Goal: Transaction & Acquisition: Purchase product/service

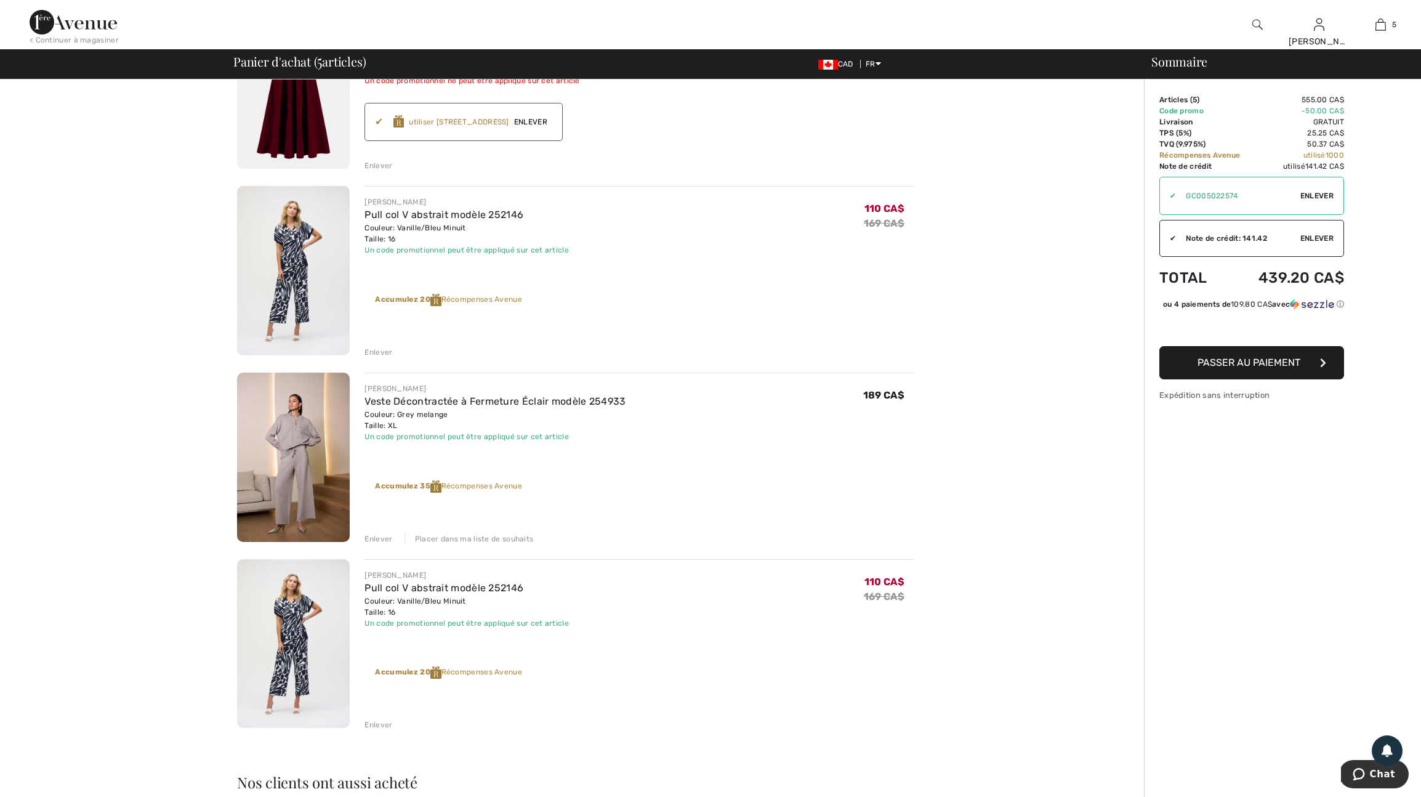
scroll to position [341, 0]
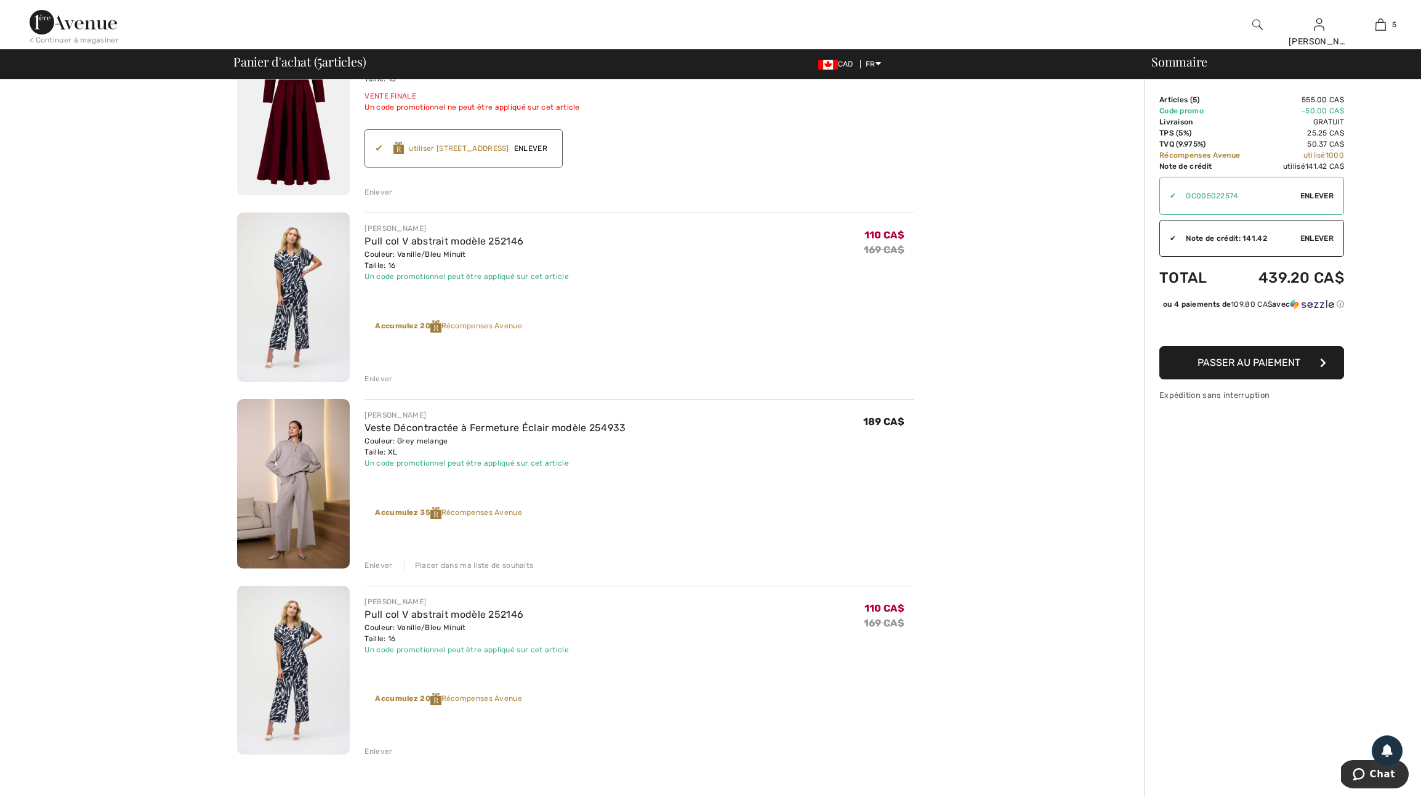
click at [381, 757] on div "Enlever" at bounding box center [379, 751] width 28 height 11
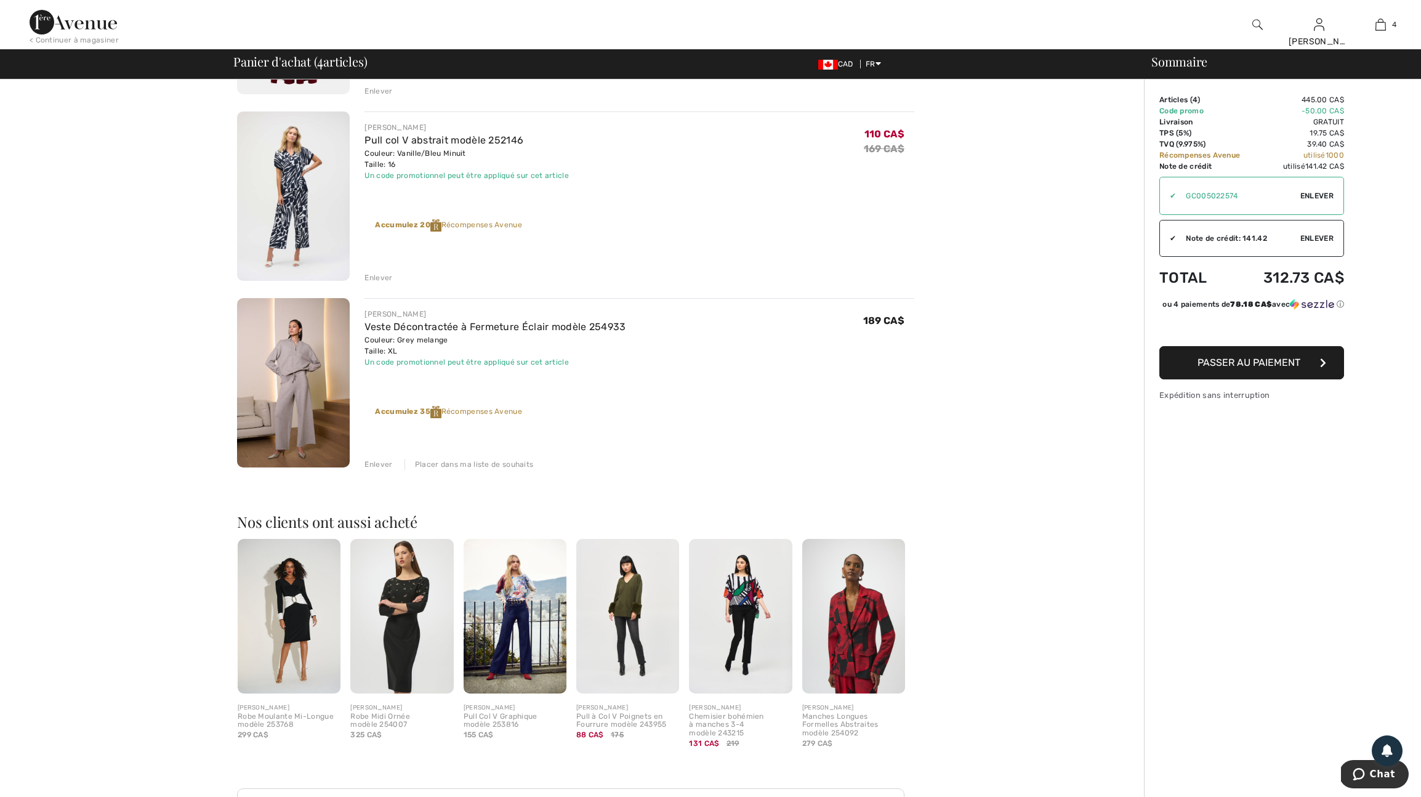
scroll to position [441, 0]
click at [379, 471] on div "Enlever" at bounding box center [379, 465] width 28 height 11
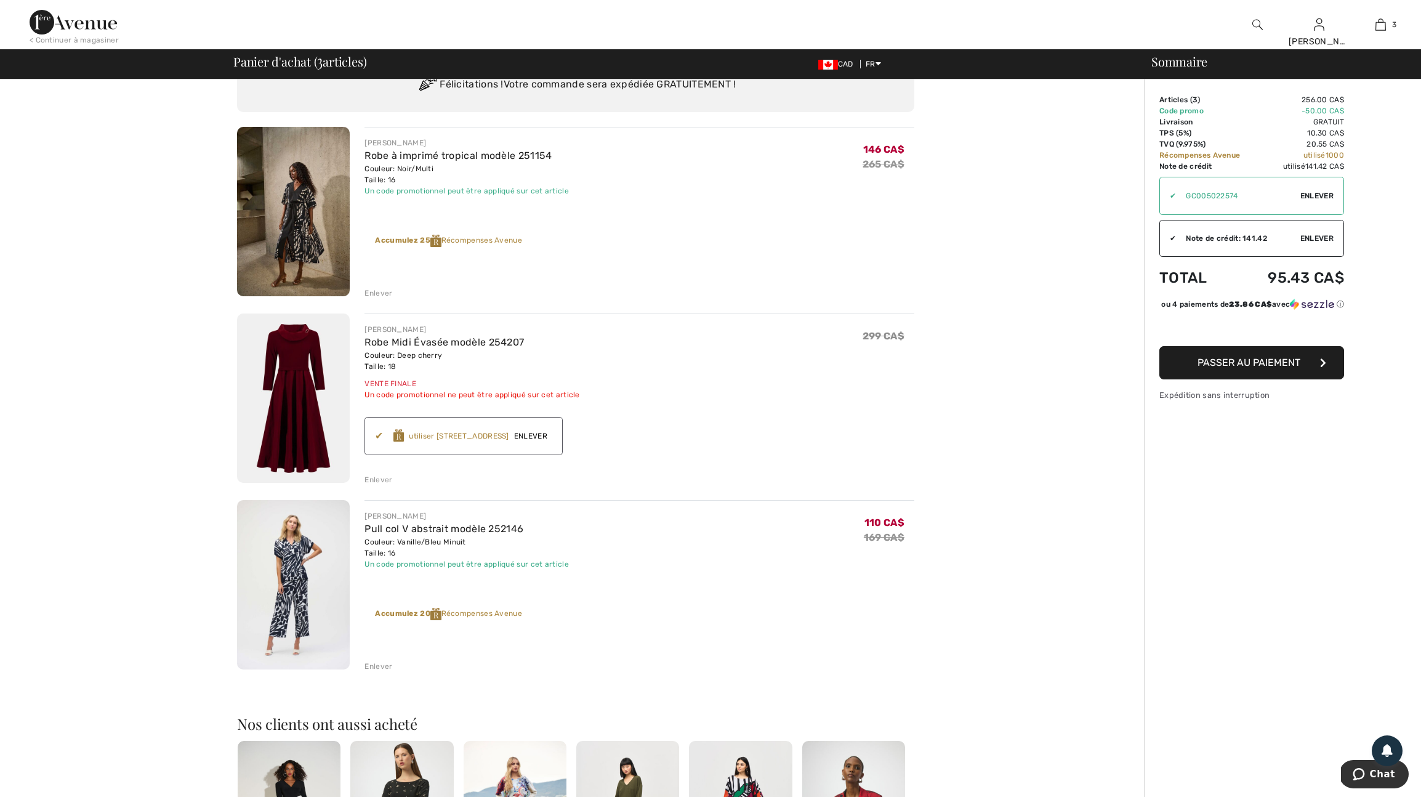
scroll to position [0, 0]
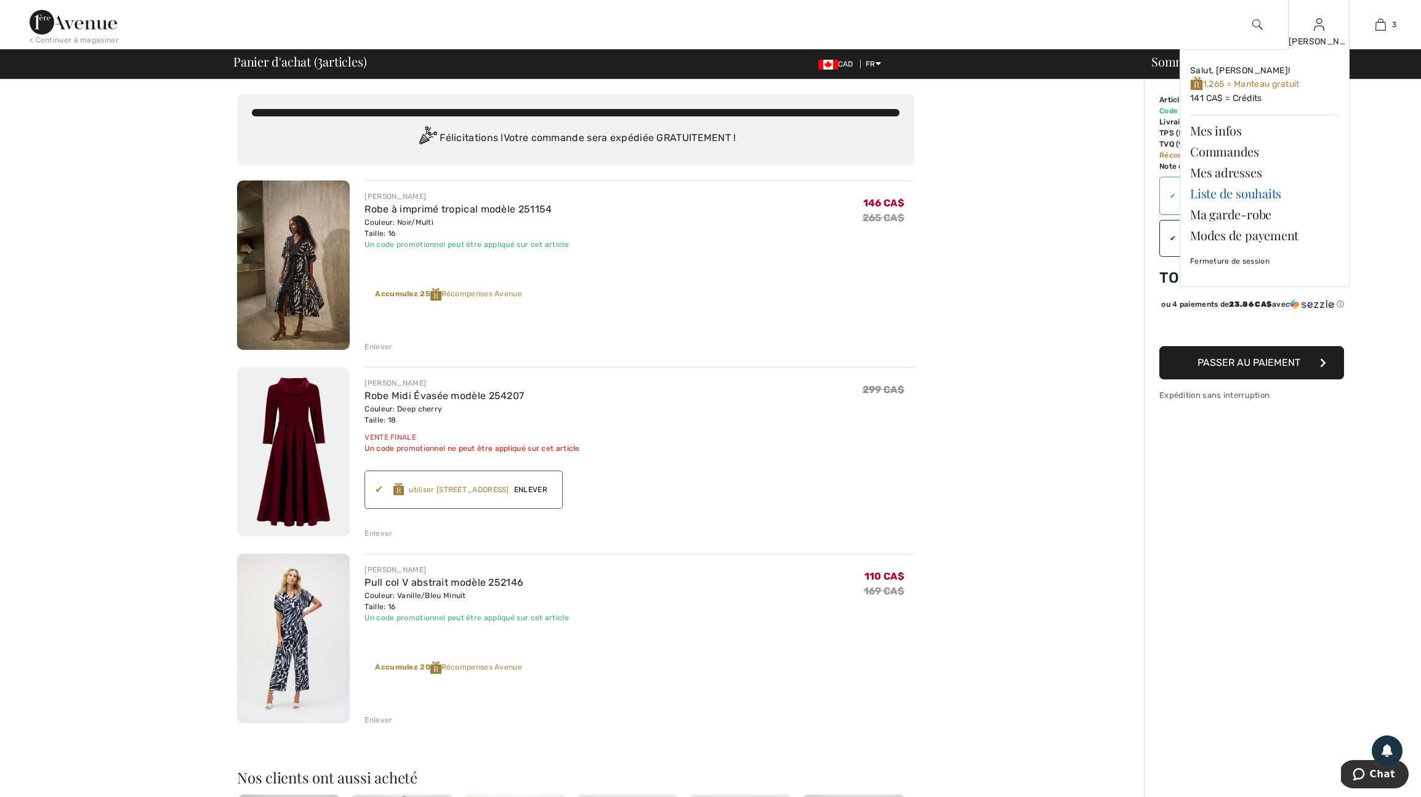
click at [1224, 196] on link "Liste de souhaits" at bounding box center [1264, 193] width 149 height 21
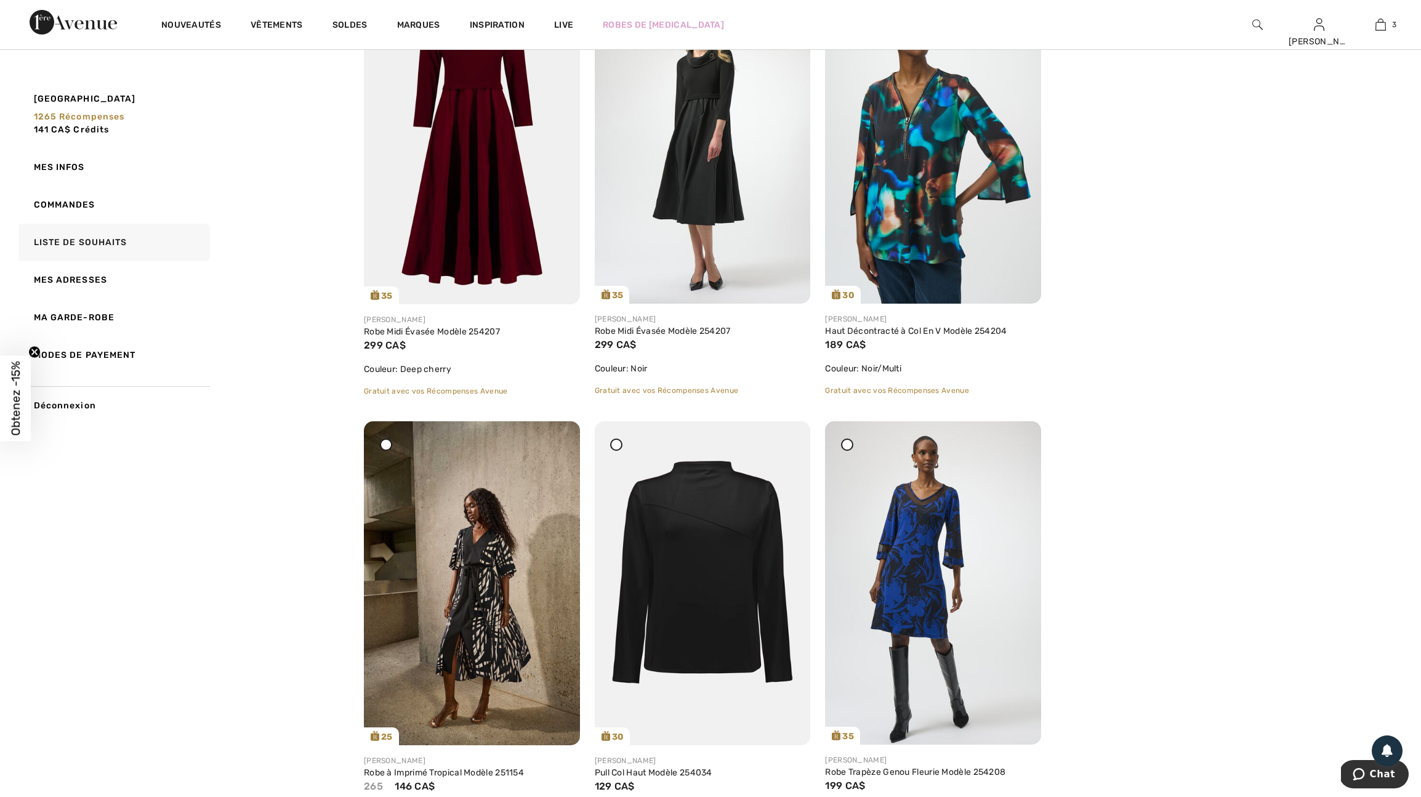
scroll to position [1580, 0]
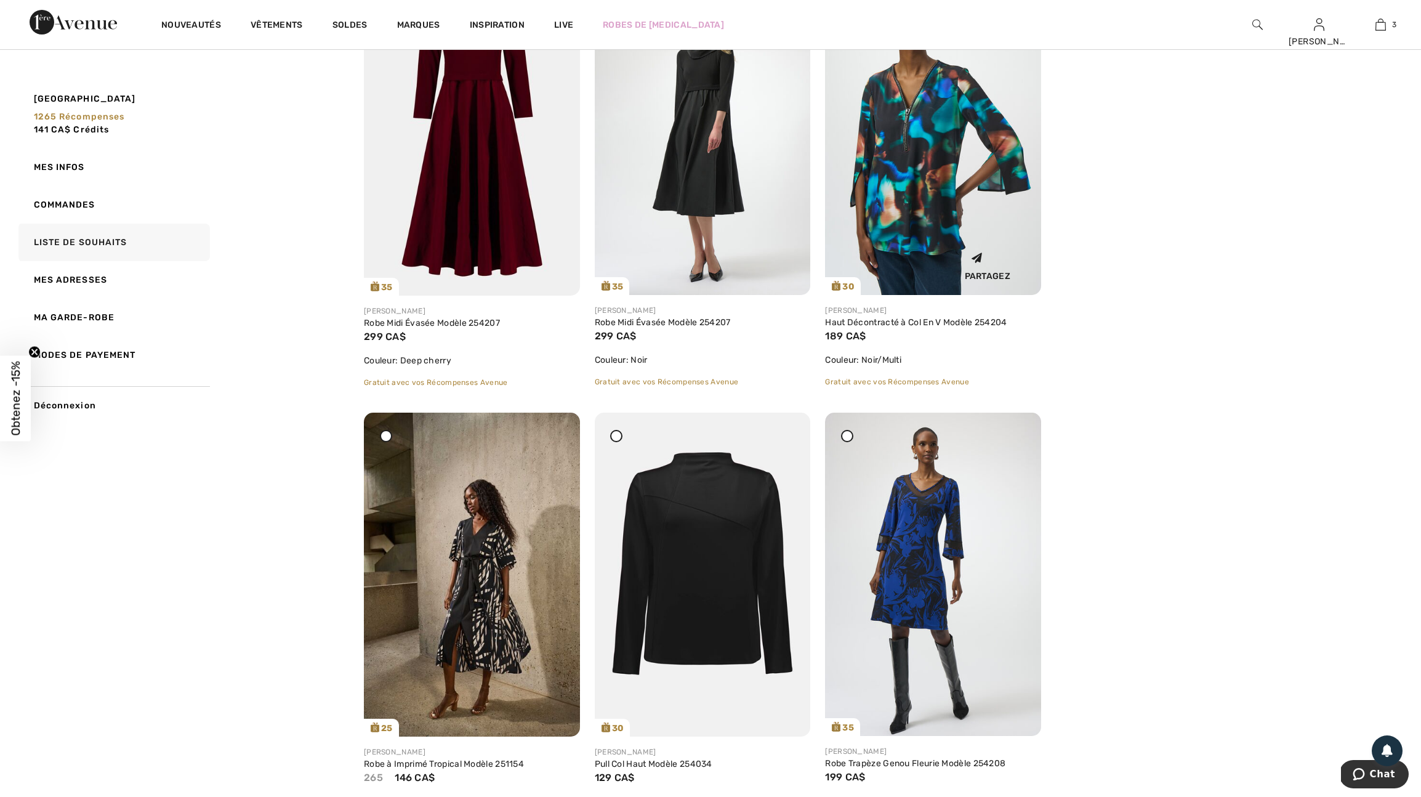
click at [905, 220] on img at bounding box center [933, 133] width 216 height 323
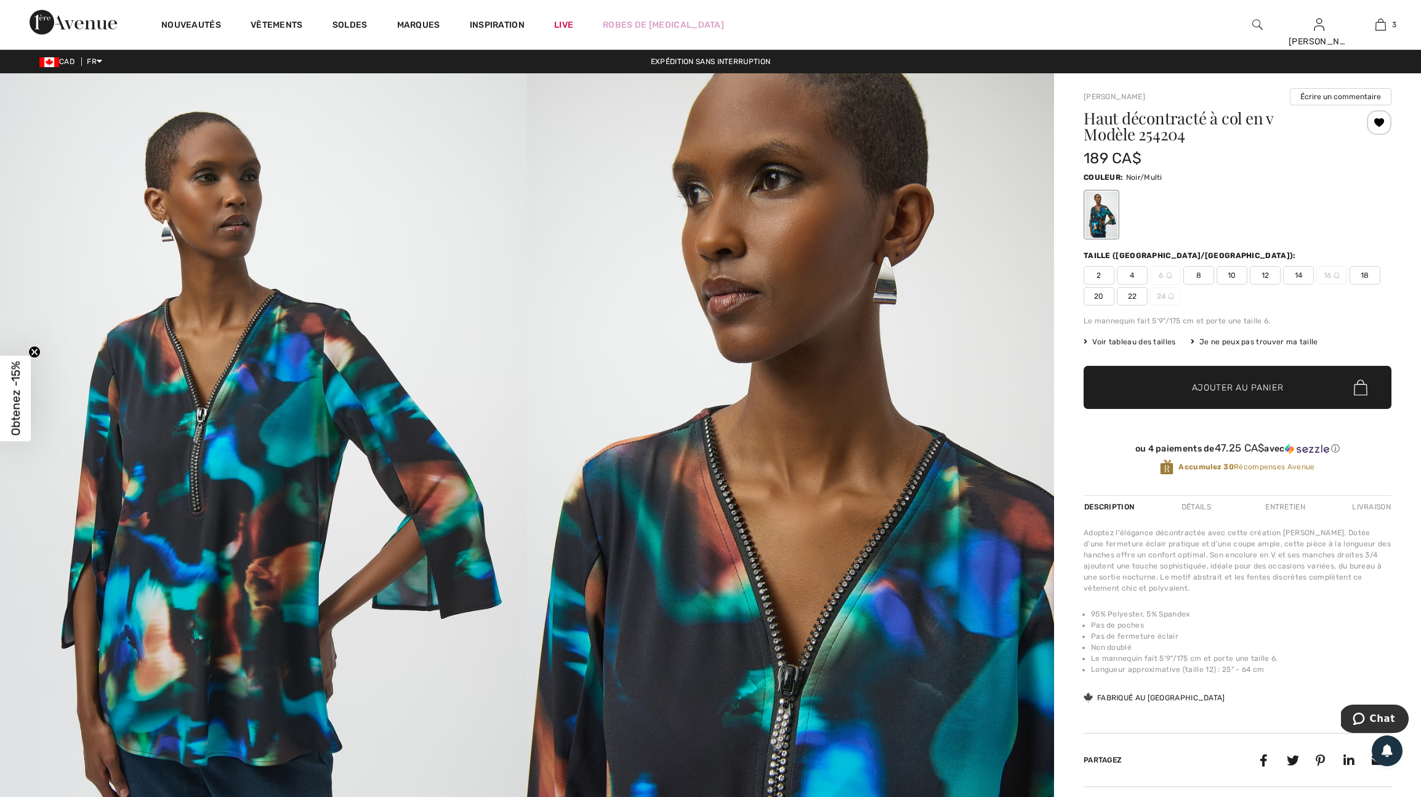
click at [1014, 334] on img at bounding box center [790, 468] width 527 height 790
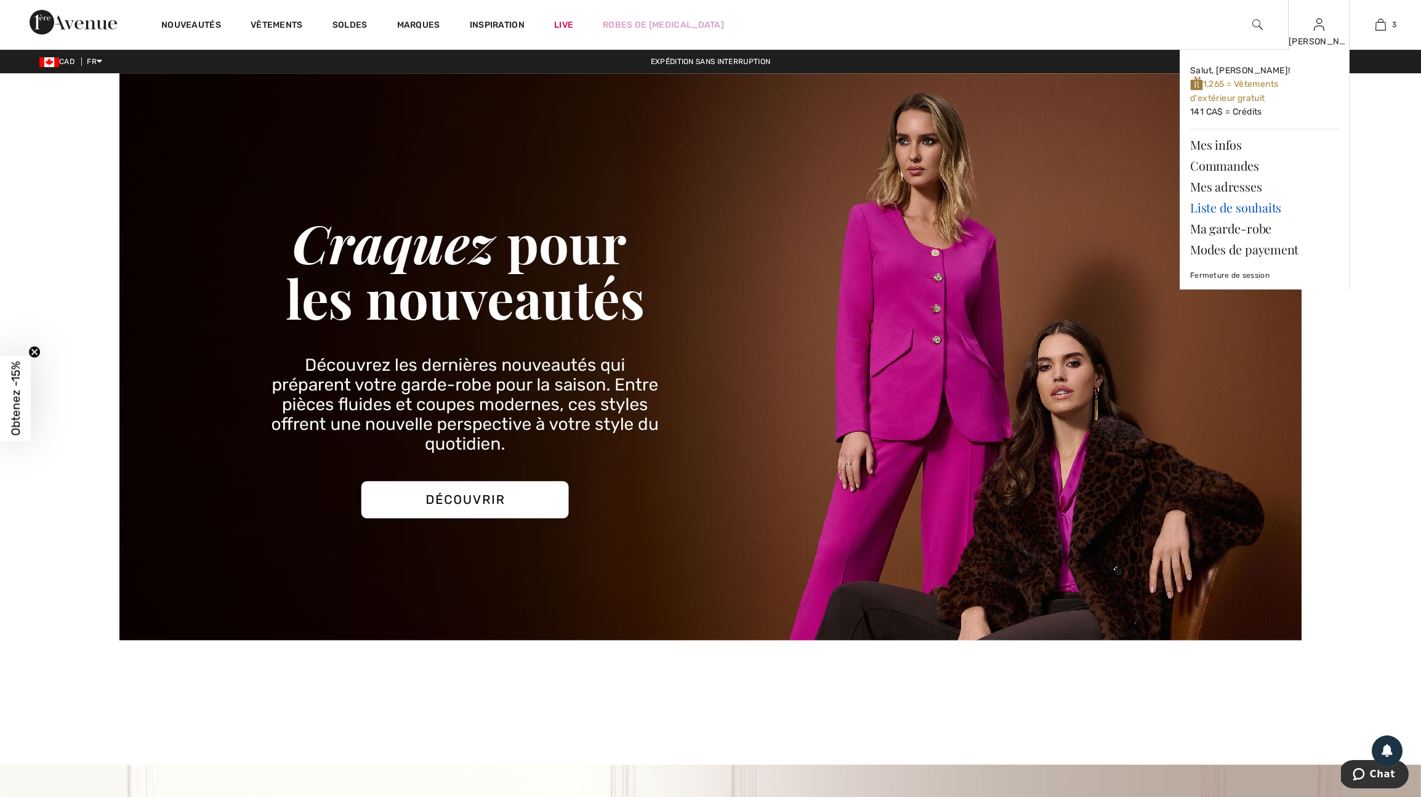
click at [1244, 211] on link "Liste de souhaits" at bounding box center [1264, 207] width 149 height 21
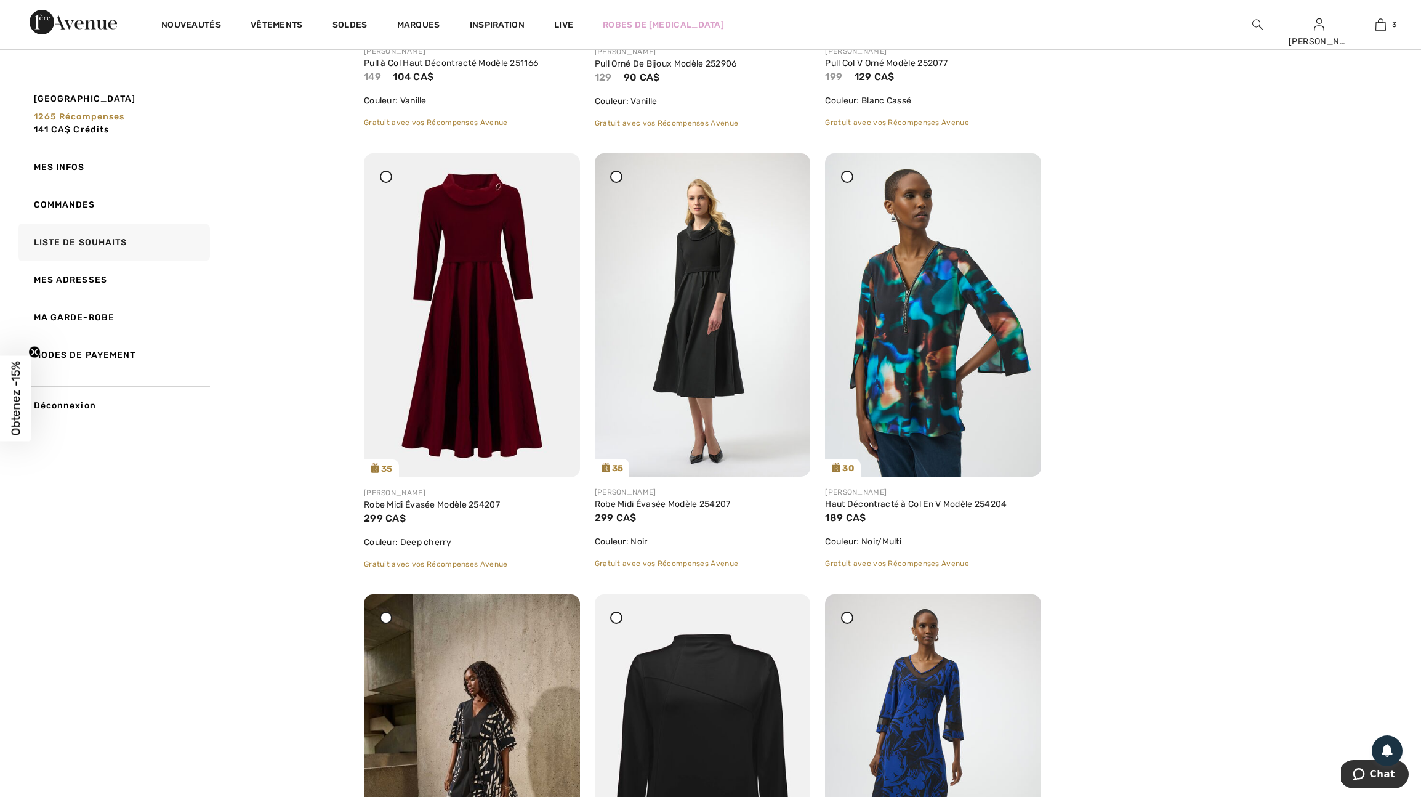
scroll to position [1399, 0]
click at [902, 393] on img at bounding box center [933, 313] width 216 height 323
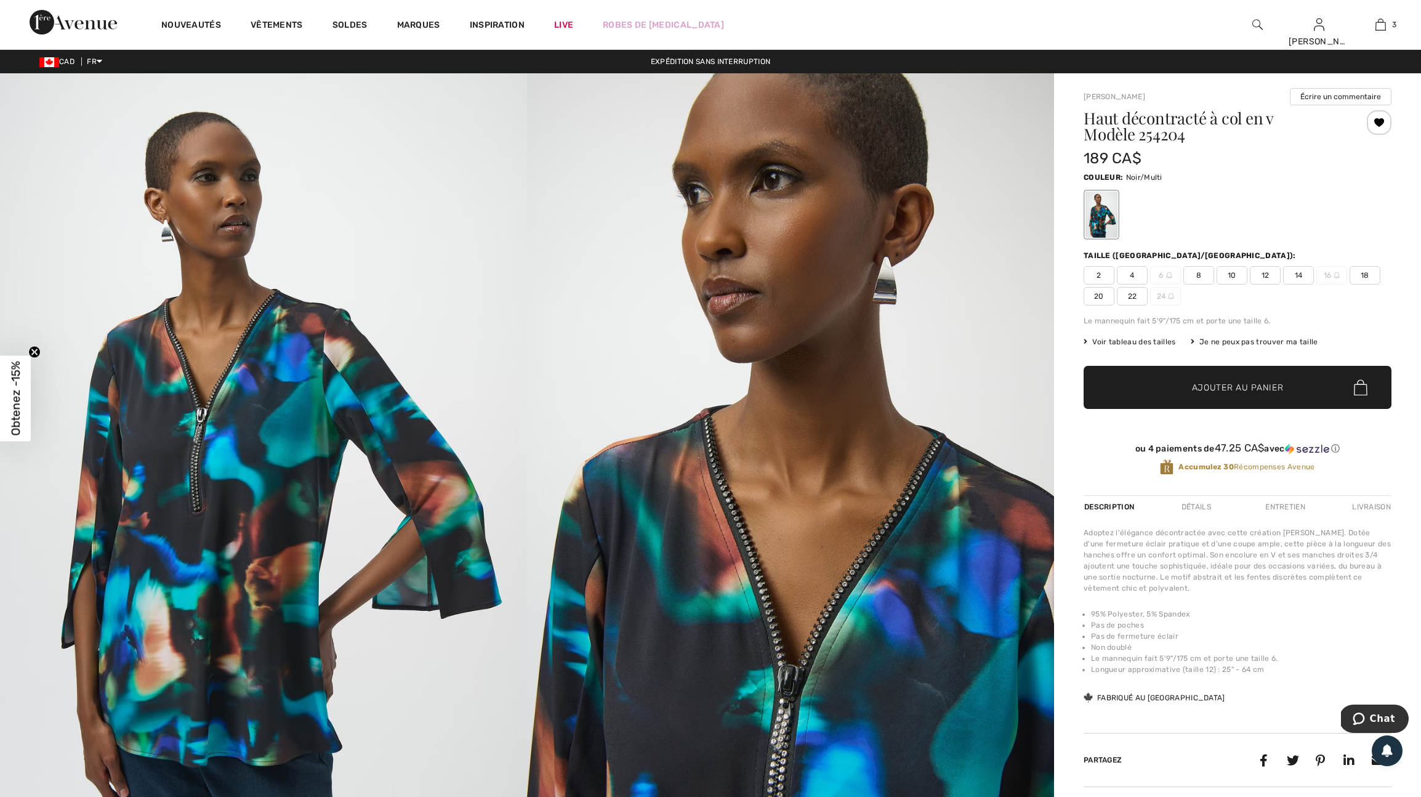
drag, startPoint x: 1109, startPoint y: 306, endPoint x: 1107, endPoint y: 323, distance: 17.3
click at [1350, 284] on span "18" at bounding box center [1365, 275] width 31 height 18
click at [1245, 394] on span "Ajouter au panier" at bounding box center [1238, 387] width 92 height 13
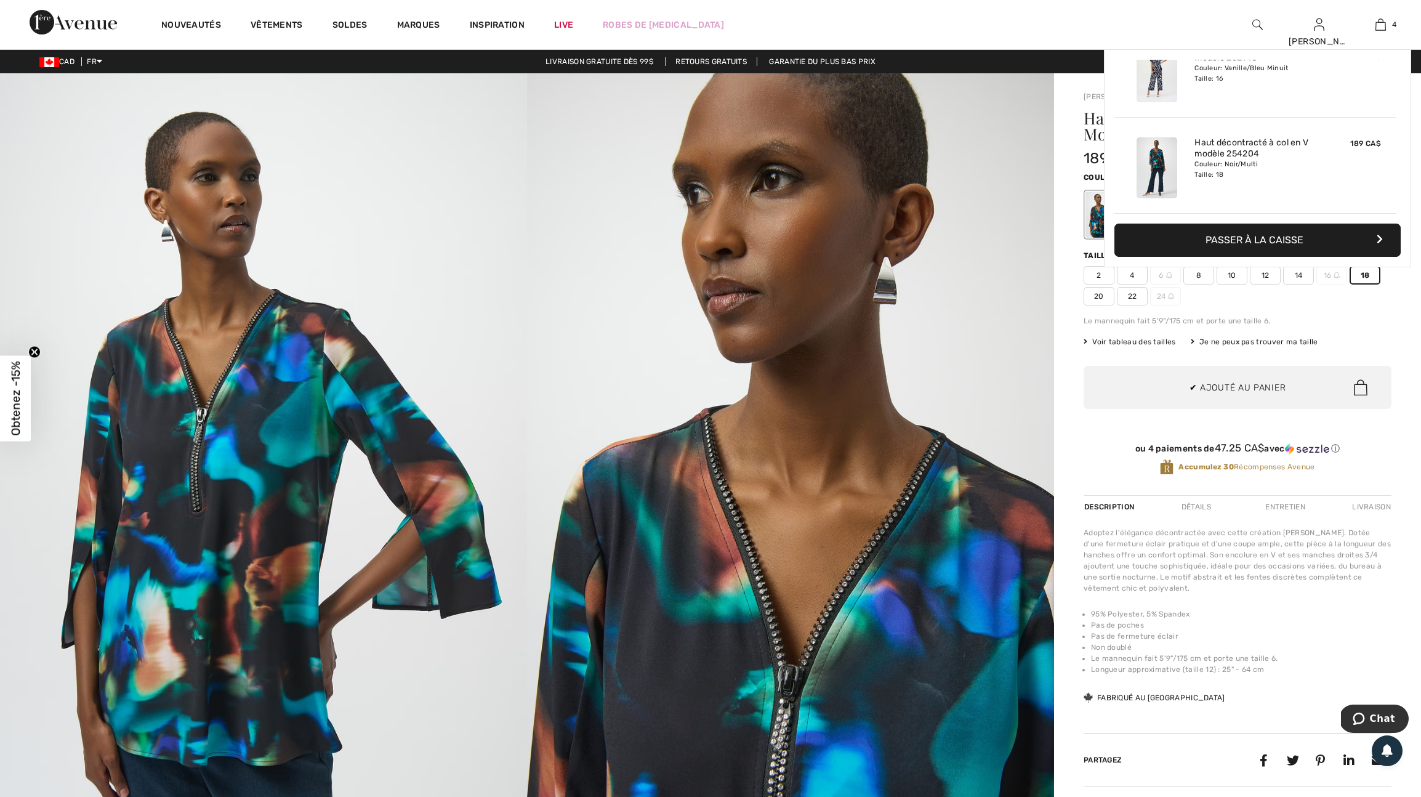
scroll to position [265, 0]
click at [1041, 257] on img at bounding box center [790, 468] width 527 height 790
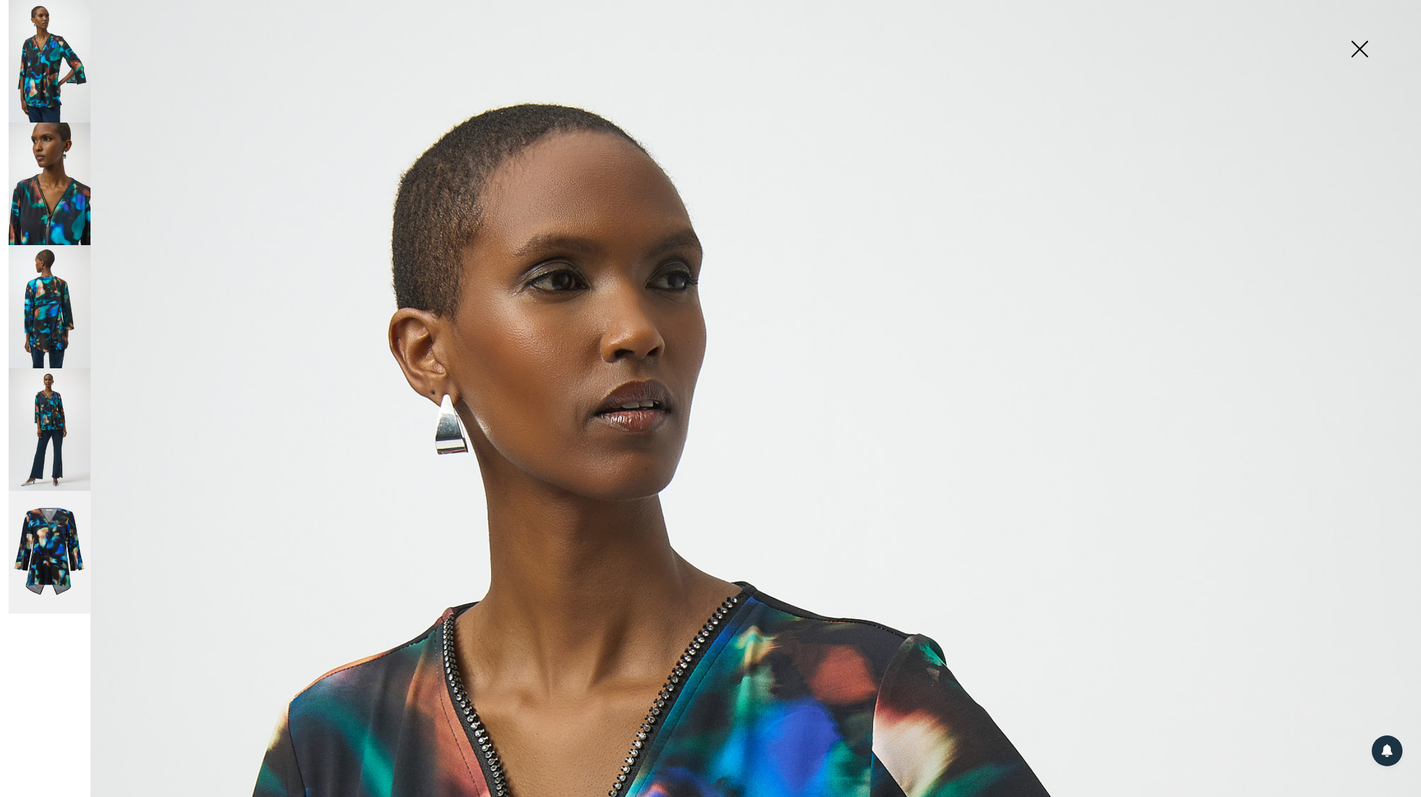
click at [1355, 46] on img at bounding box center [1360, 49] width 62 height 63
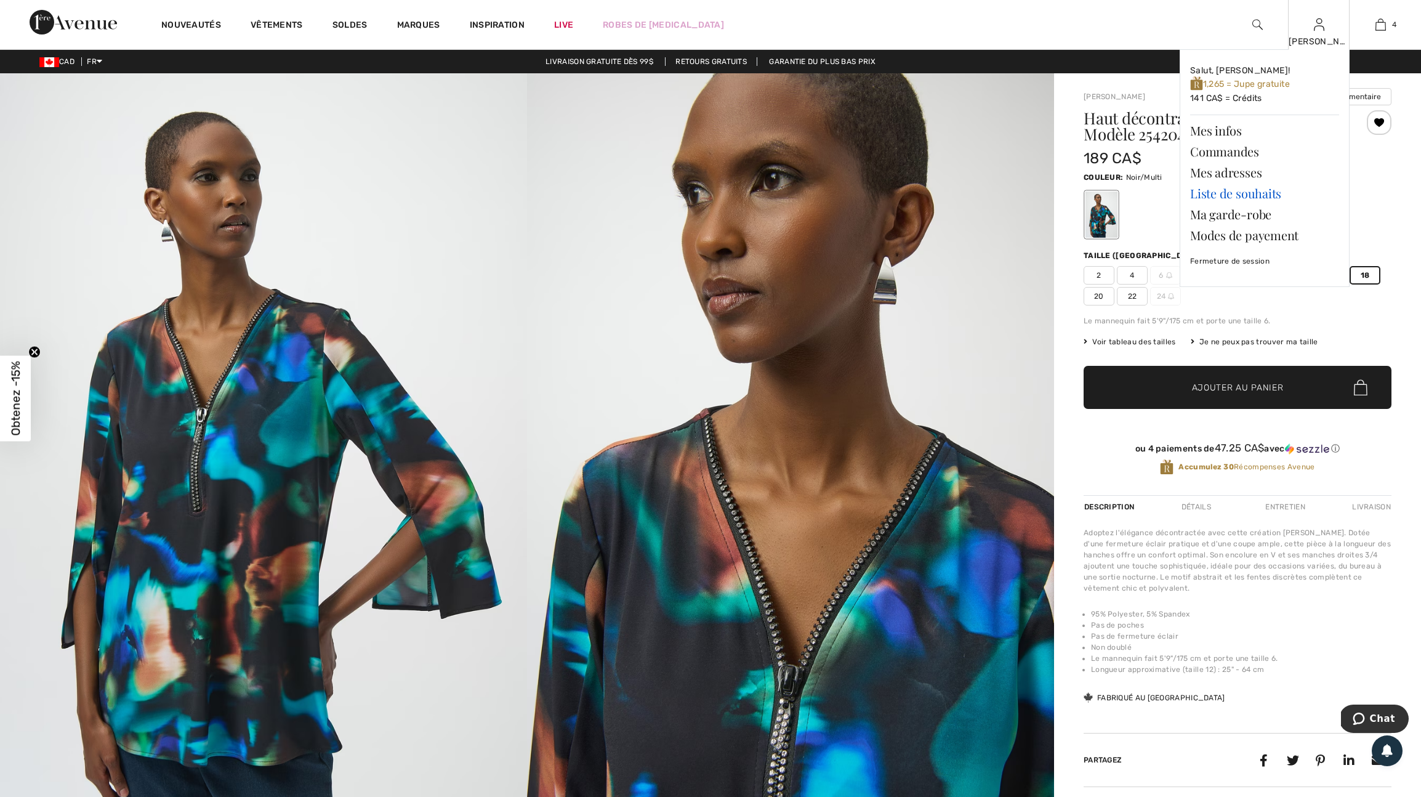
click at [1209, 195] on link "Liste de souhaits" at bounding box center [1264, 193] width 149 height 21
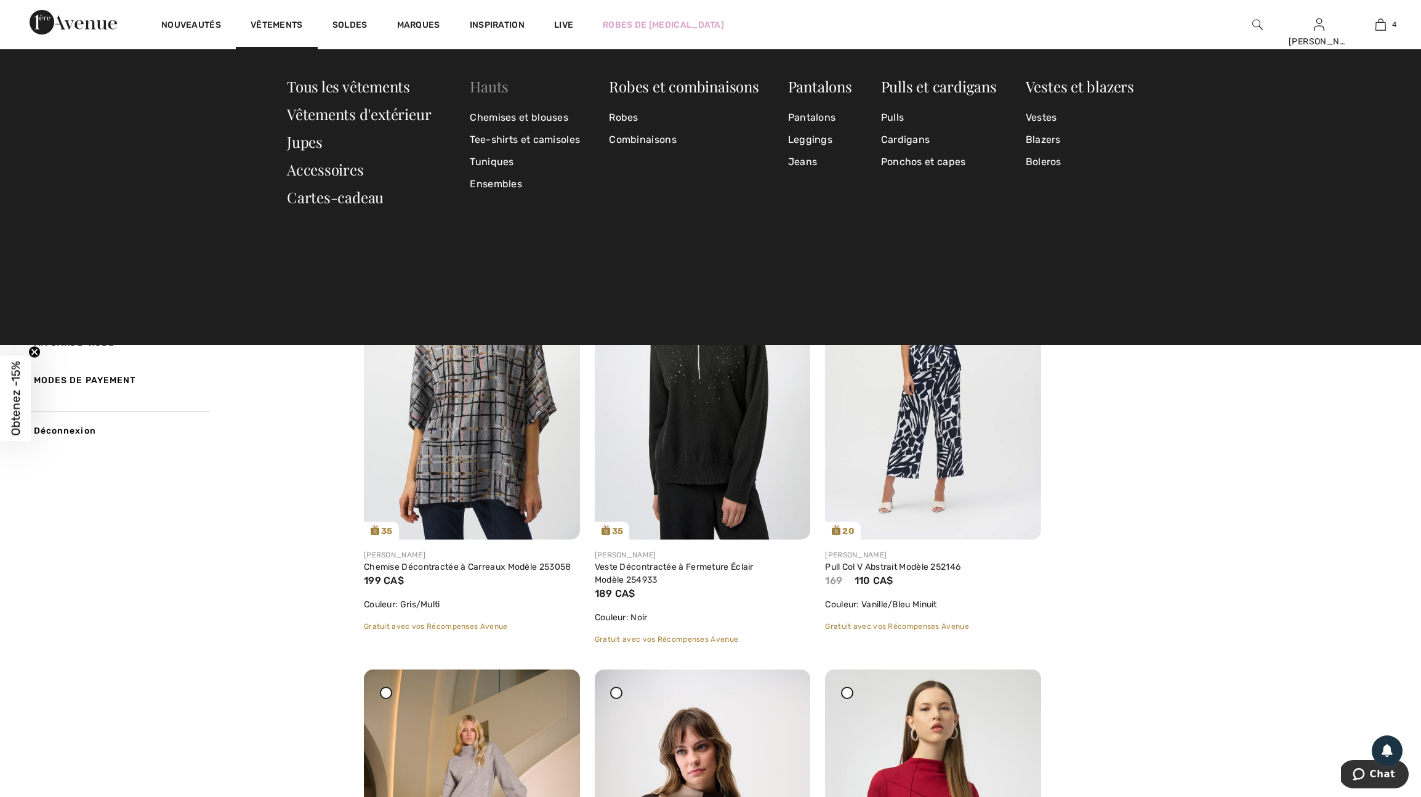
click at [501, 88] on link "Hauts" at bounding box center [489, 86] width 39 height 20
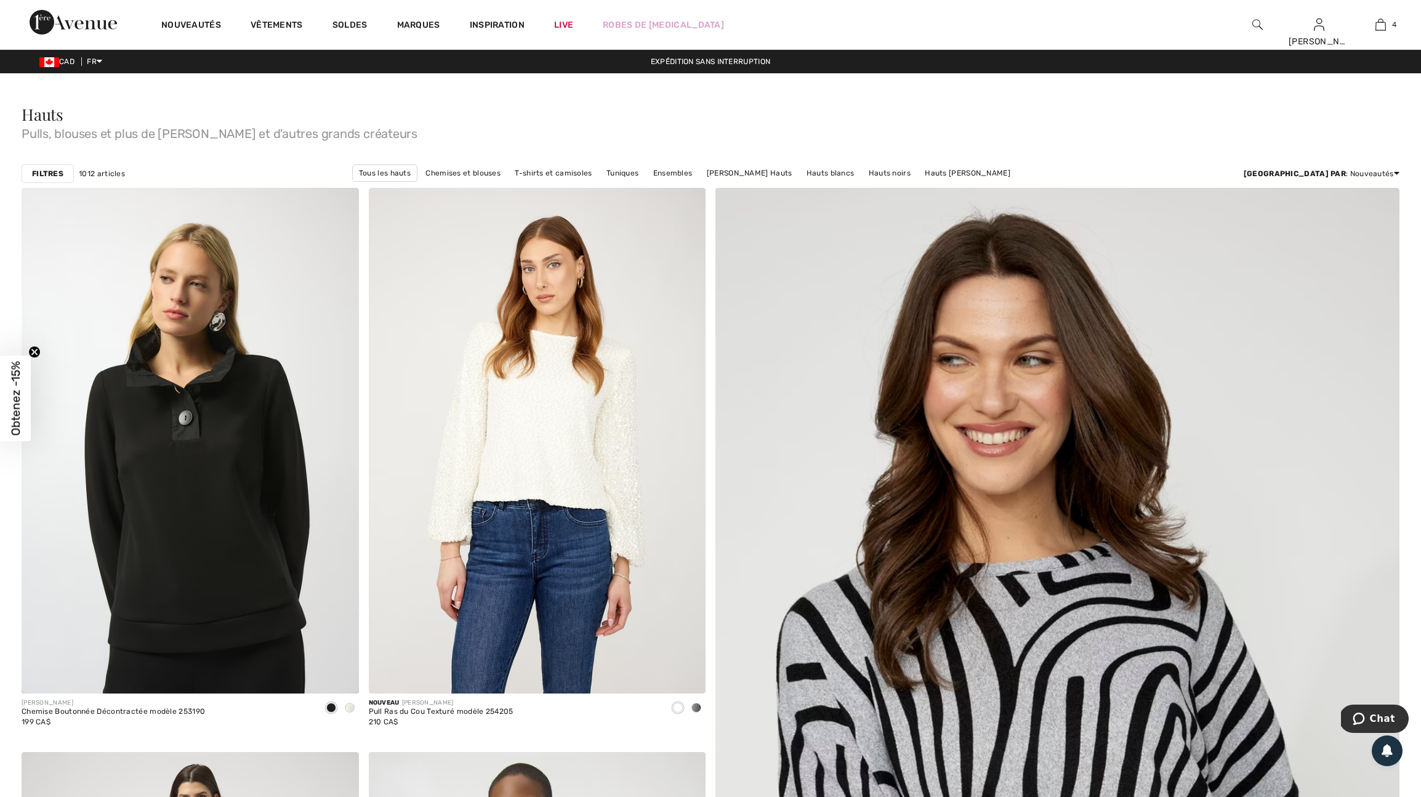
click at [60, 179] on strong "Filtres" at bounding box center [47, 173] width 31 height 11
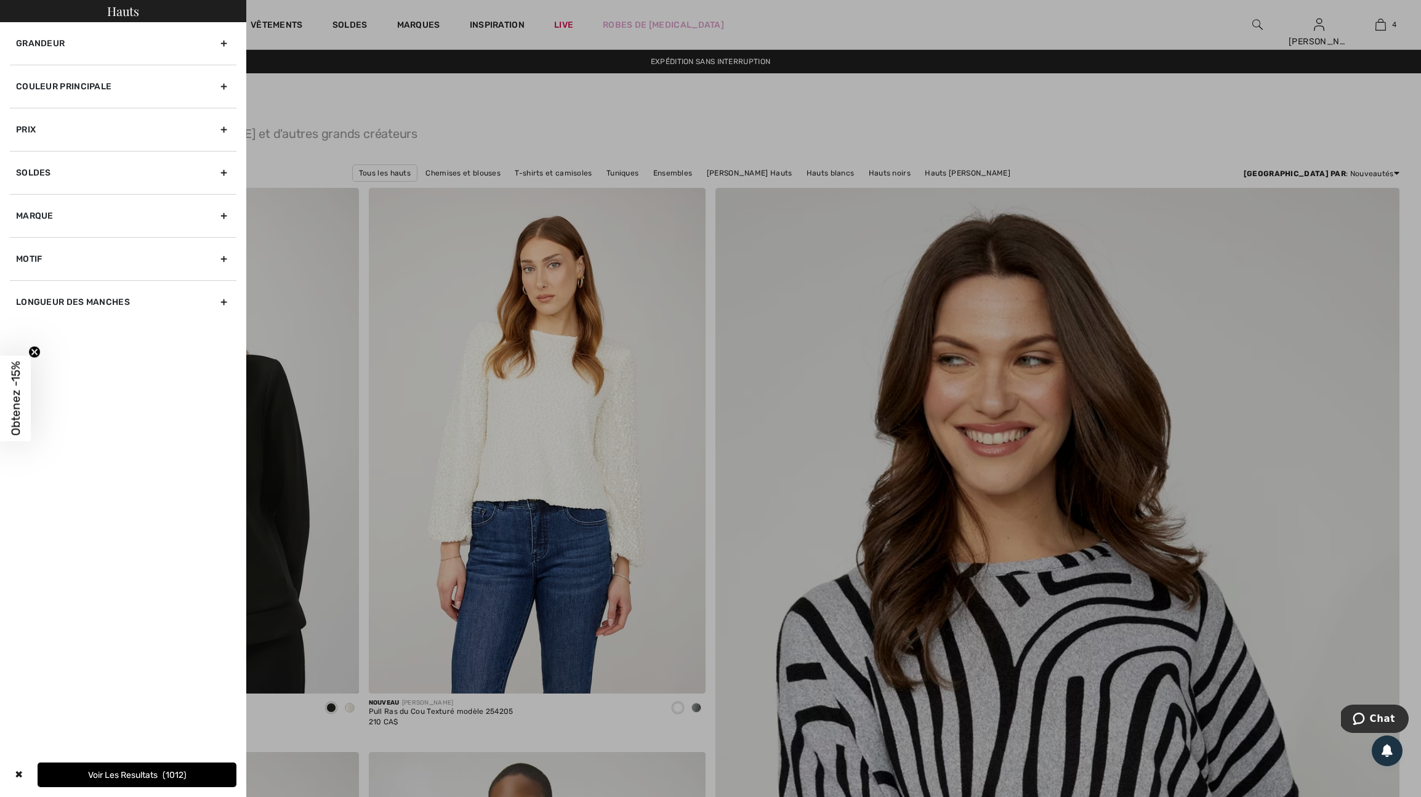
click at [218, 98] on div "Couleur Principale" at bounding box center [123, 86] width 227 height 43
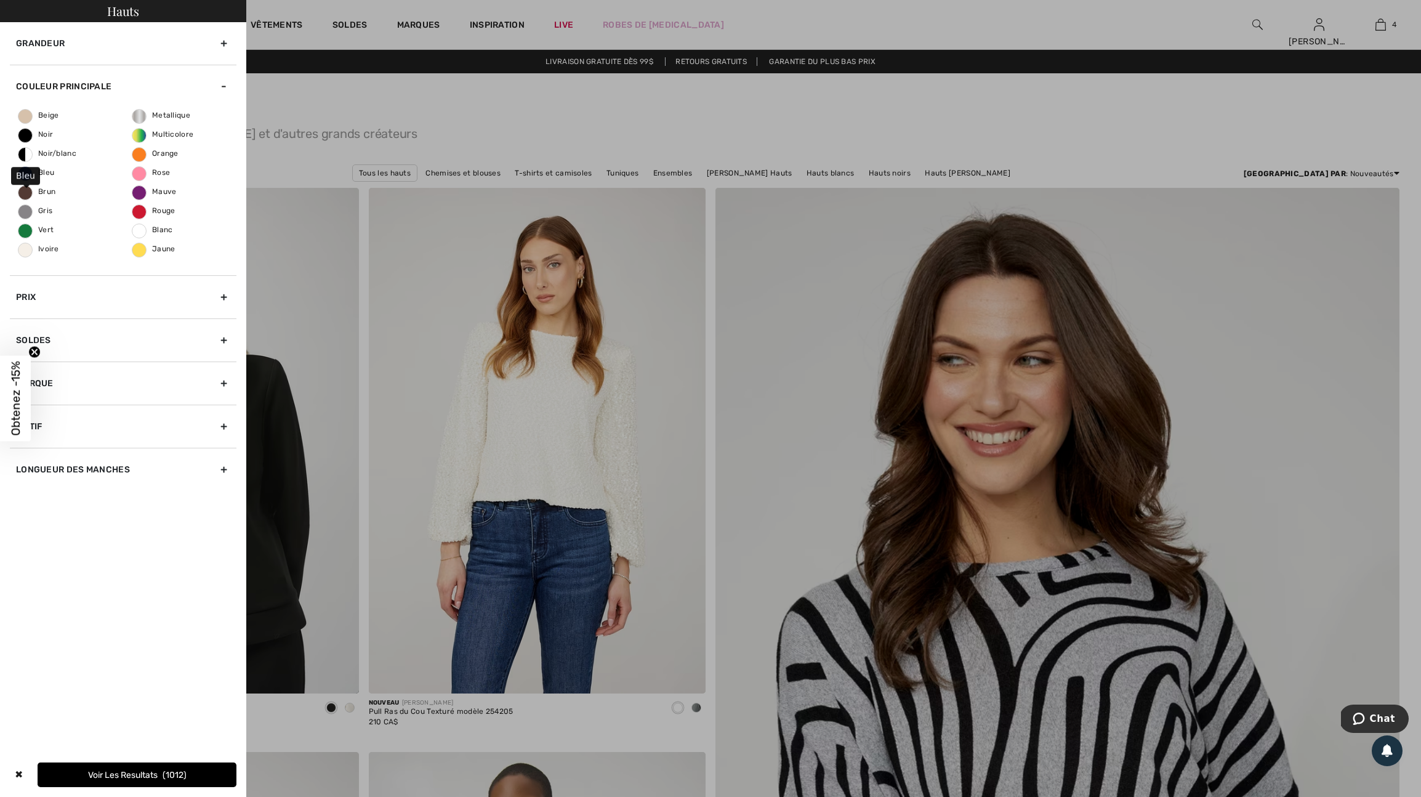
click at [30, 177] on span "Bleu" at bounding box center [36, 172] width 36 height 9
click at [0, 0] on input "Bleu" at bounding box center [0, 0] width 0 height 0
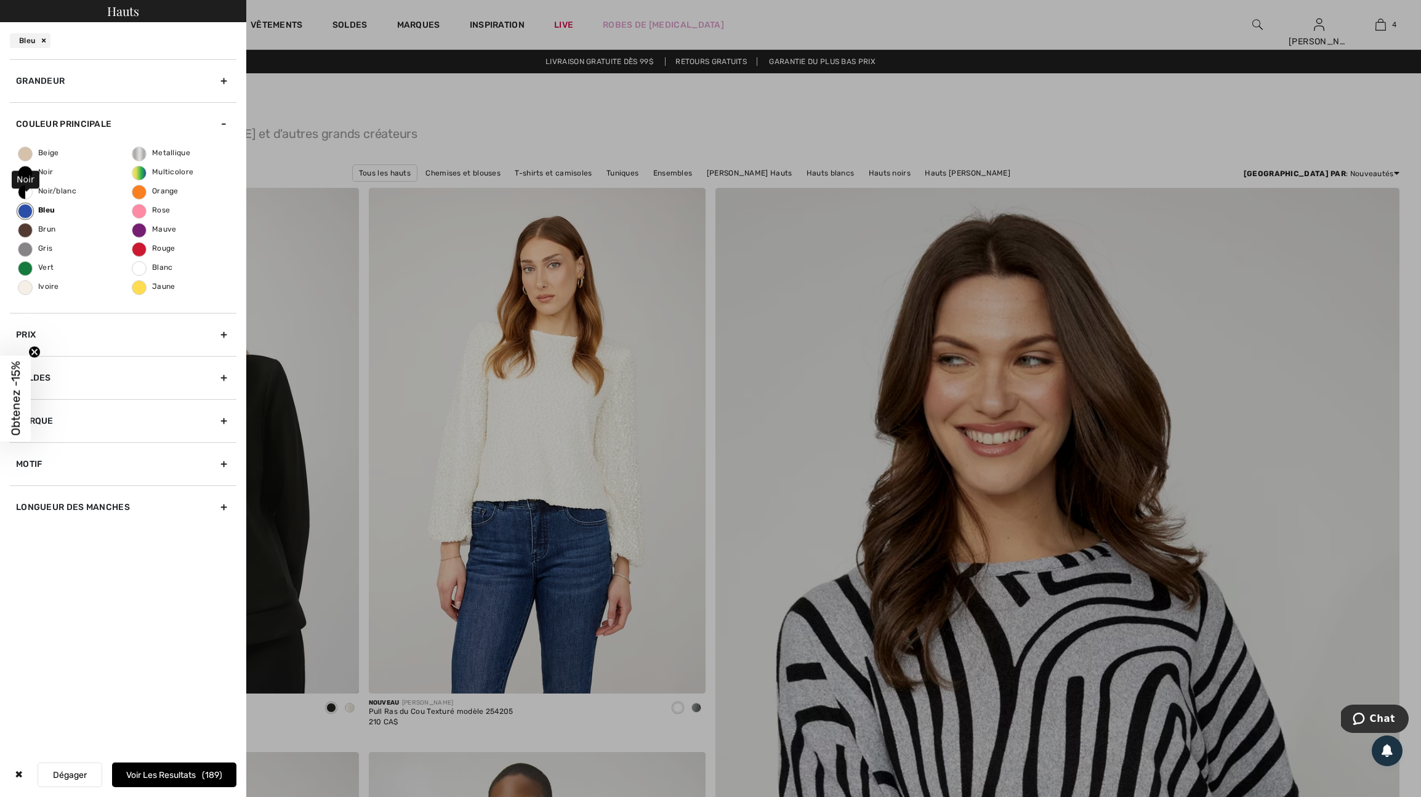
click at [30, 180] on label "Noir" at bounding box center [25, 173] width 15 height 15
click at [0, 0] on input "Noir" at bounding box center [0, 0] width 0 height 0
click at [89, 43] on div "Bleu" at bounding box center [72, 40] width 41 height 15
click at [47, 44] on div "Noir" at bounding box center [29, 40] width 39 height 15
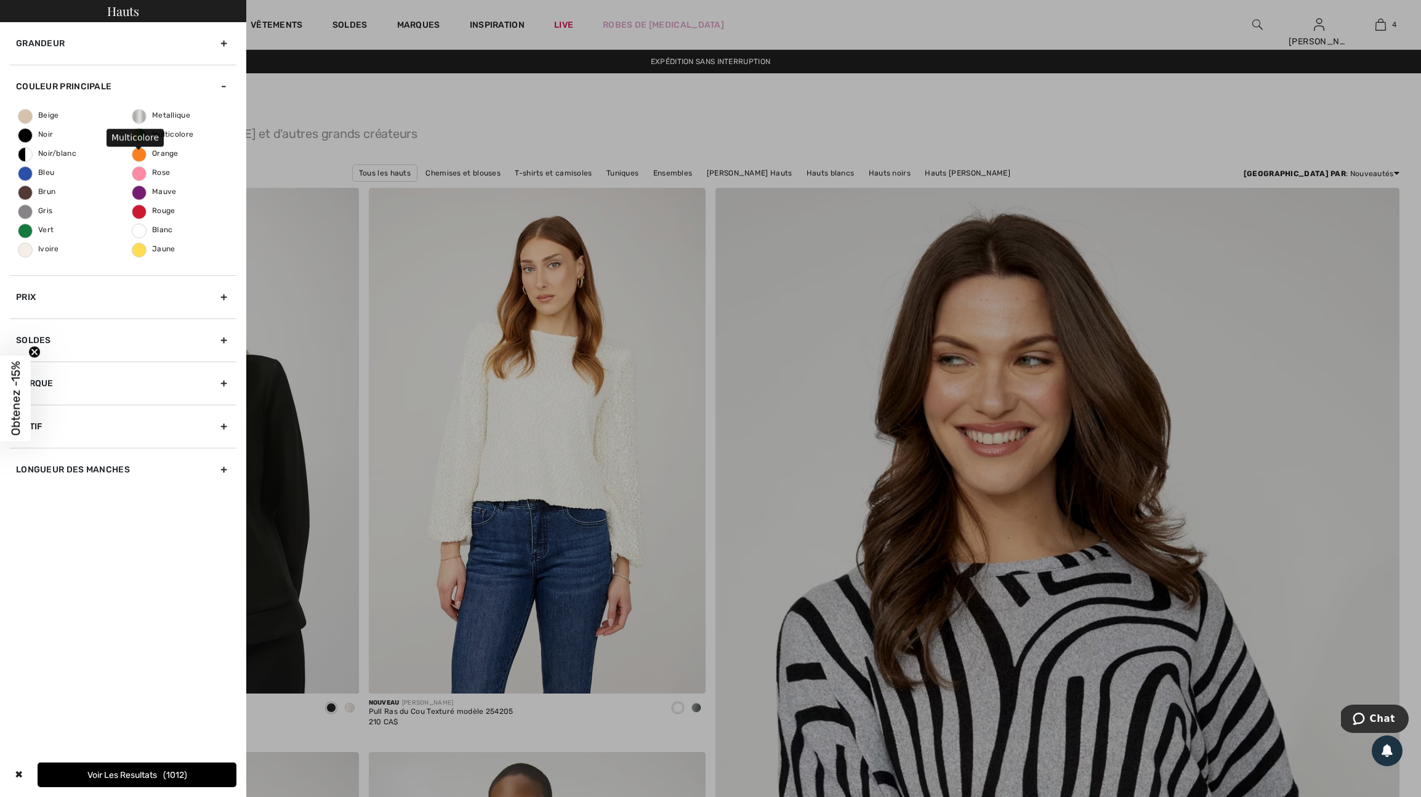
click at [139, 139] on span "Multicolore" at bounding box center [162, 134] width 61 height 9
click at [0, 0] on input "Multicolore" at bounding box center [0, 0] width 0 height 0
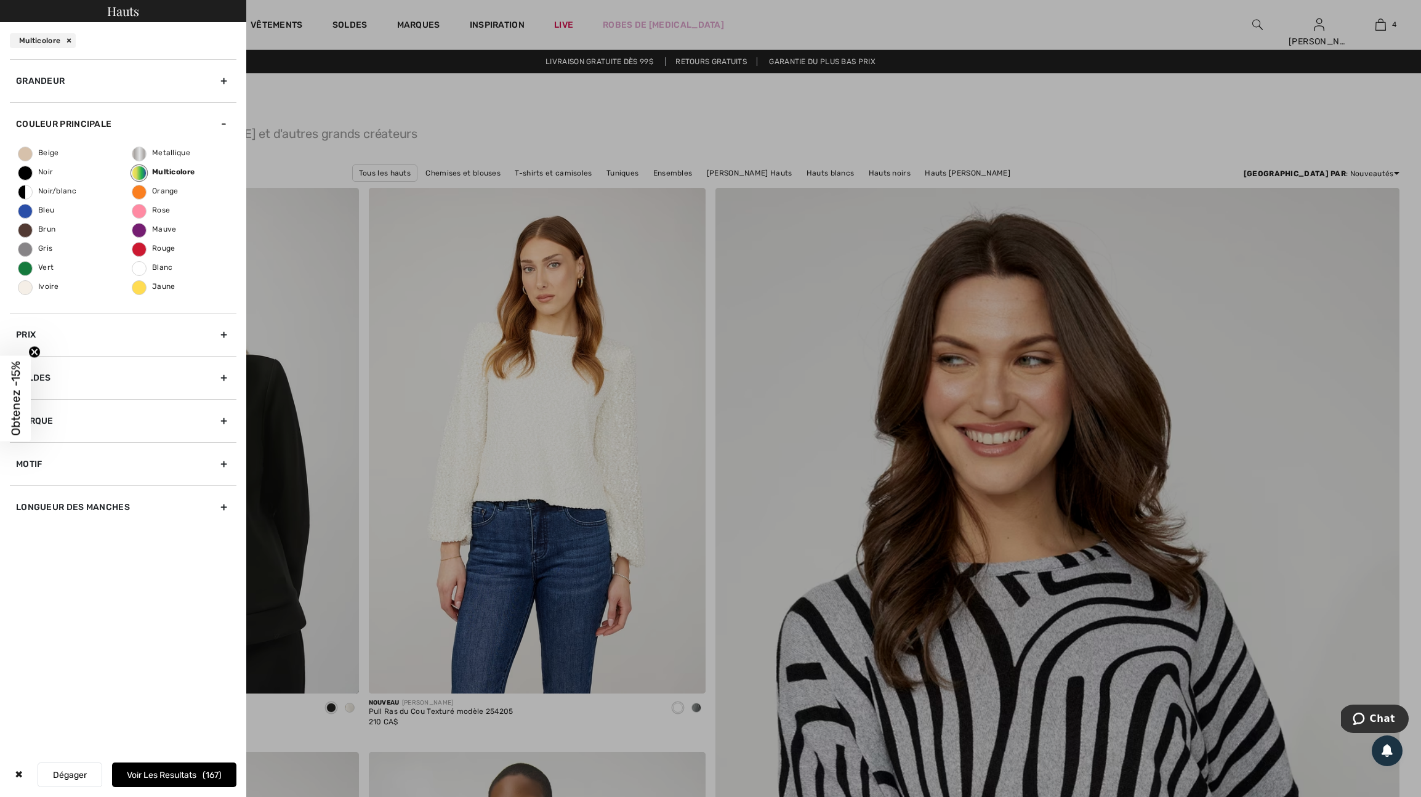
click at [220, 92] on div "Grandeur" at bounding box center [123, 80] width 227 height 43
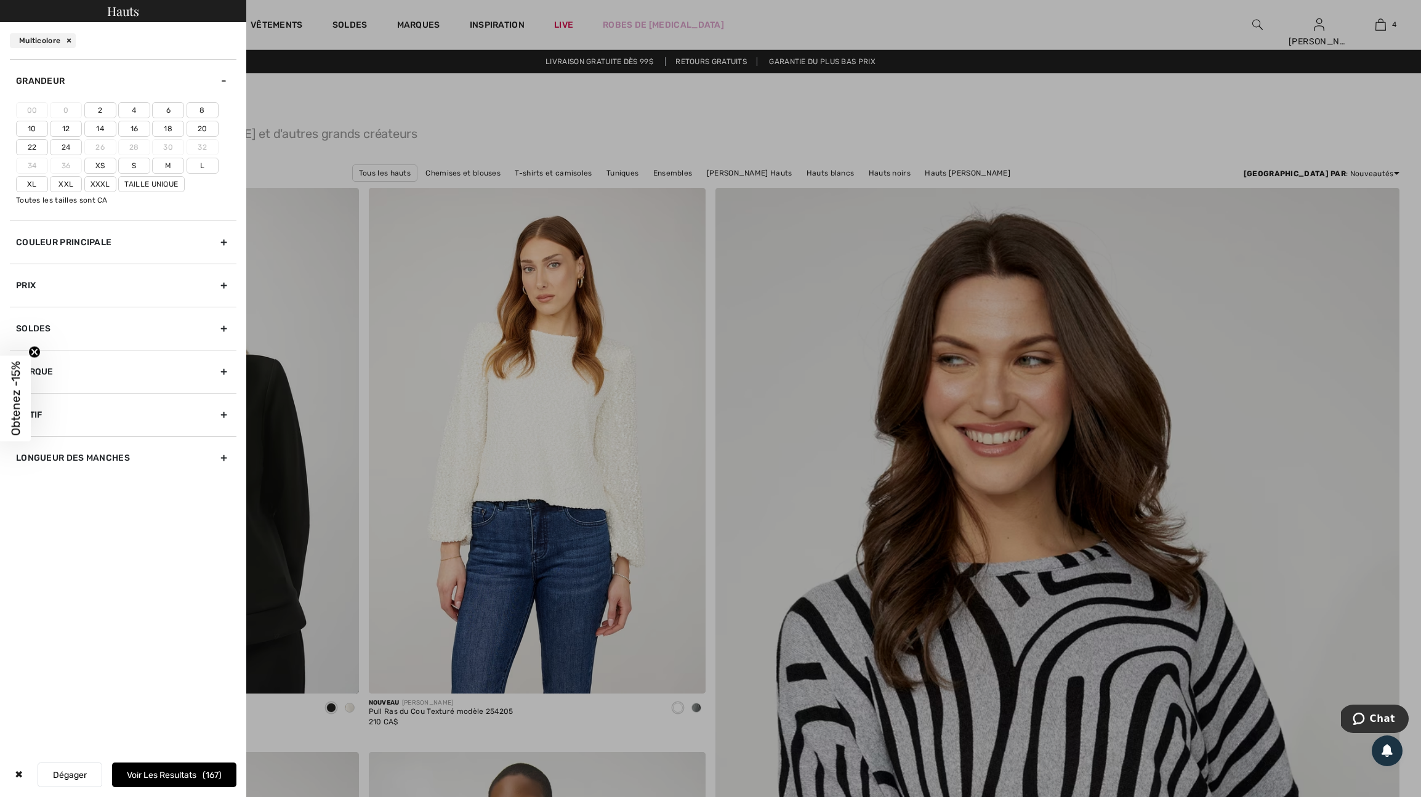
click at [135, 137] on label "16" at bounding box center [134, 129] width 32 height 16
click at [0, 0] on input"] "16" at bounding box center [0, 0] width 0 height 0
click at [218, 393] on div "Marque" at bounding box center [123, 371] width 227 height 43
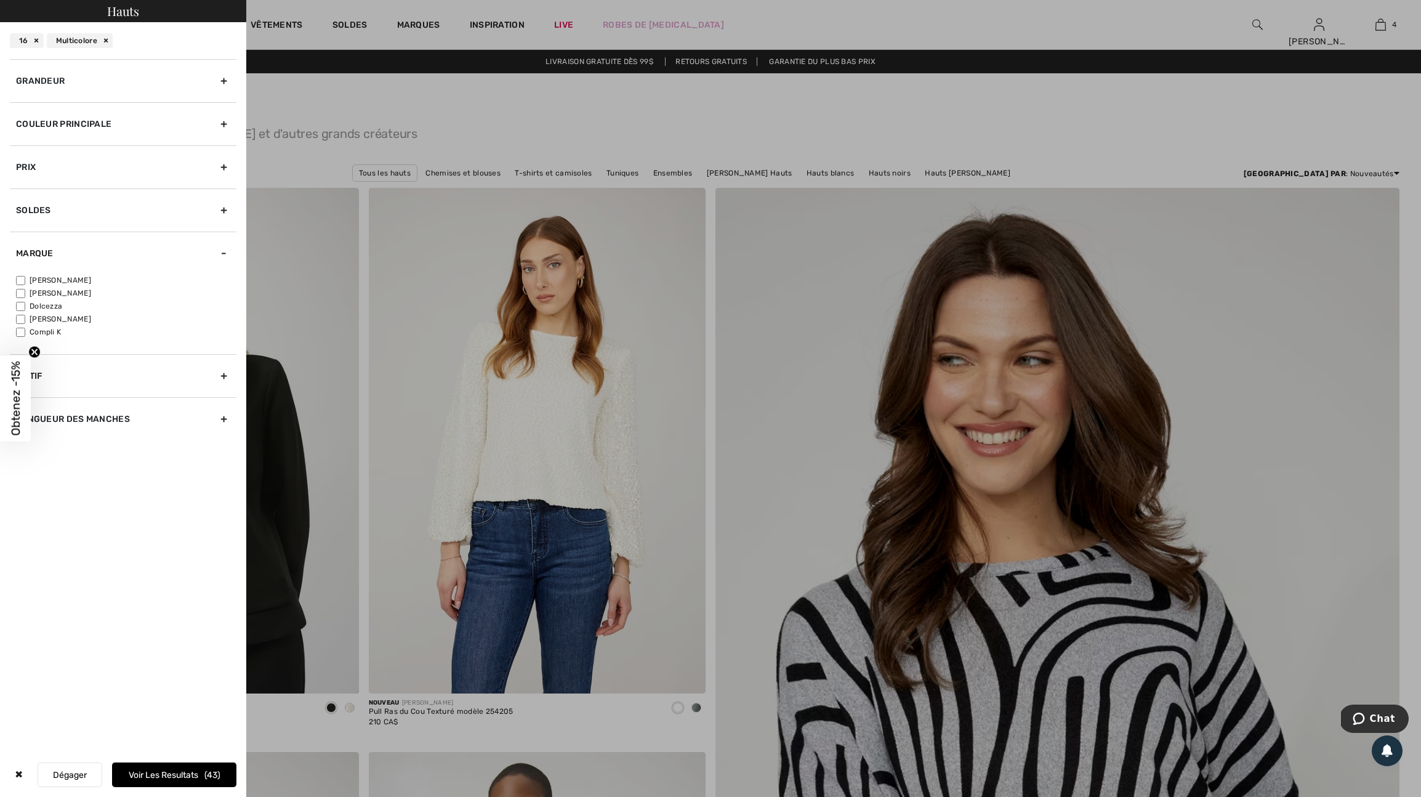
click at [41, 275] on div "Marque" at bounding box center [123, 253] width 227 height 43
click at [185, 767] on button "Voir les resultats 43" at bounding box center [174, 774] width 124 height 25
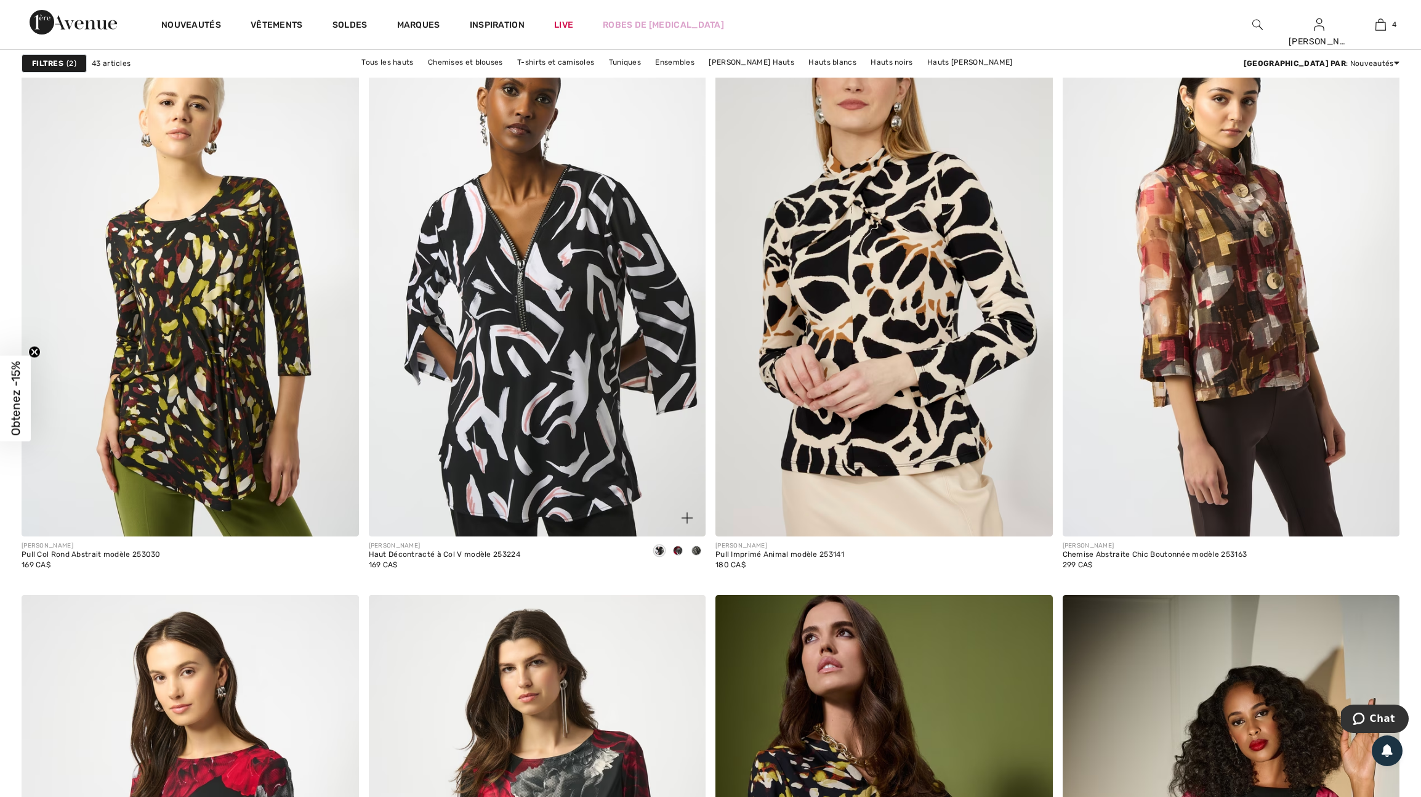
scroll to position [1280, 0]
click at [687, 523] on img at bounding box center [687, 517] width 11 height 11
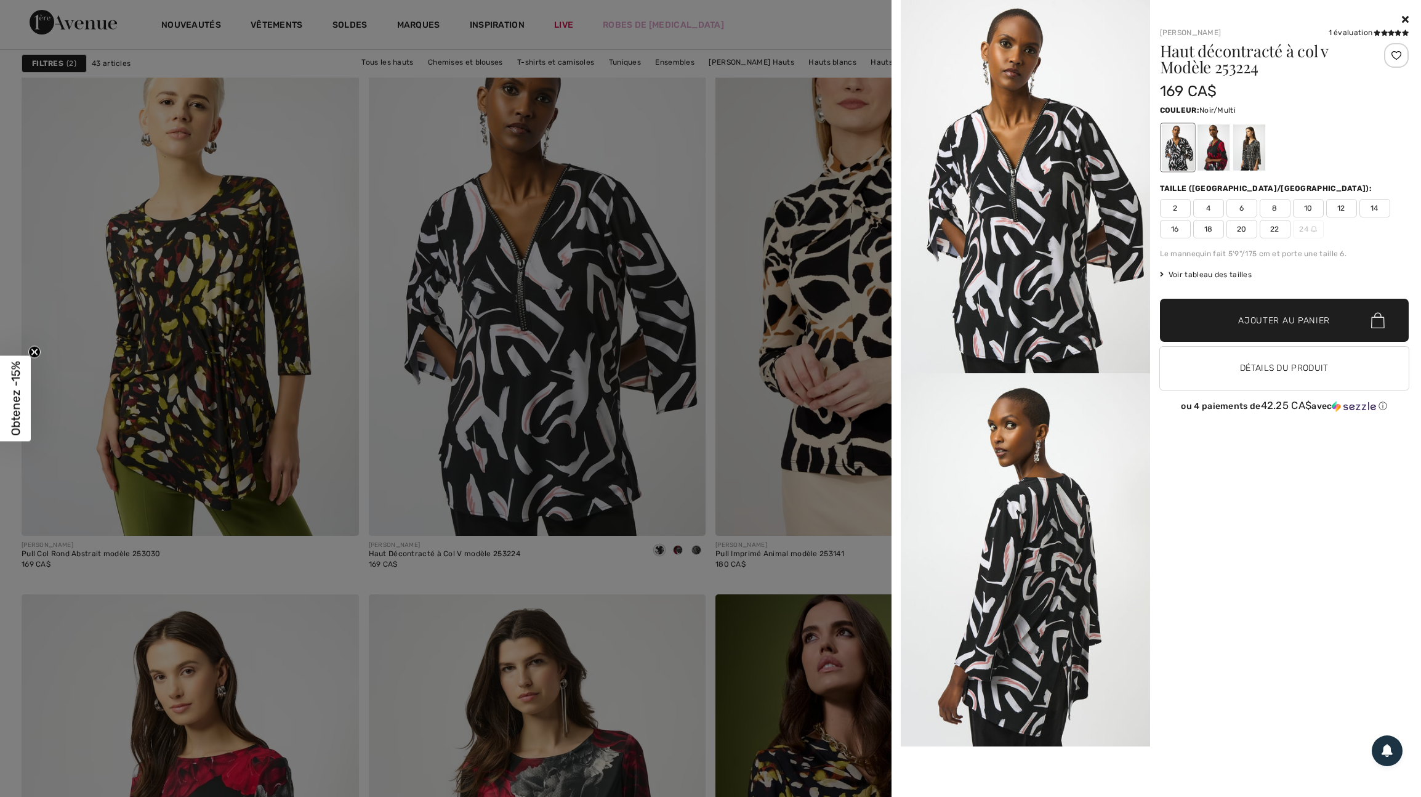
click at [1177, 234] on span "16" at bounding box center [1175, 229] width 31 height 18
click at [1240, 327] on span "Ajouter au panier" at bounding box center [1284, 320] width 92 height 13
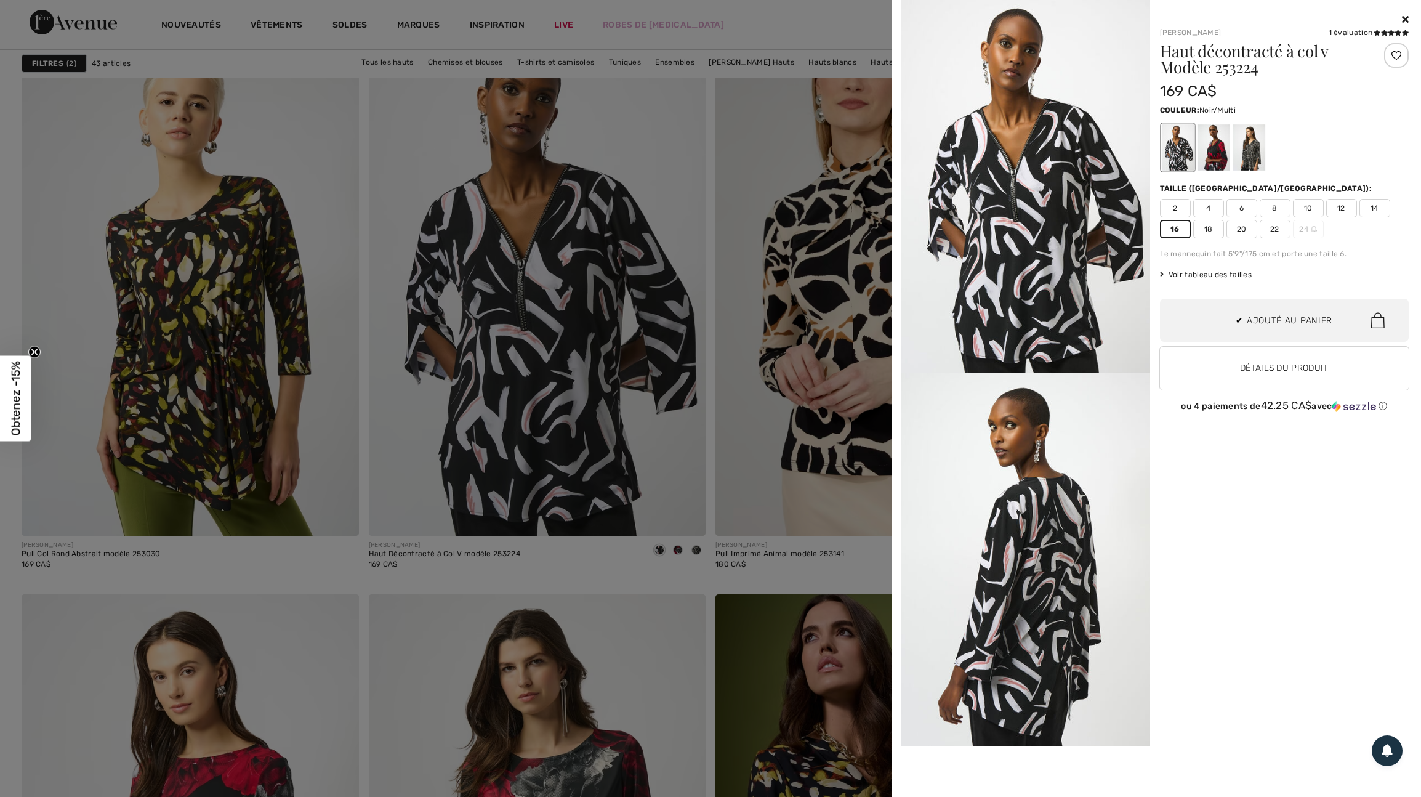
scroll to position [1279, 0]
click at [687, 441] on div at bounding box center [710, 398] width 1421 height 797
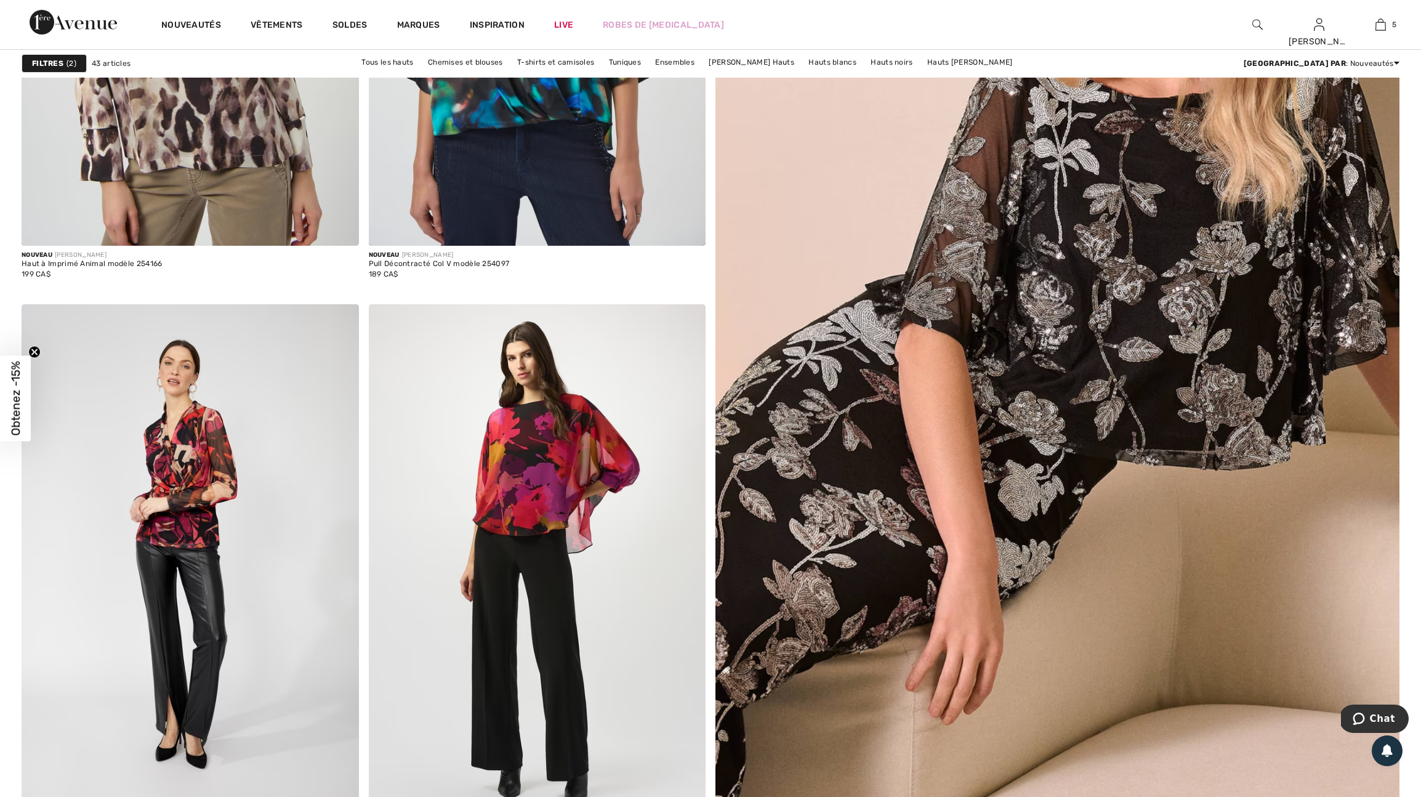
scroll to position [0, 0]
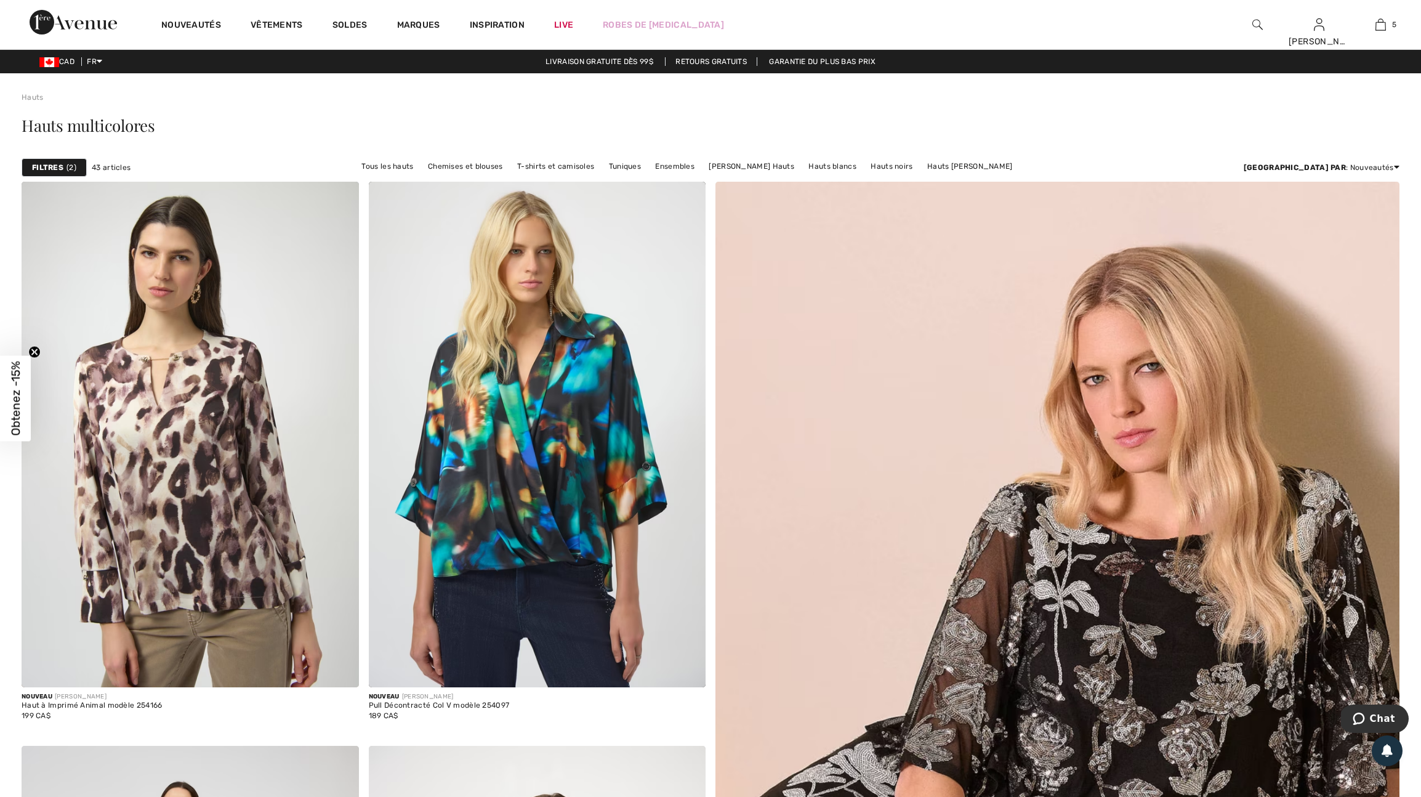
click at [50, 173] on strong "Filtres" at bounding box center [47, 167] width 31 height 11
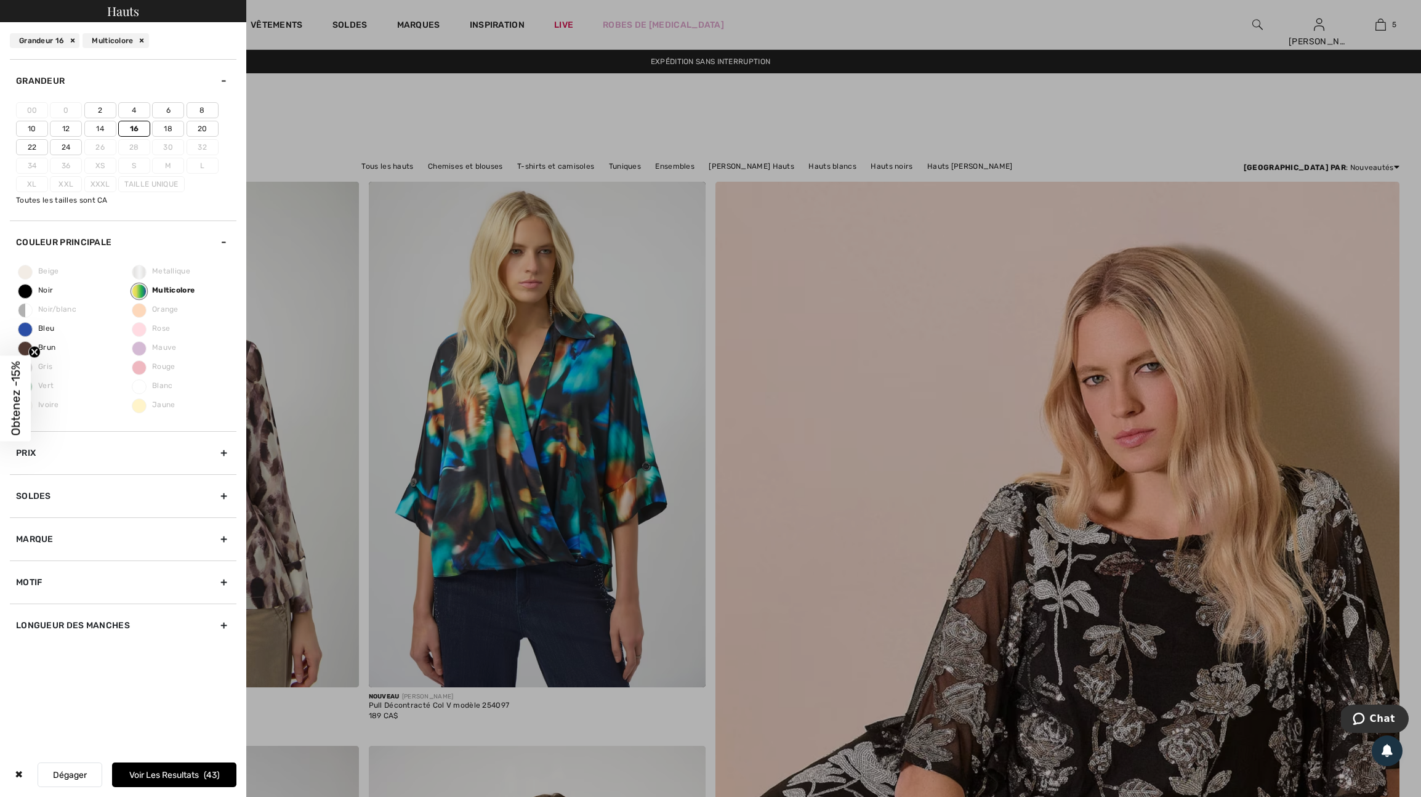
click at [220, 87] on div "Grandeur" at bounding box center [123, 80] width 227 height 43
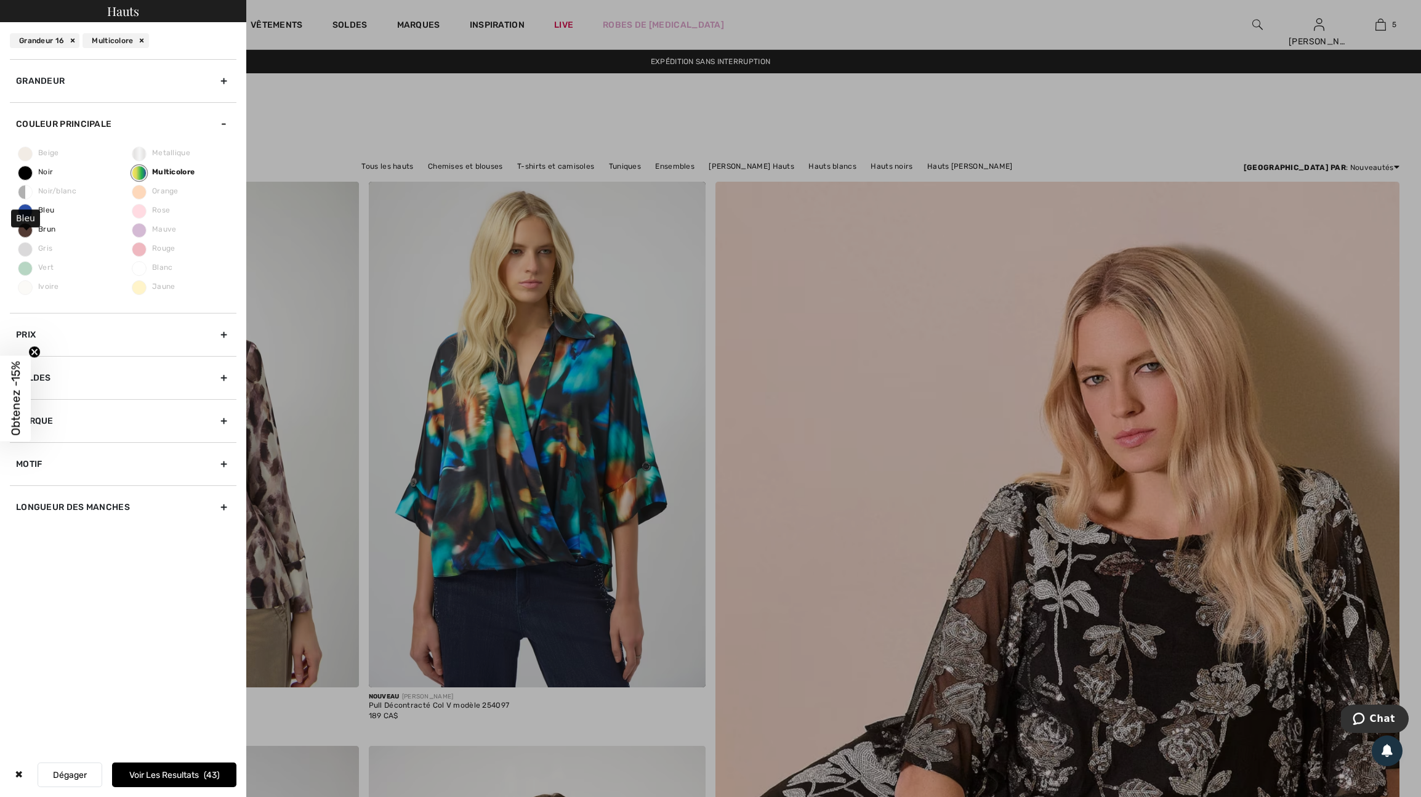
click at [28, 214] on span "Bleu" at bounding box center [36, 210] width 36 height 9
click at [0, 0] on input "Bleu" at bounding box center [0, 0] width 0 height 0
click at [190, 770] on button "Voir les resultats 82" at bounding box center [174, 774] width 124 height 25
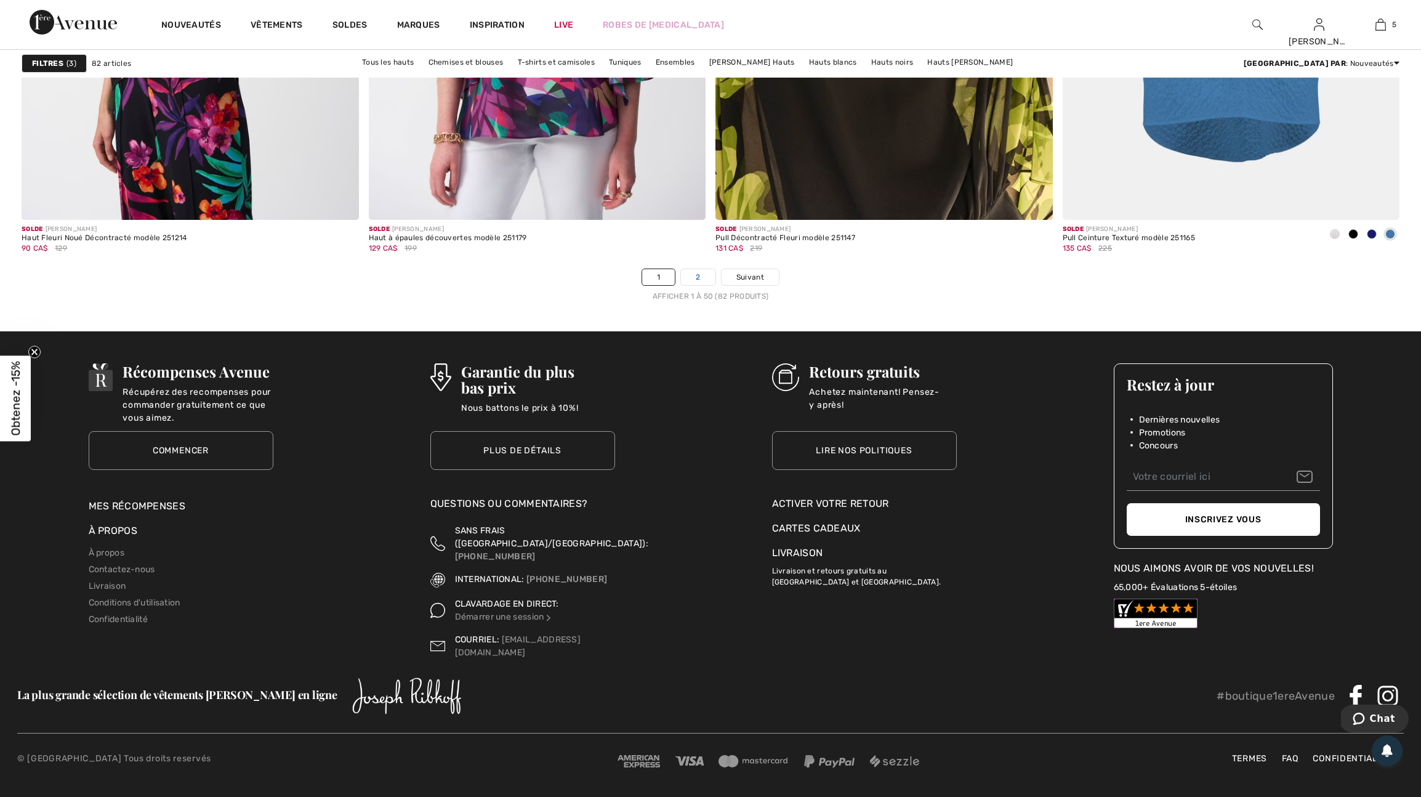
scroll to position [8475, 0]
click at [695, 285] on link "2" at bounding box center [698, 277] width 34 height 16
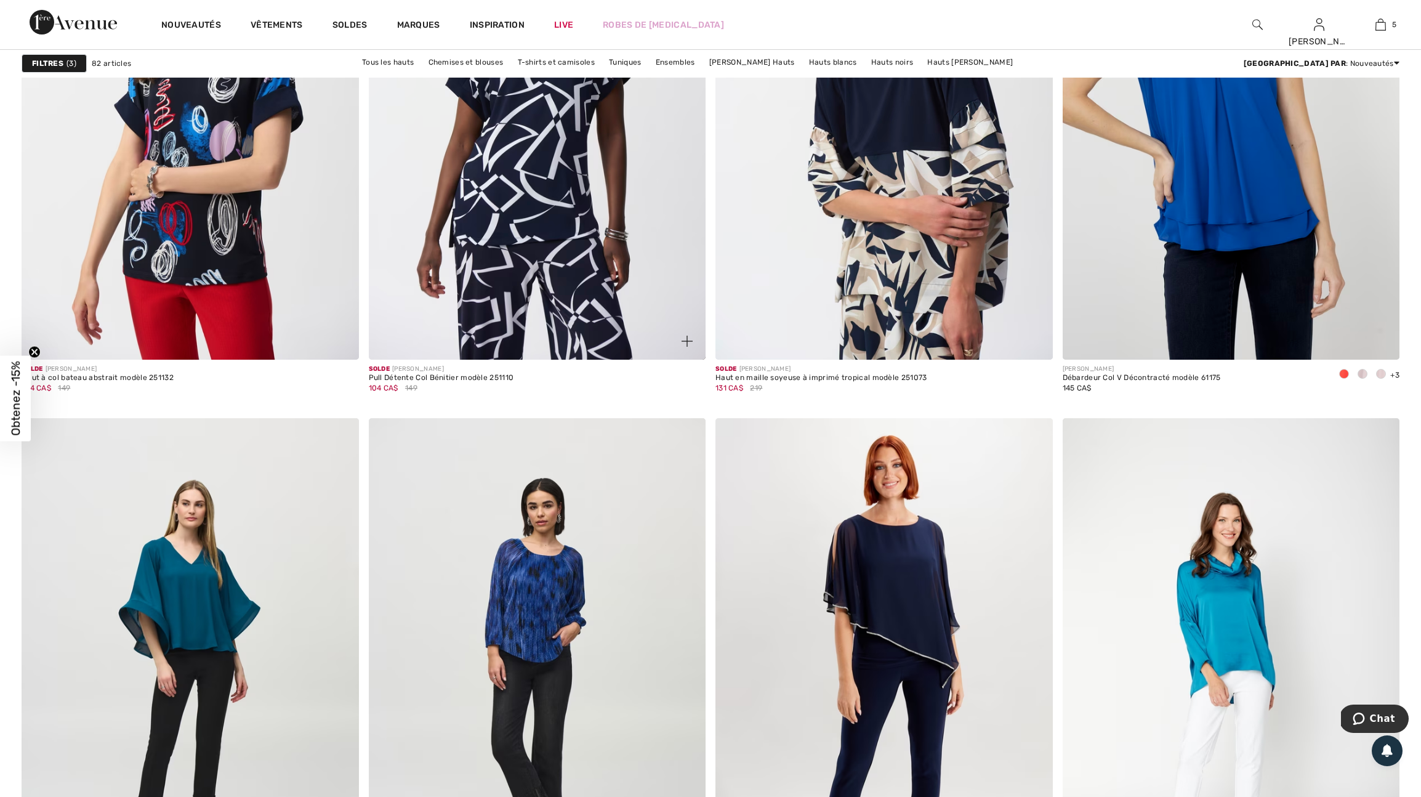
scroll to position [2687, 0]
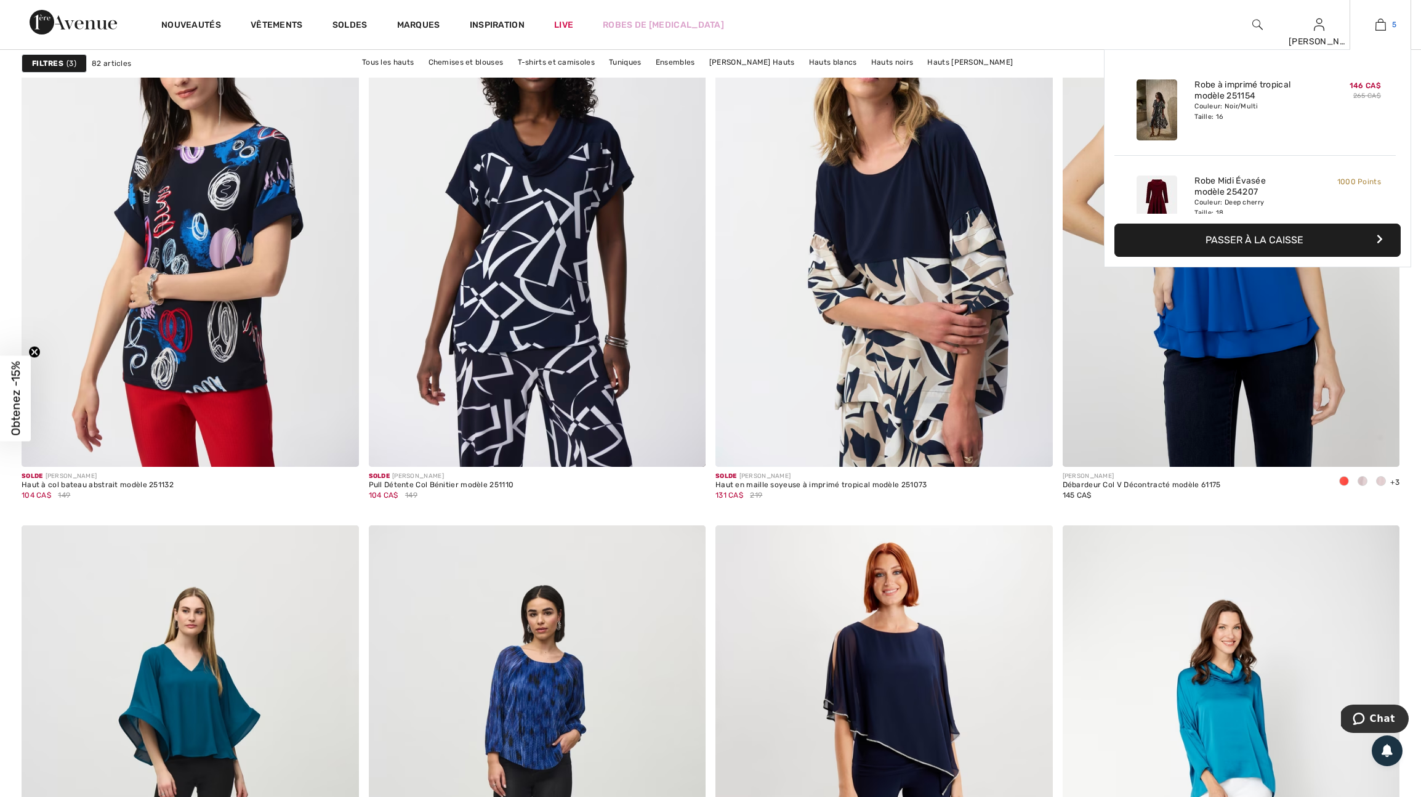
click at [1386, 22] on link "5" at bounding box center [1380, 24] width 60 height 15
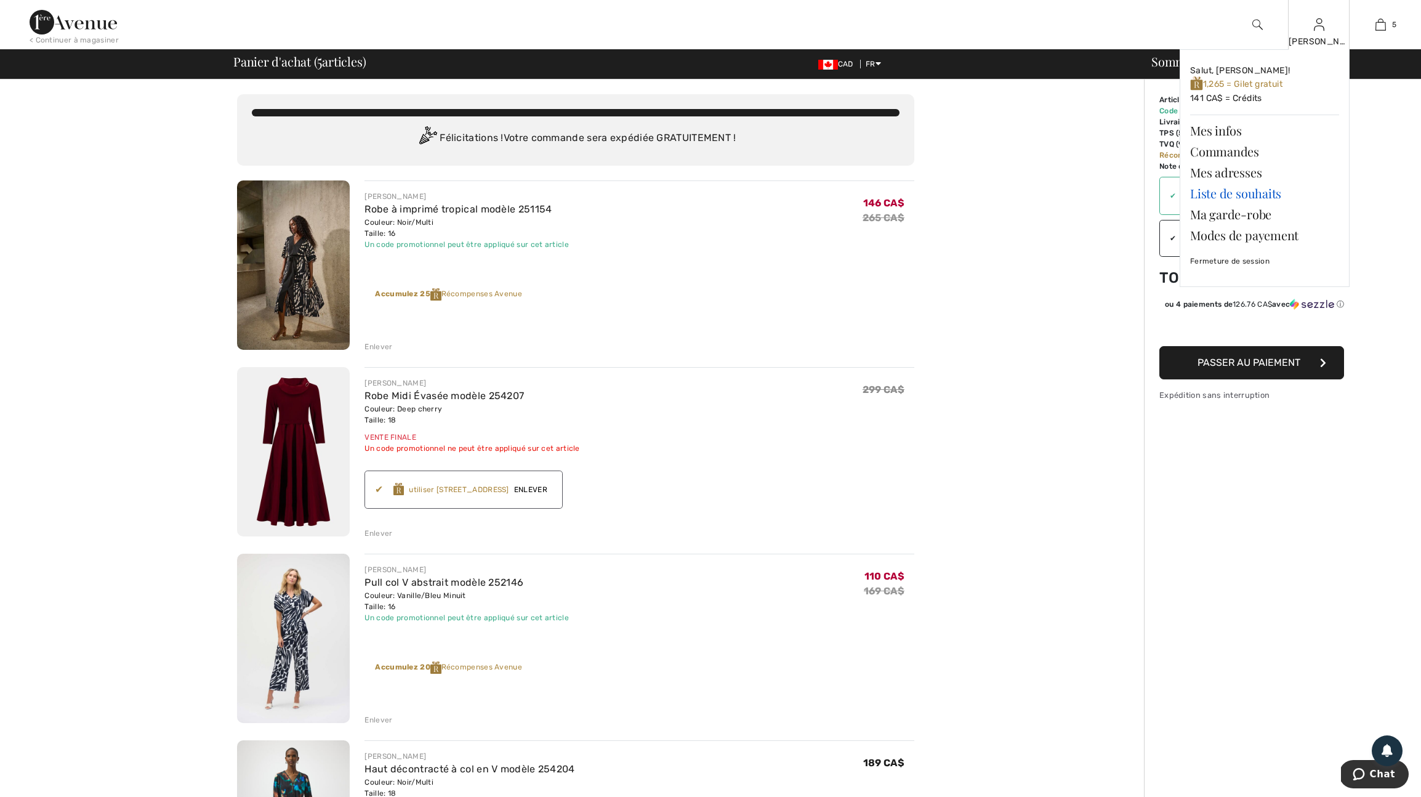
click at [1245, 196] on link "Liste de souhaits" at bounding box center [1264, 193] width 149 height 21
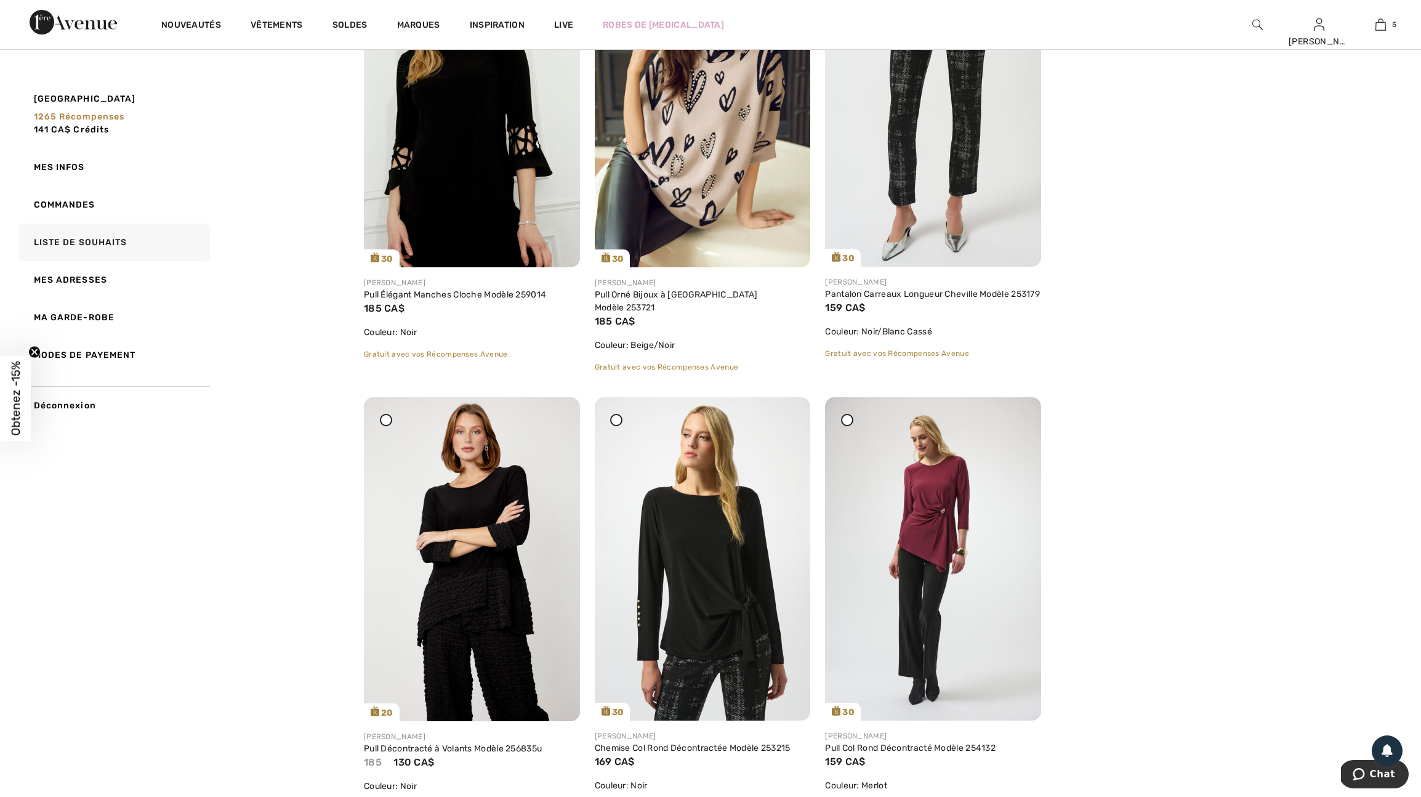
scroll to position [5170, 0]
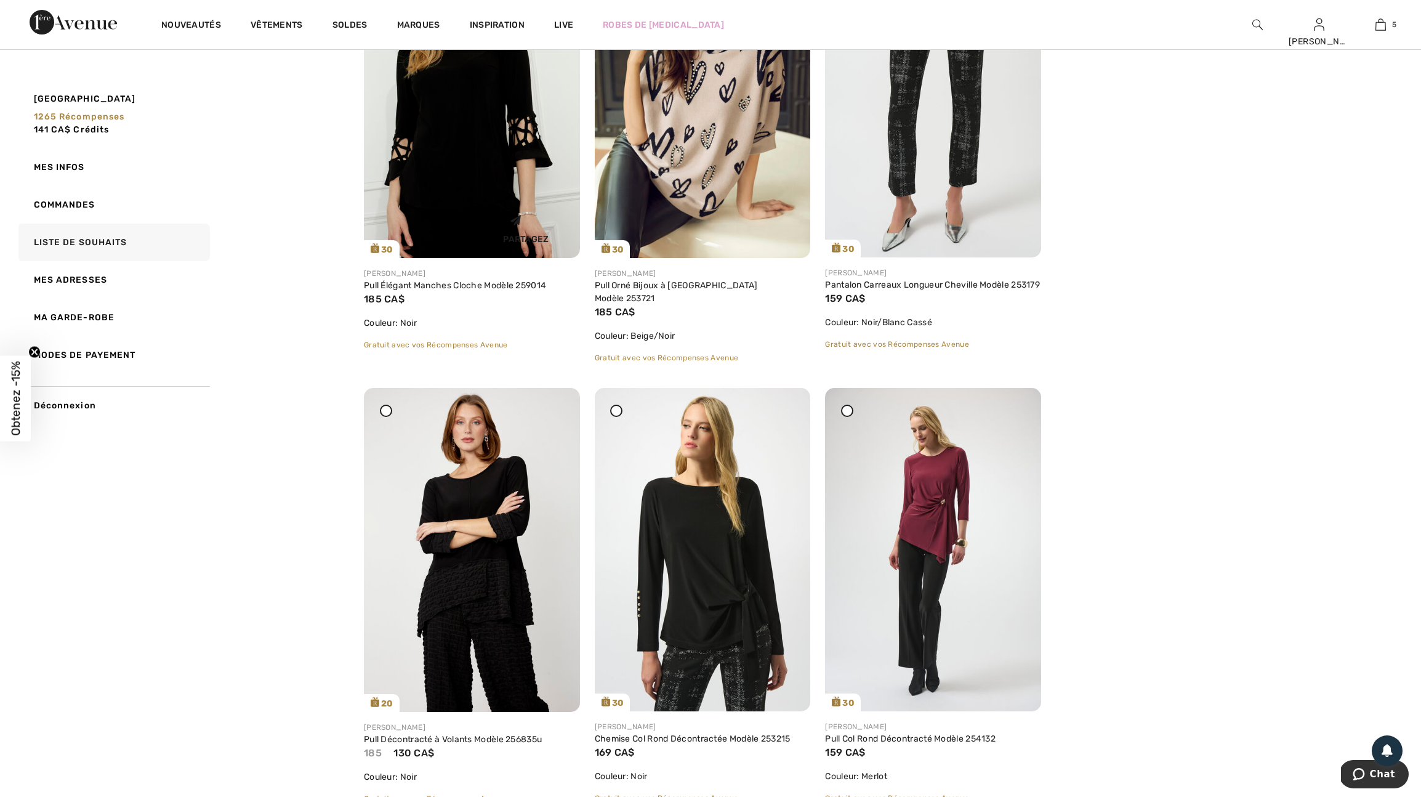
click at [449, 249] on img at bounding box center [472, 96] width 216 height 324
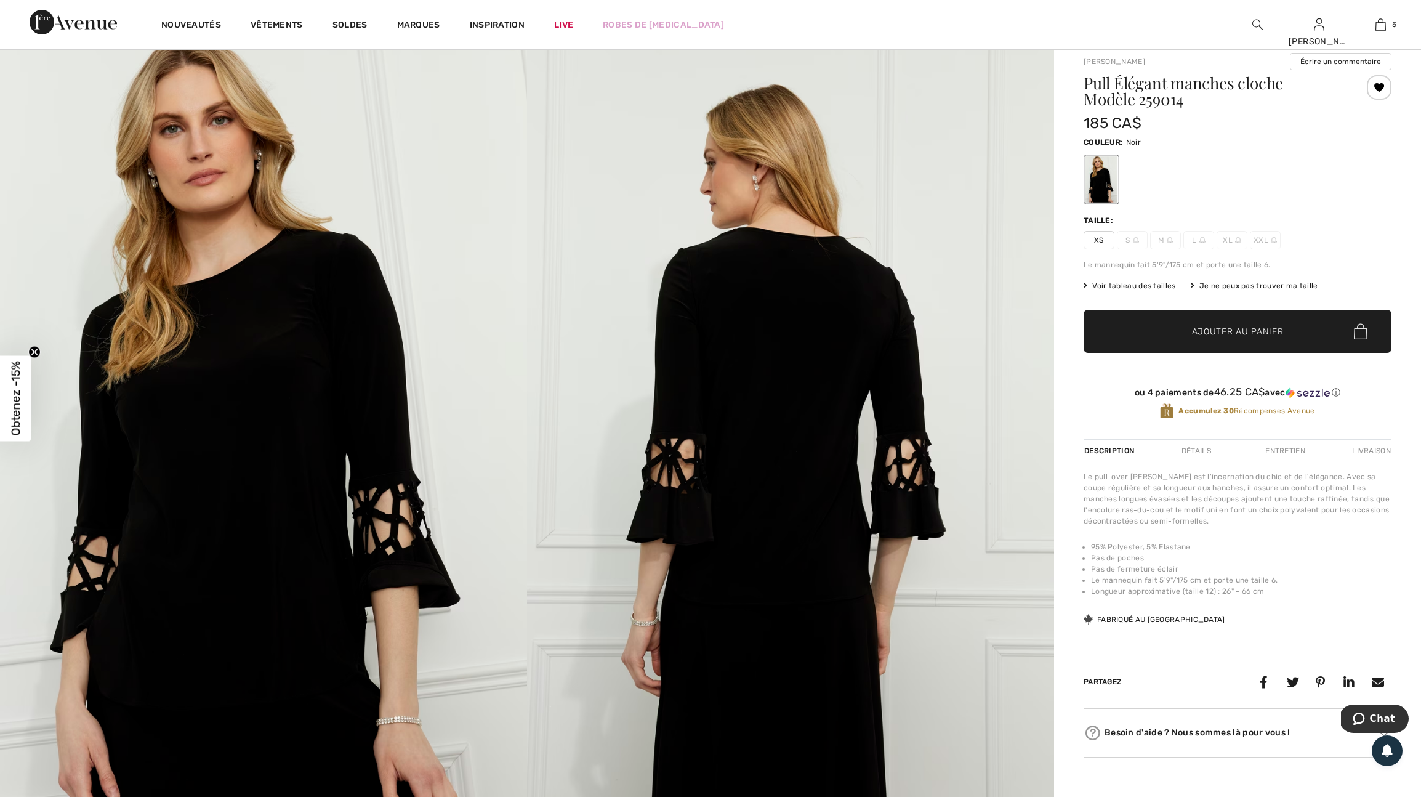
scroll to position [36, 0]
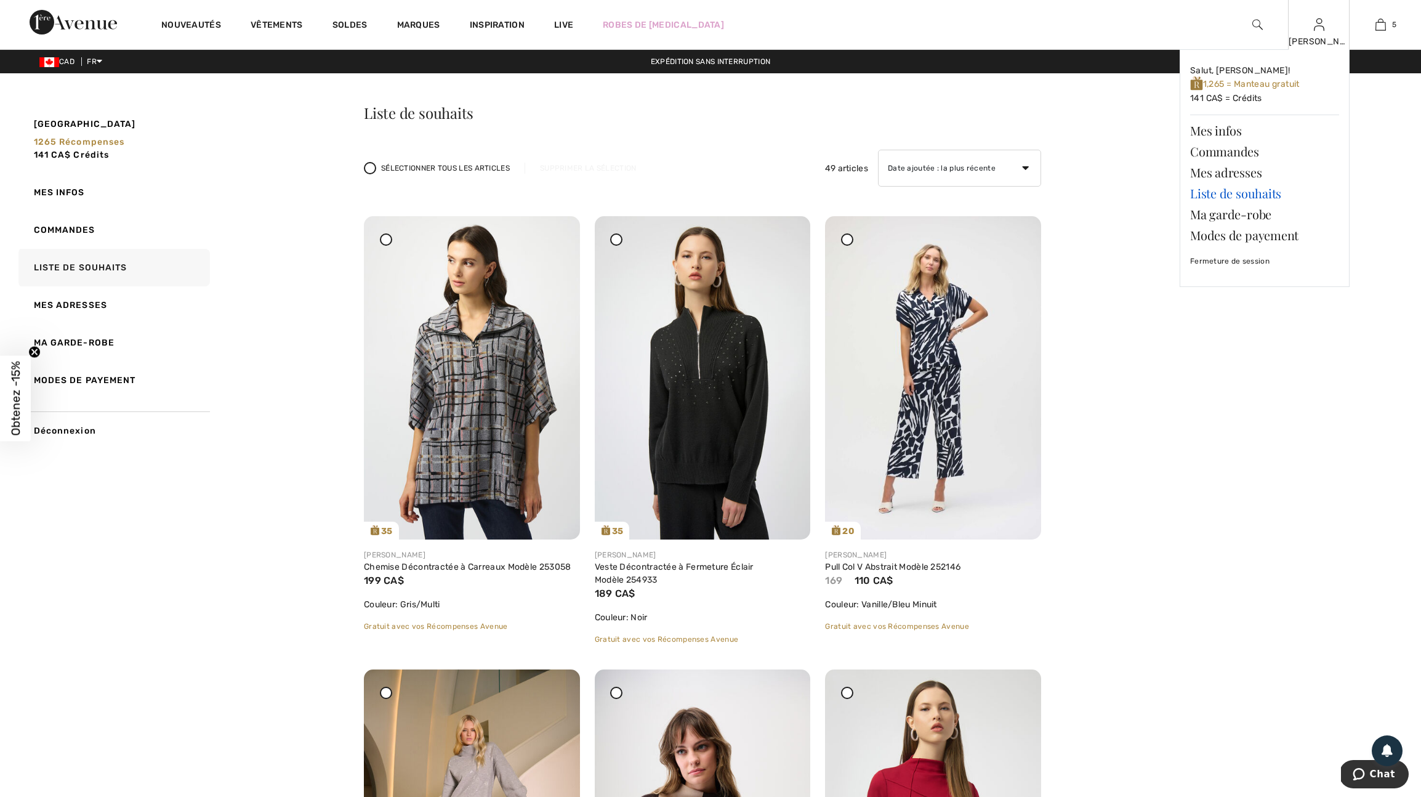
click at [1233, 199] on link "Liste de souhaits" at bounding box center [1264, 193] width 149 height 21
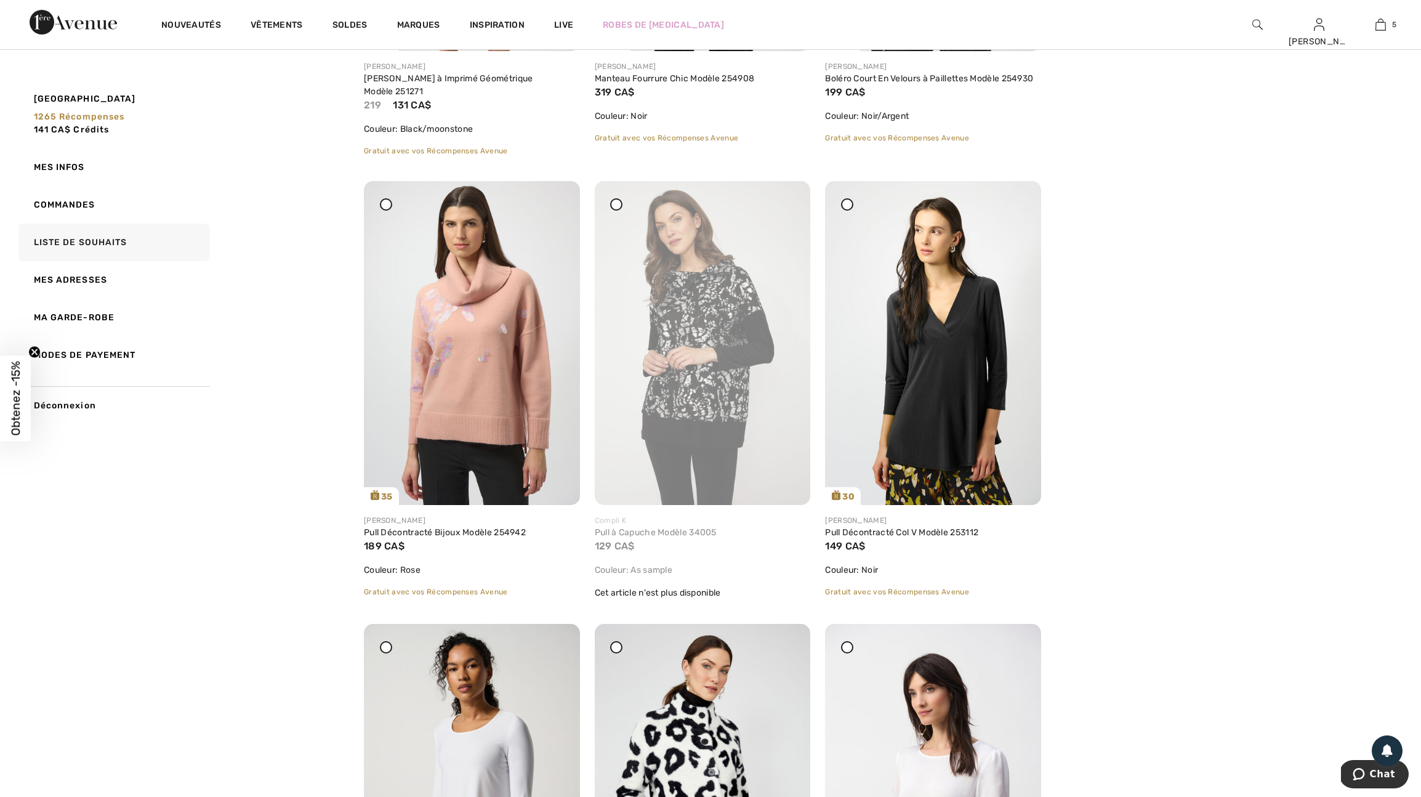
scroll to position [3166, 0]
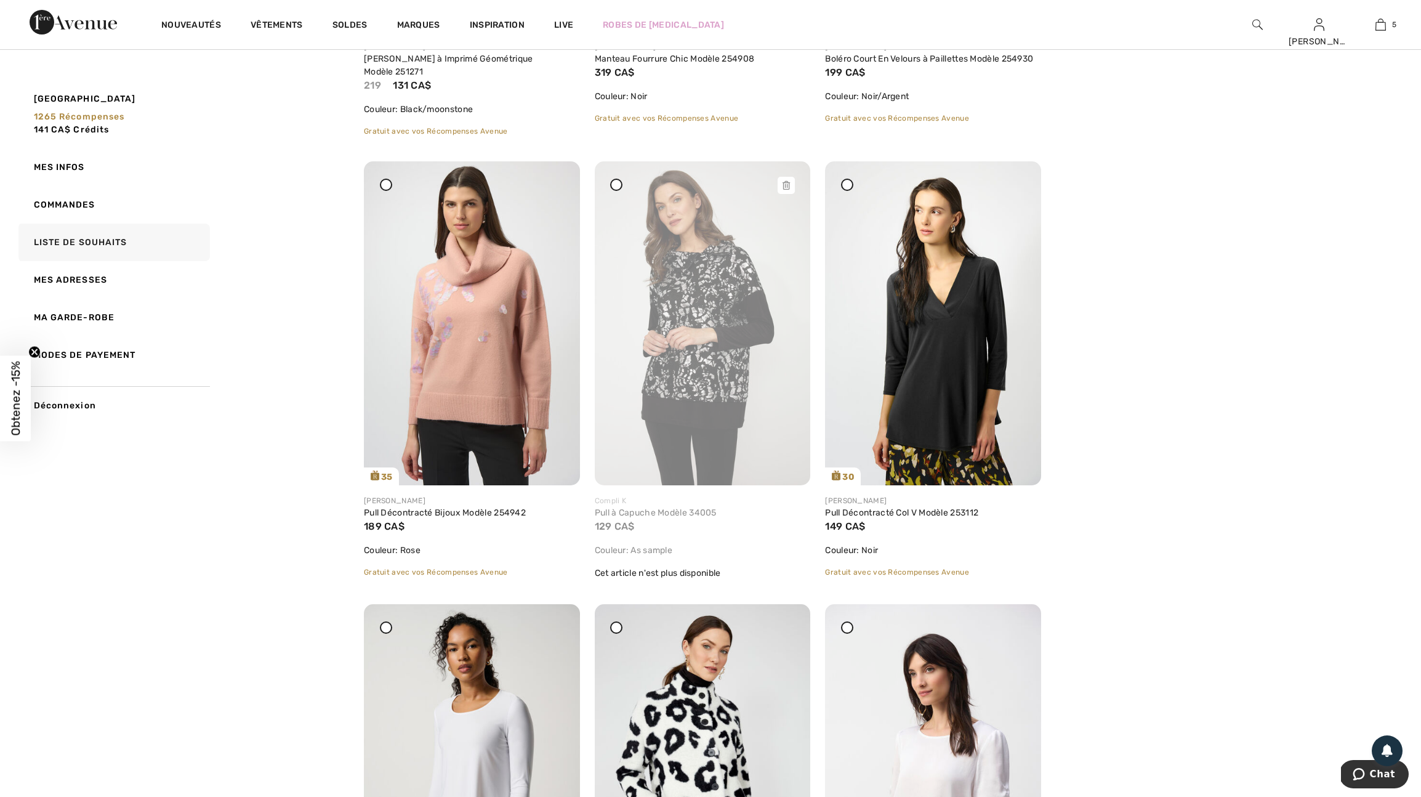
click at [786, 190] on icon at bounding box center [786, 185] width 7 height 9
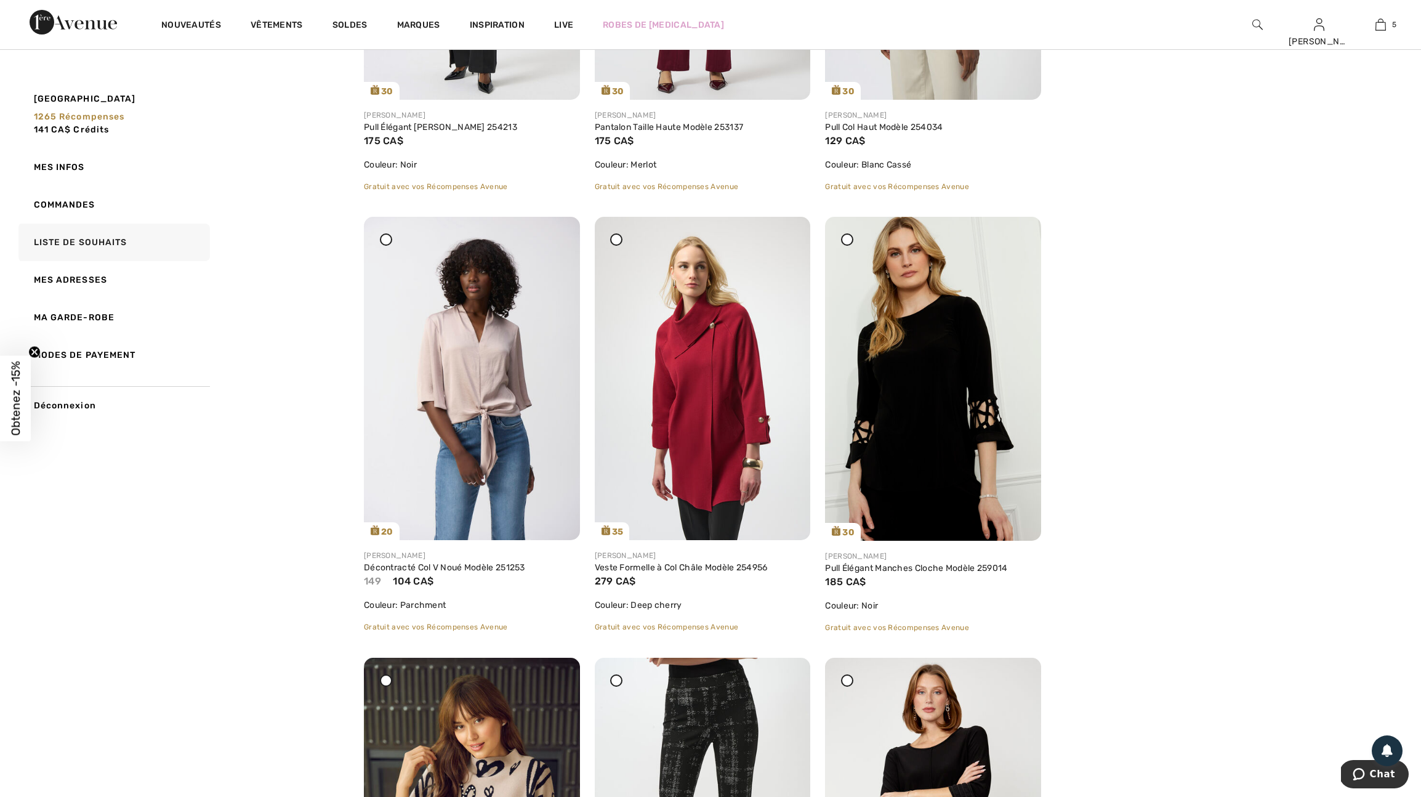
scroll to position [4480, 0]
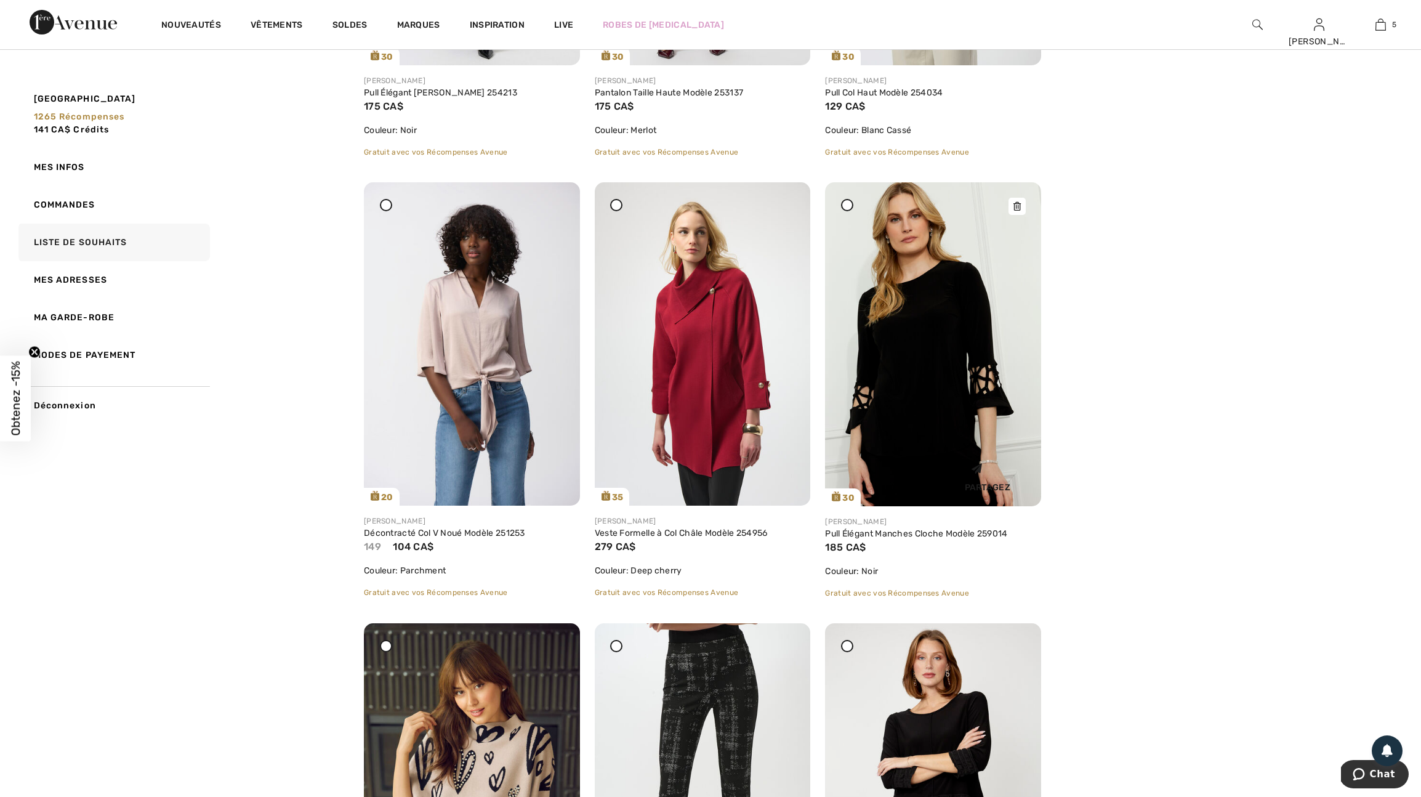
click at [1015, 211] on icon at bounding box center [1017, 206] width 7 height 9
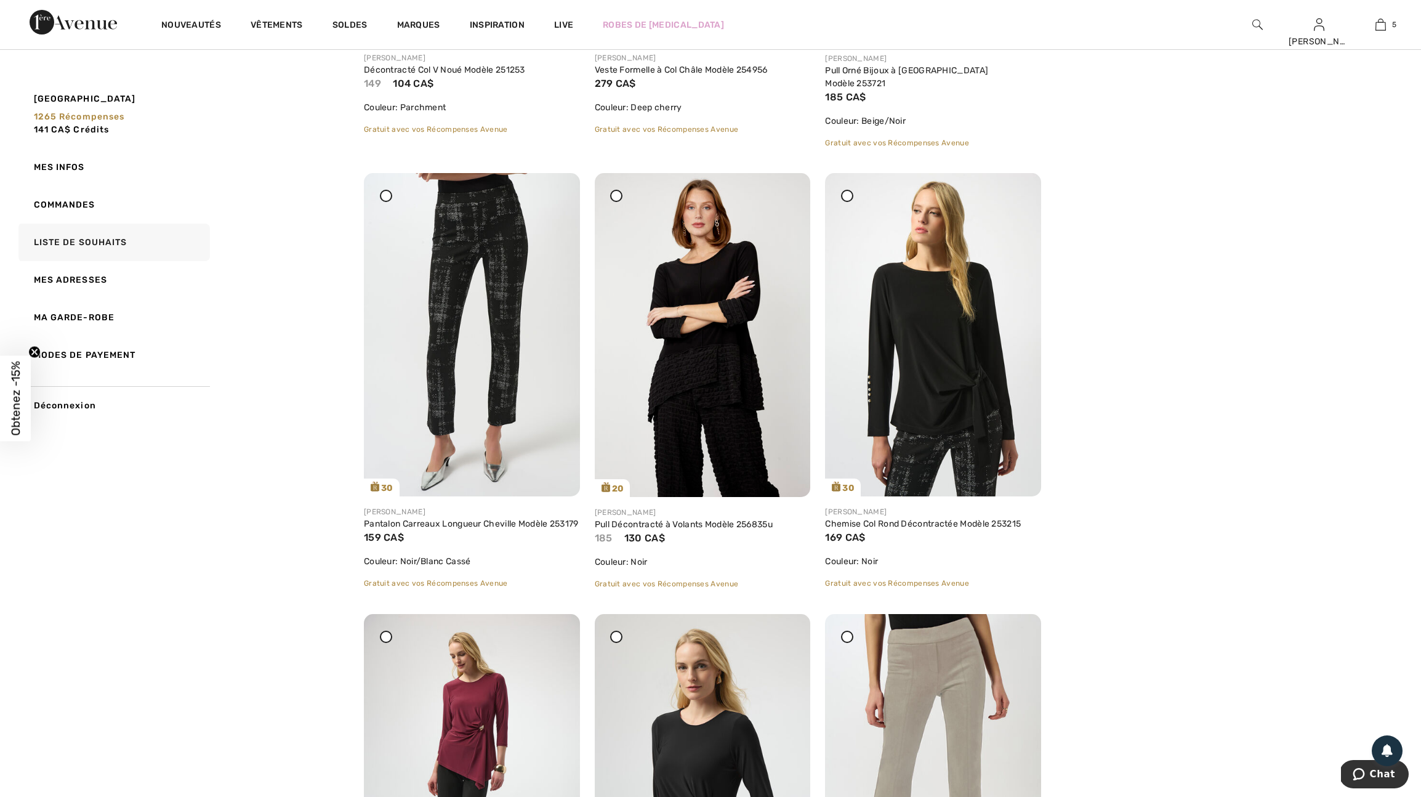
scroll to position [4944, 0]
click at [674, 378] on img at bounding box center [703, 334] width 216 height 324
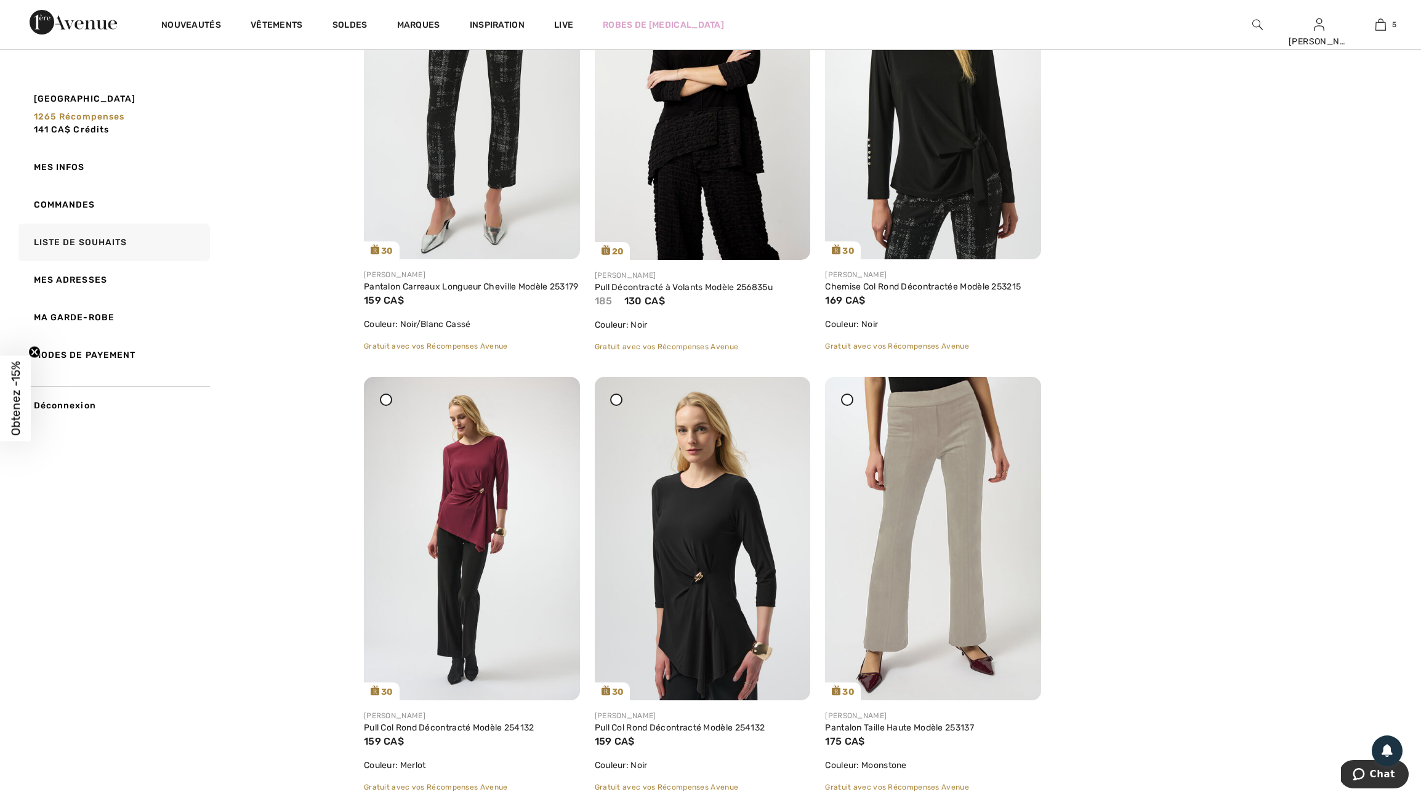
scroll to position [5179, 0]
click at [890, 218] on img at bounding box center [933, 98] width 216 height 323
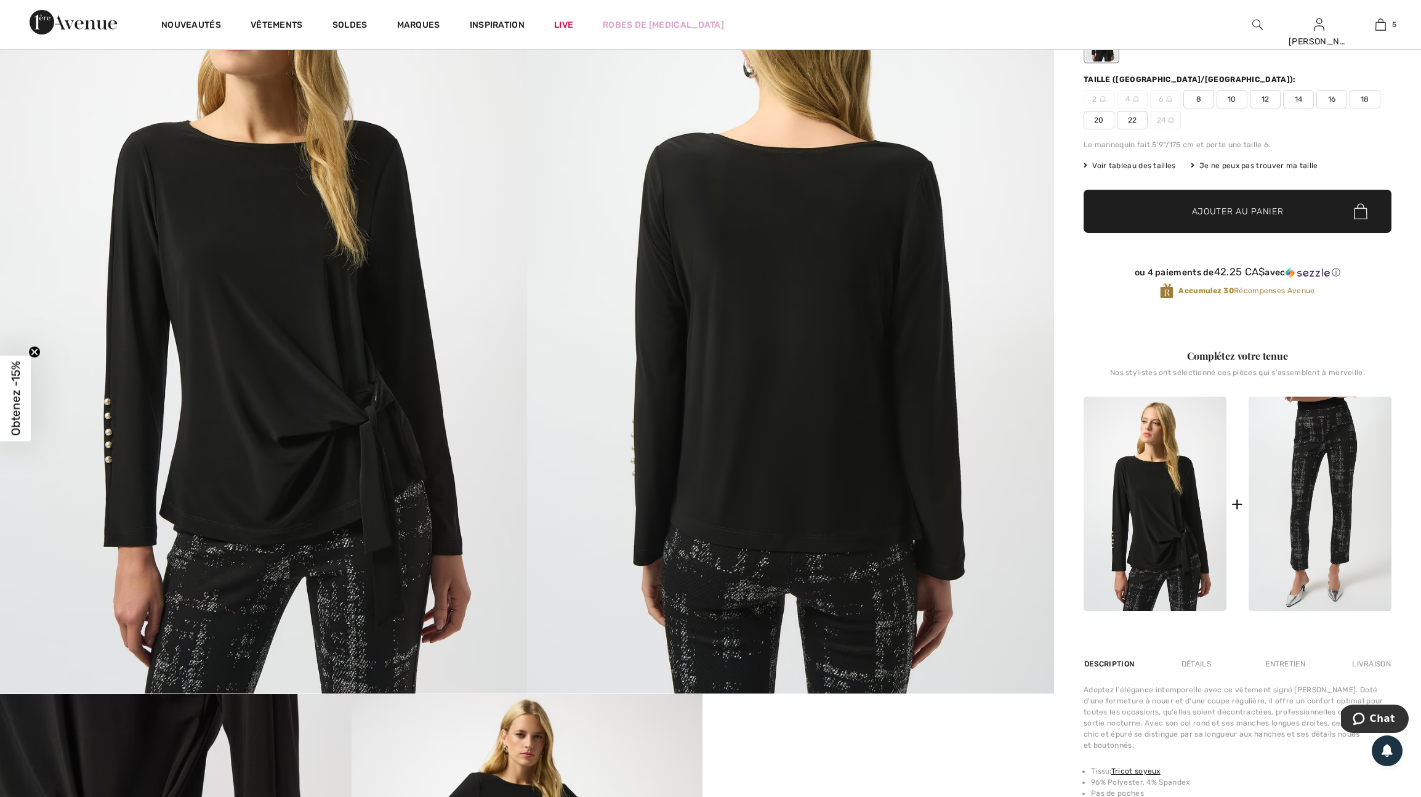
scroll to position [169, 0]
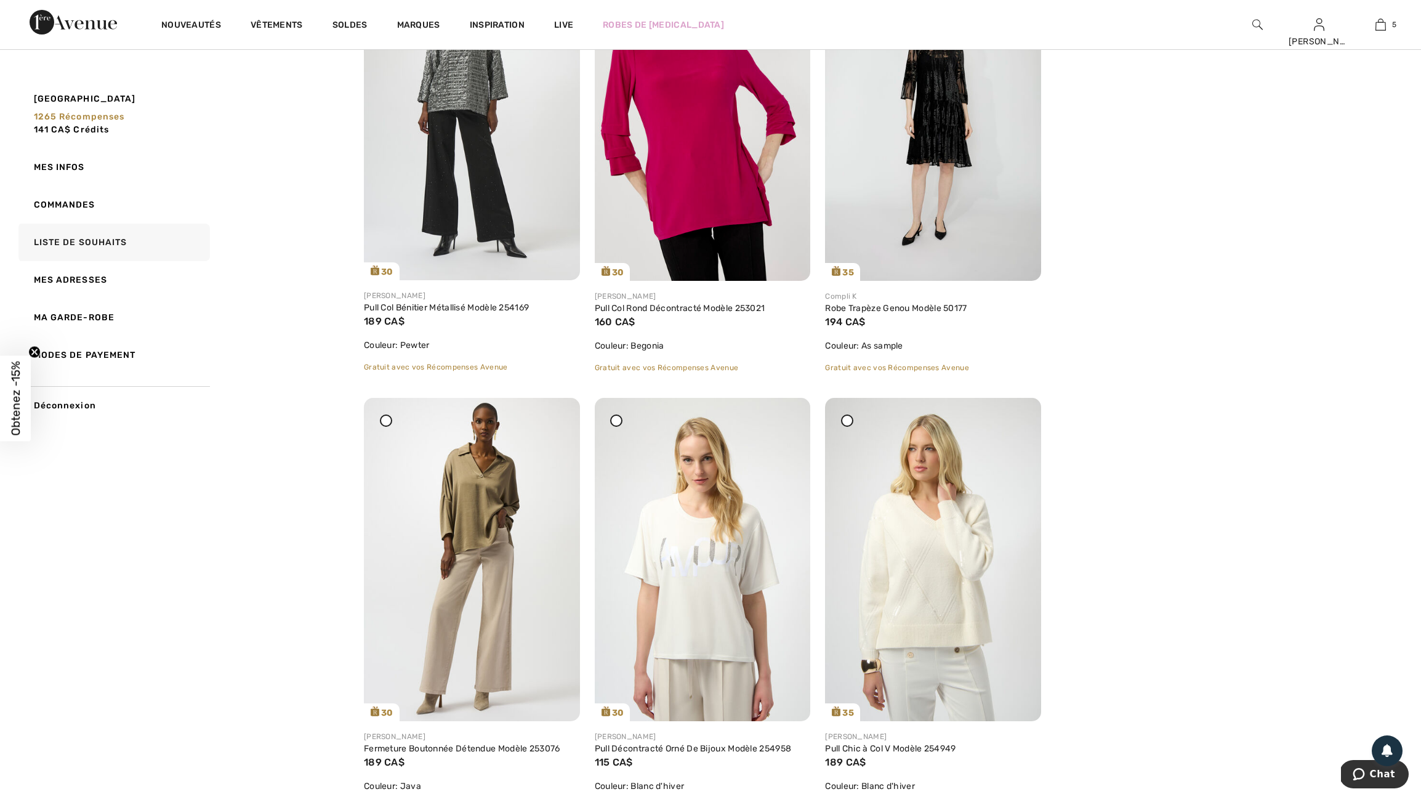
scroll to position [6043, 0]
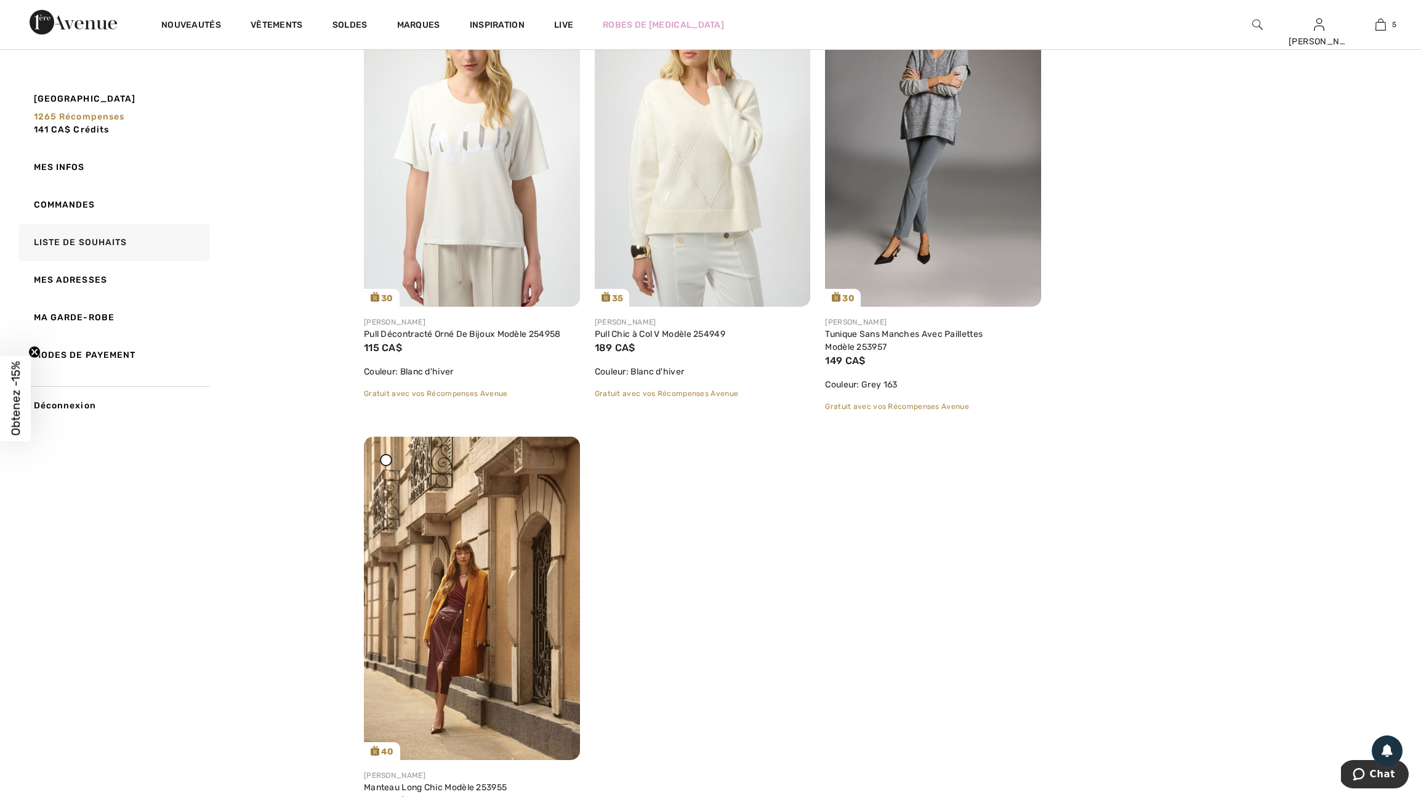
scroll to position [6458, 0]
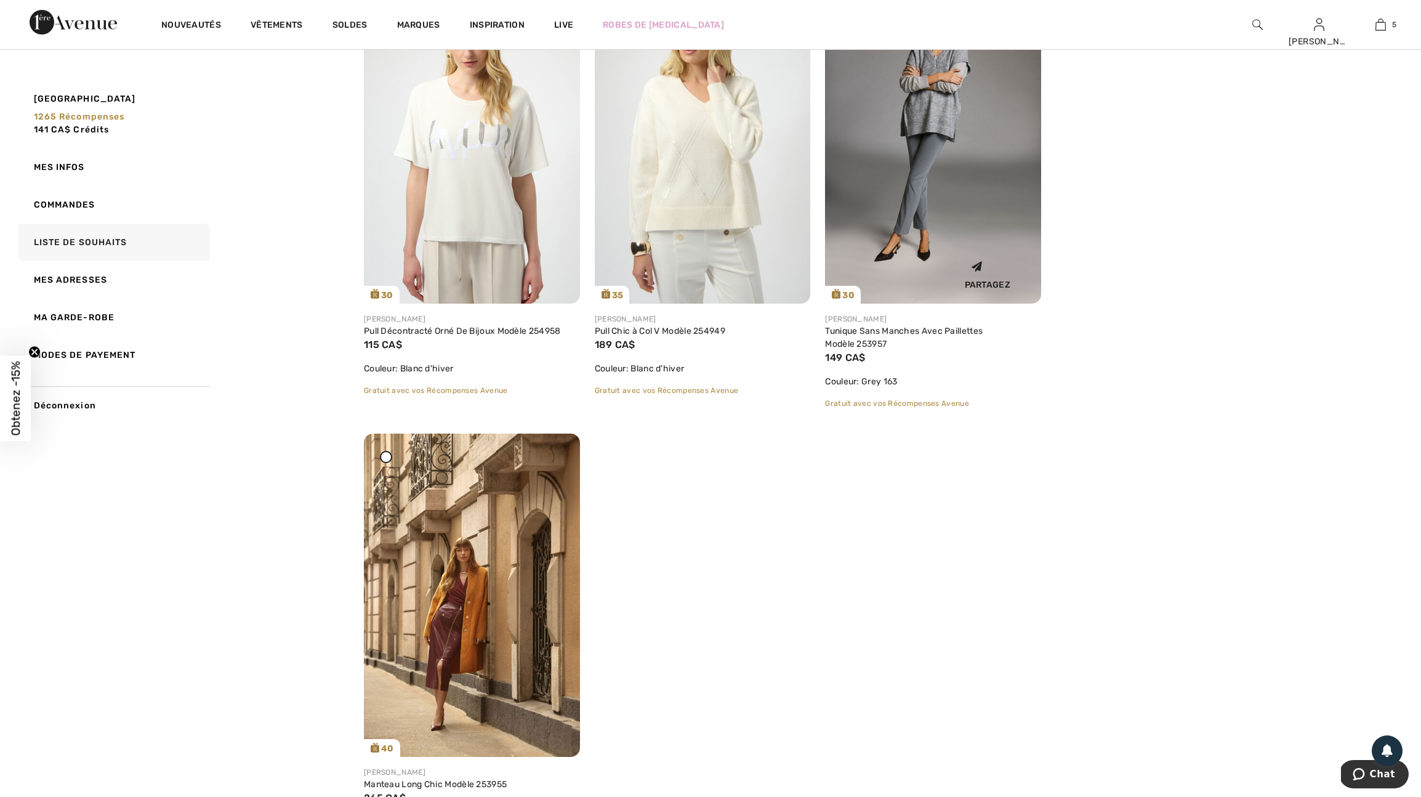
click at [928, 241] on img at bounding box center [933, 141] width 216 height 323
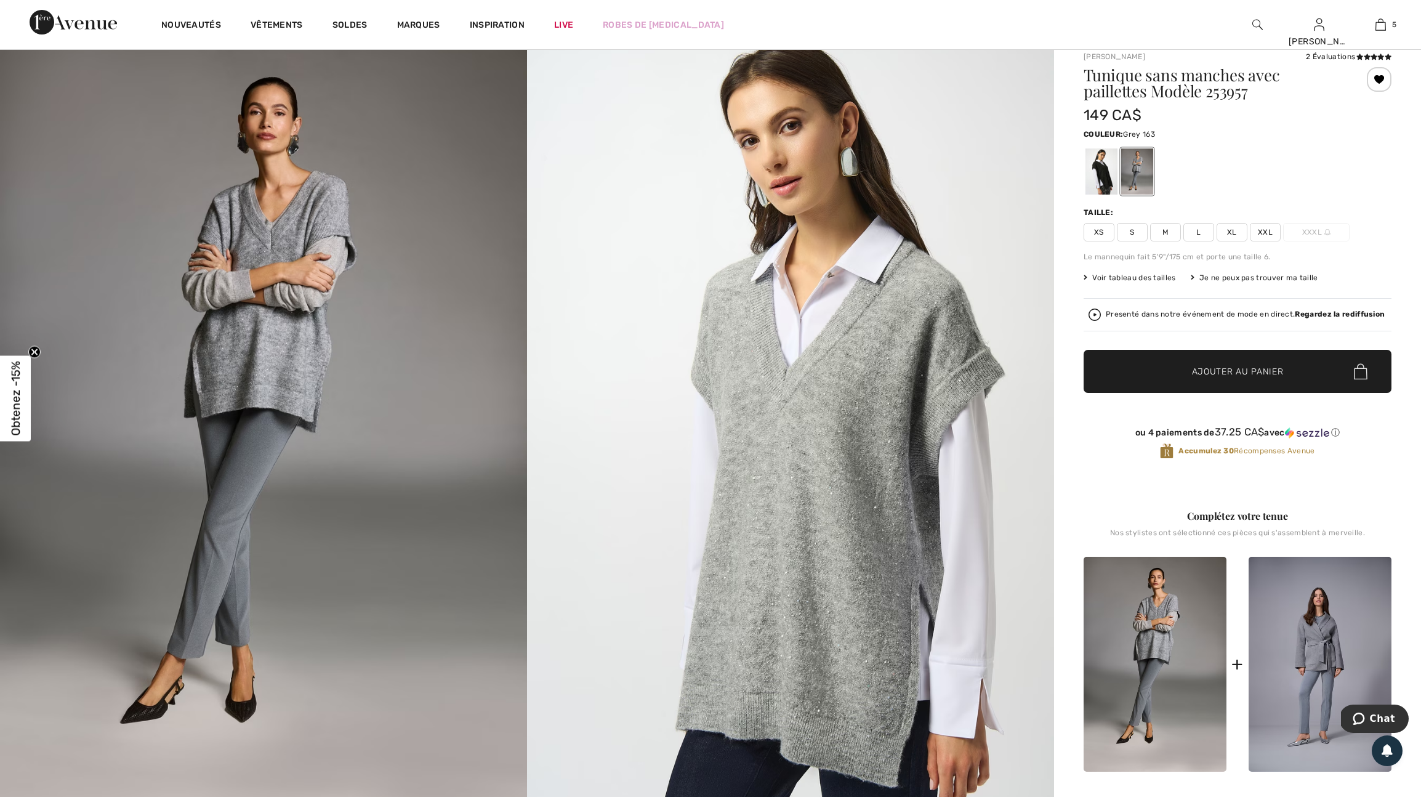
scroll to position [38, 0]
click at [1240, 240] on span "XL" at bounding box center [1232, 231] width 31 height 18
click at [1268, 377] on span "Ajouter au panier" at bounding box center [1238, 370] width 92 height 13
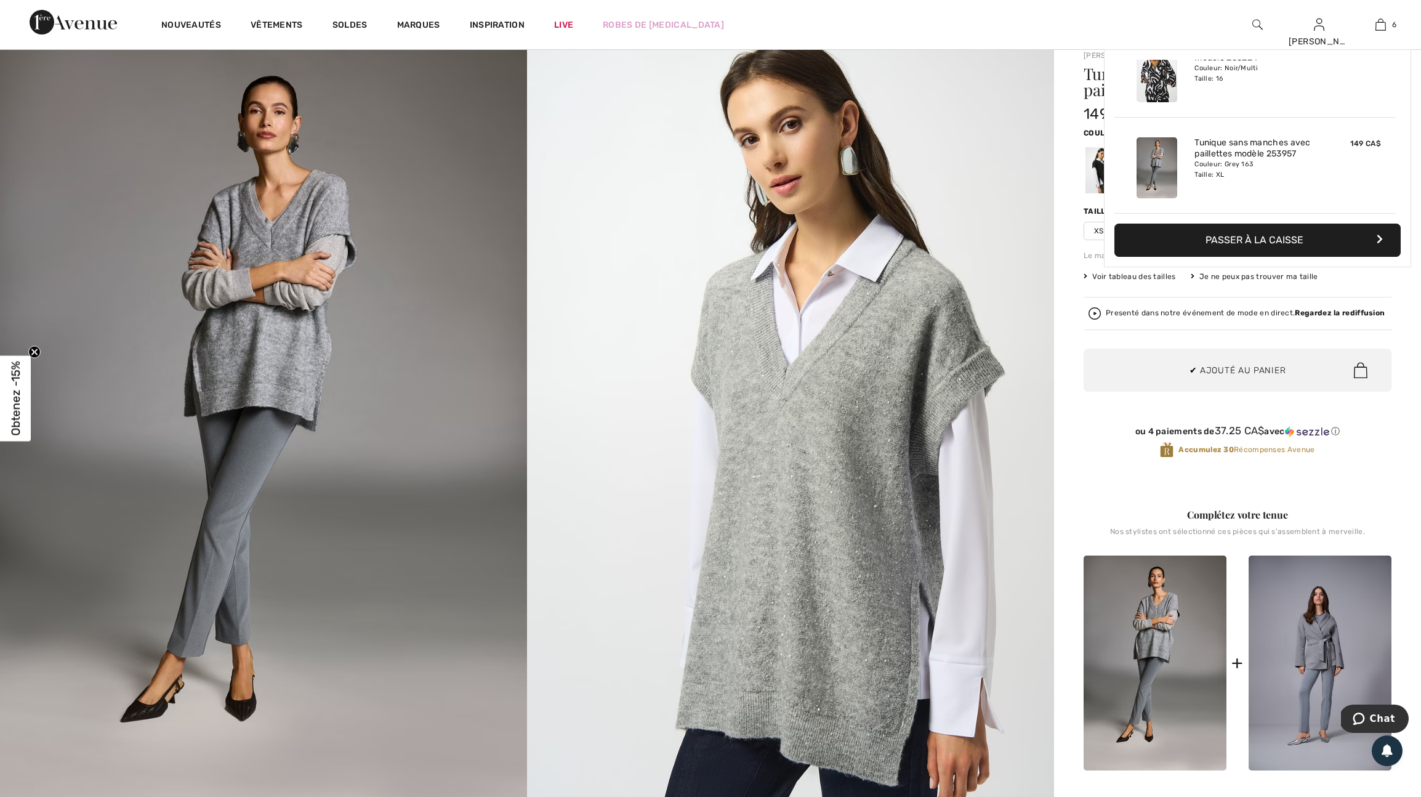
scroll to position [474, 0]
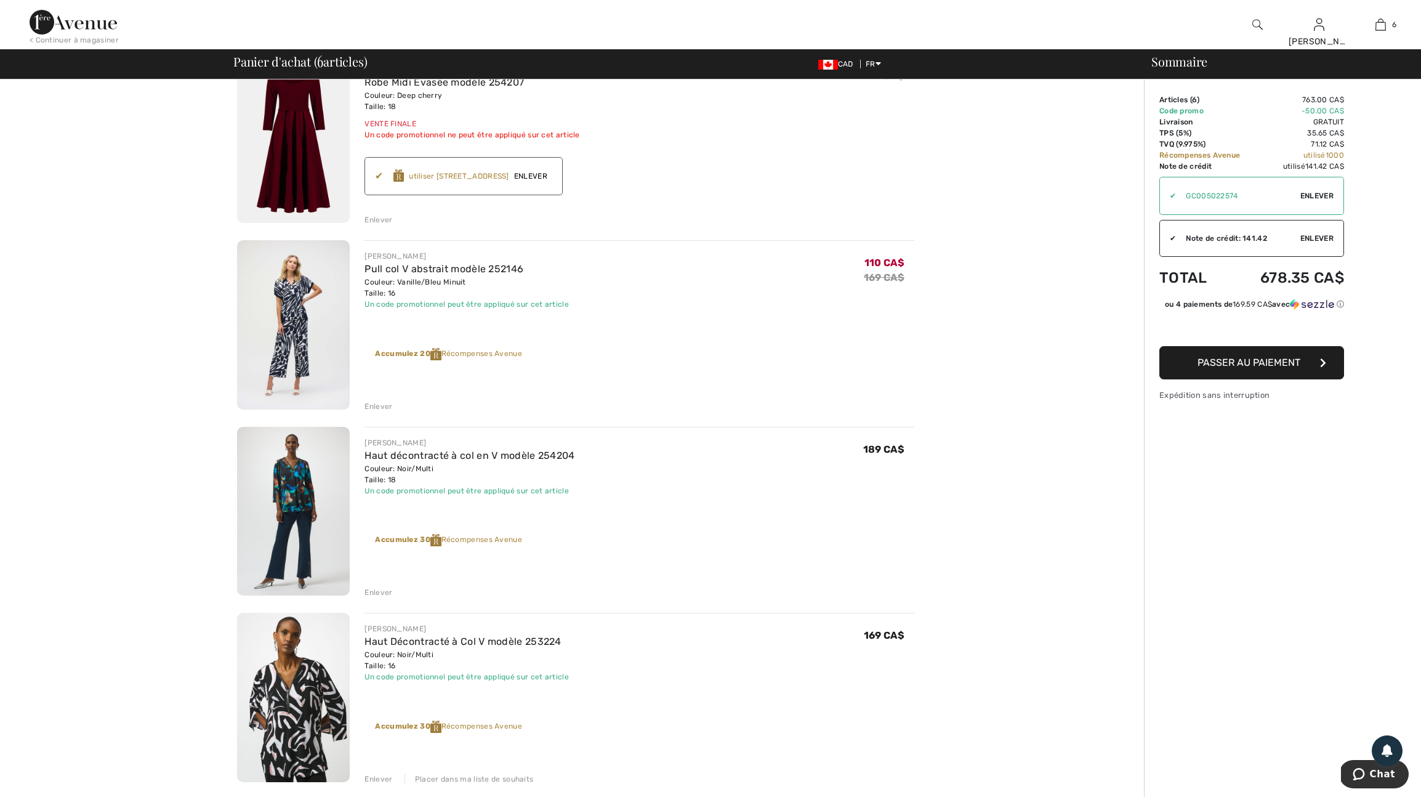
scroll to position [323, 0]
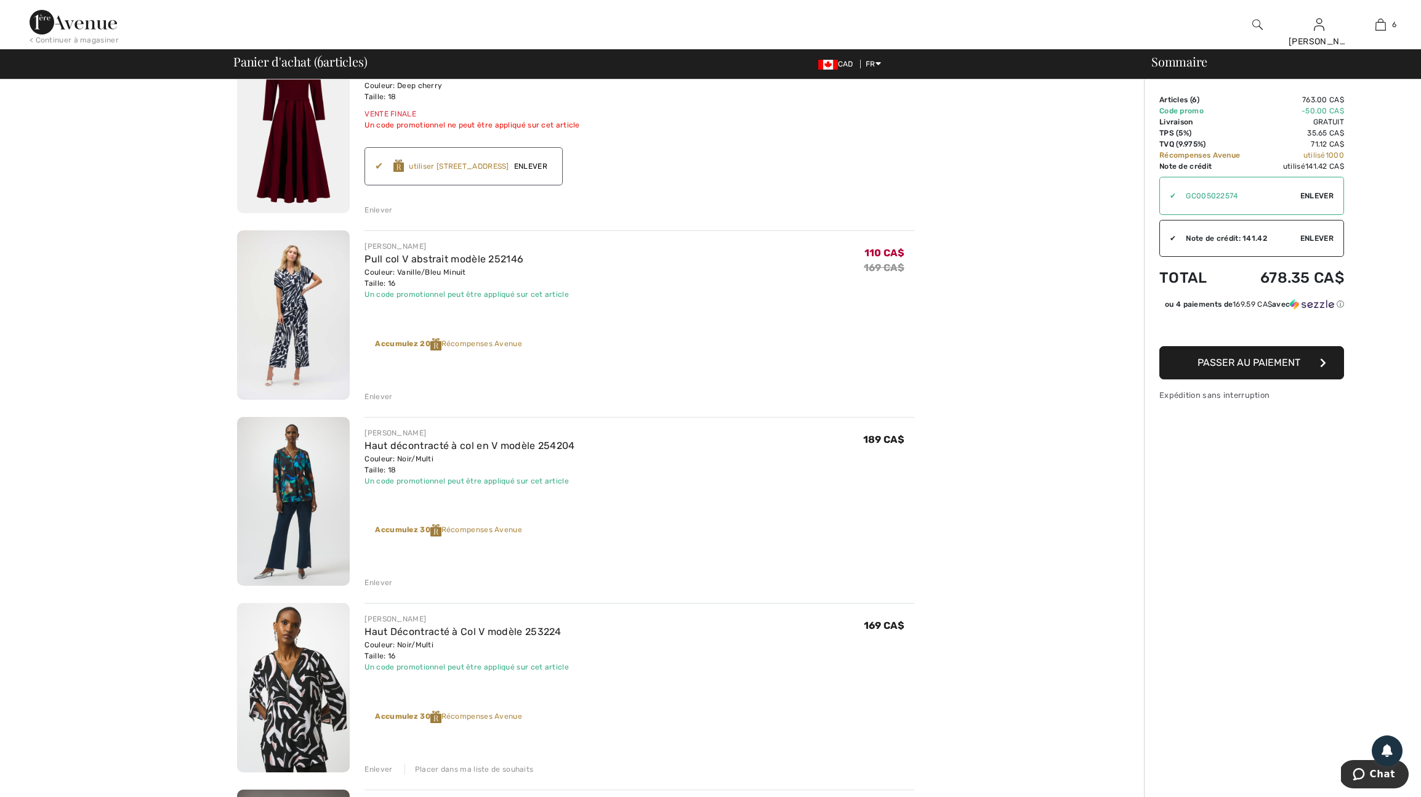
click at [379, 402] on div "Enlever" at bounding box center [379, 396] width 28 height 11
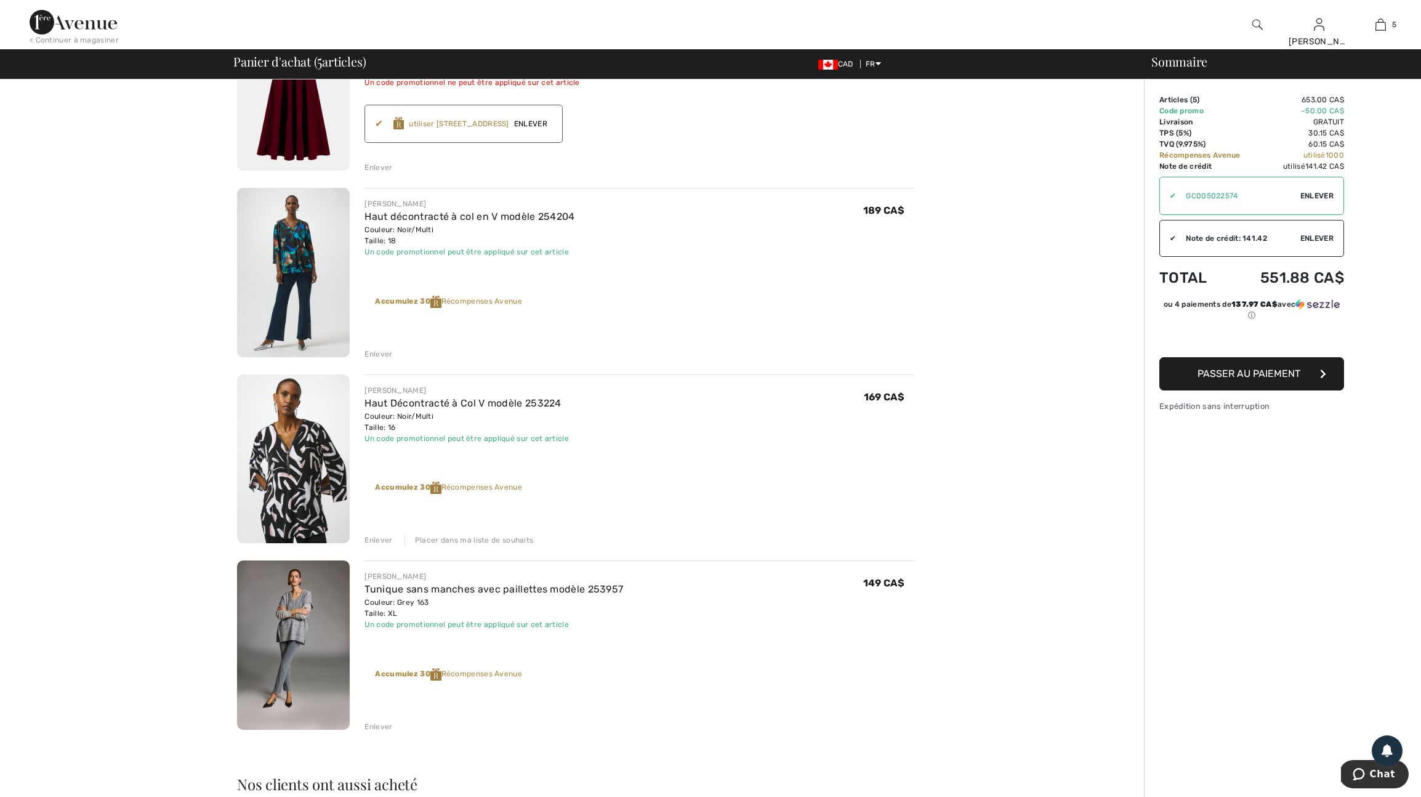
scroll to position [373, 0]
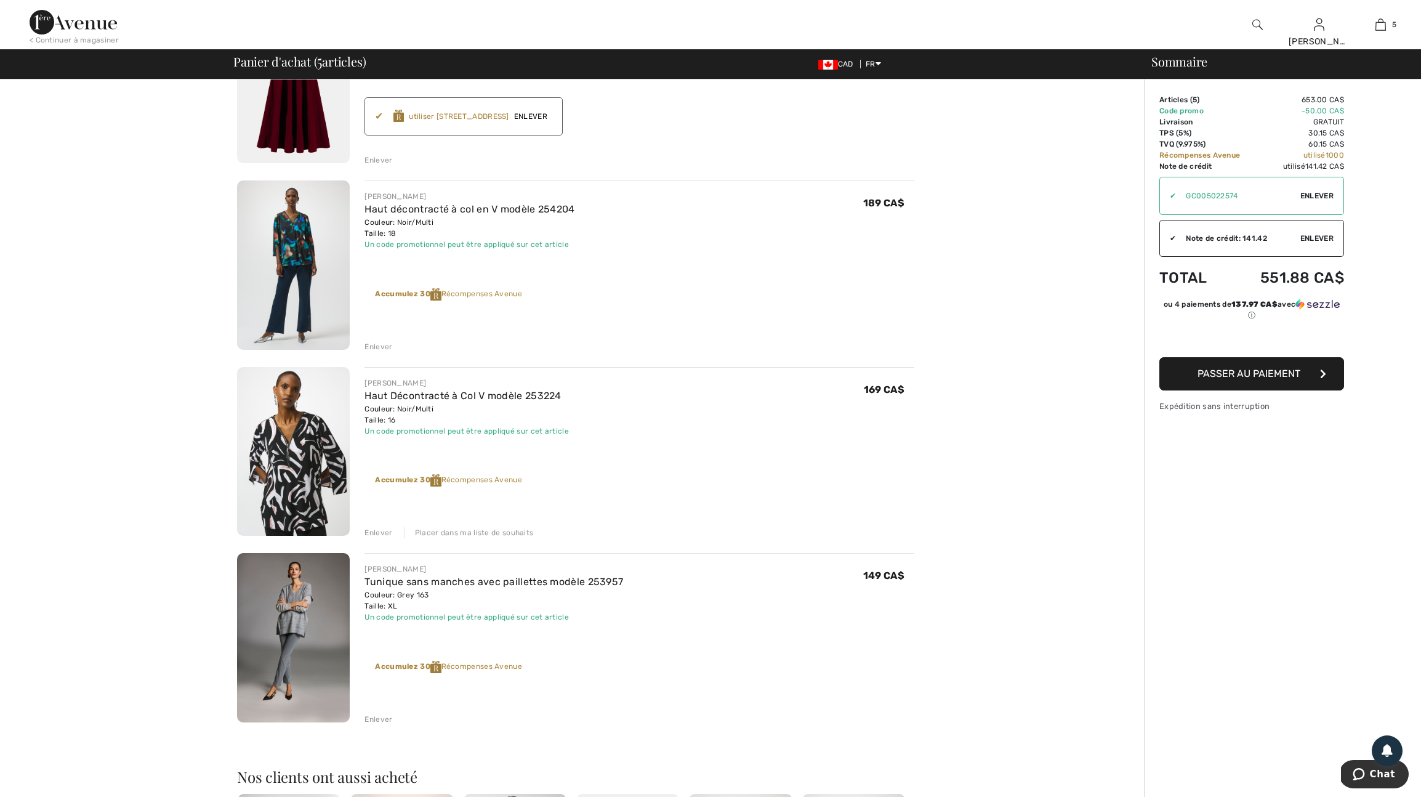
click at [382, 538] on div "Enlever" at bounding box center [379, 532] width 28 height 11
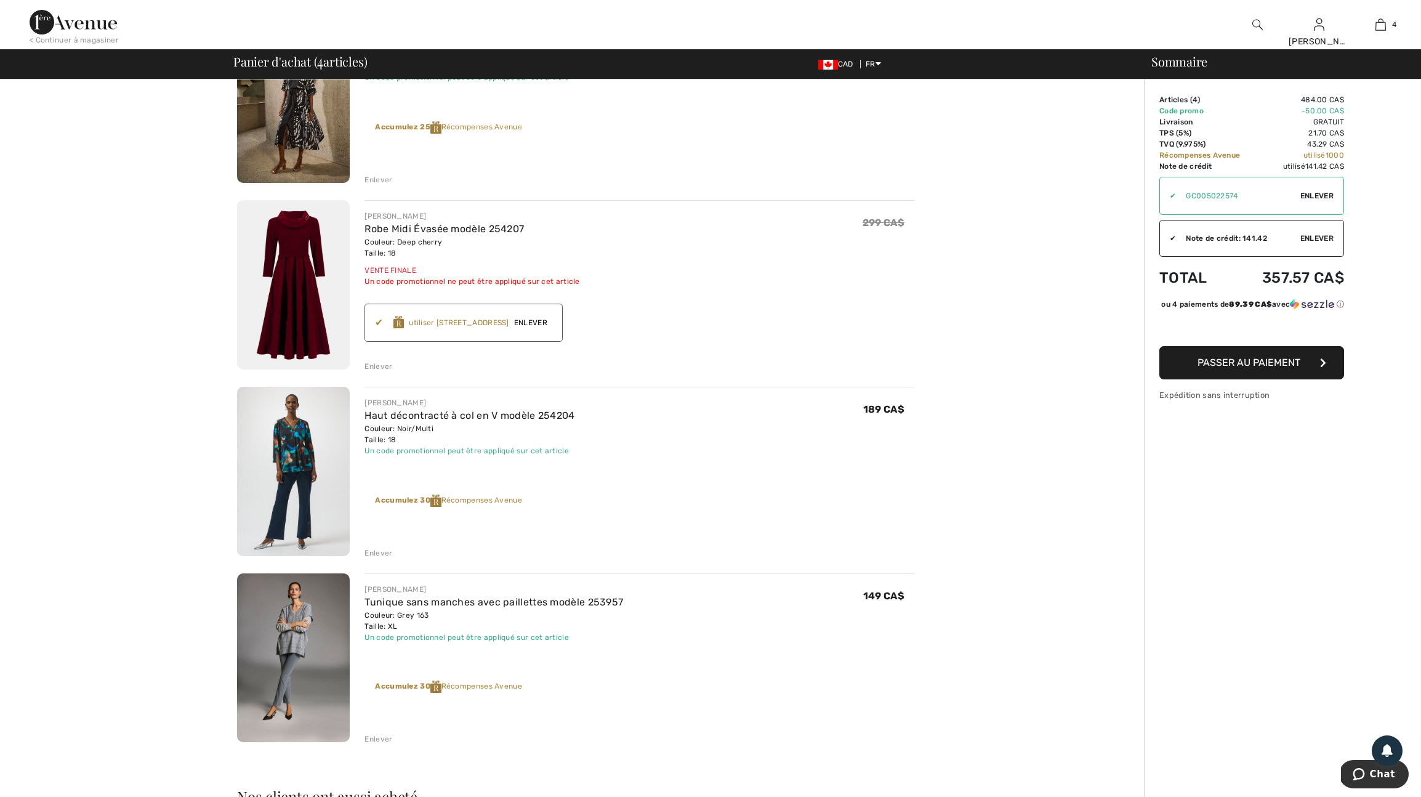
scroll to position [147, 0]
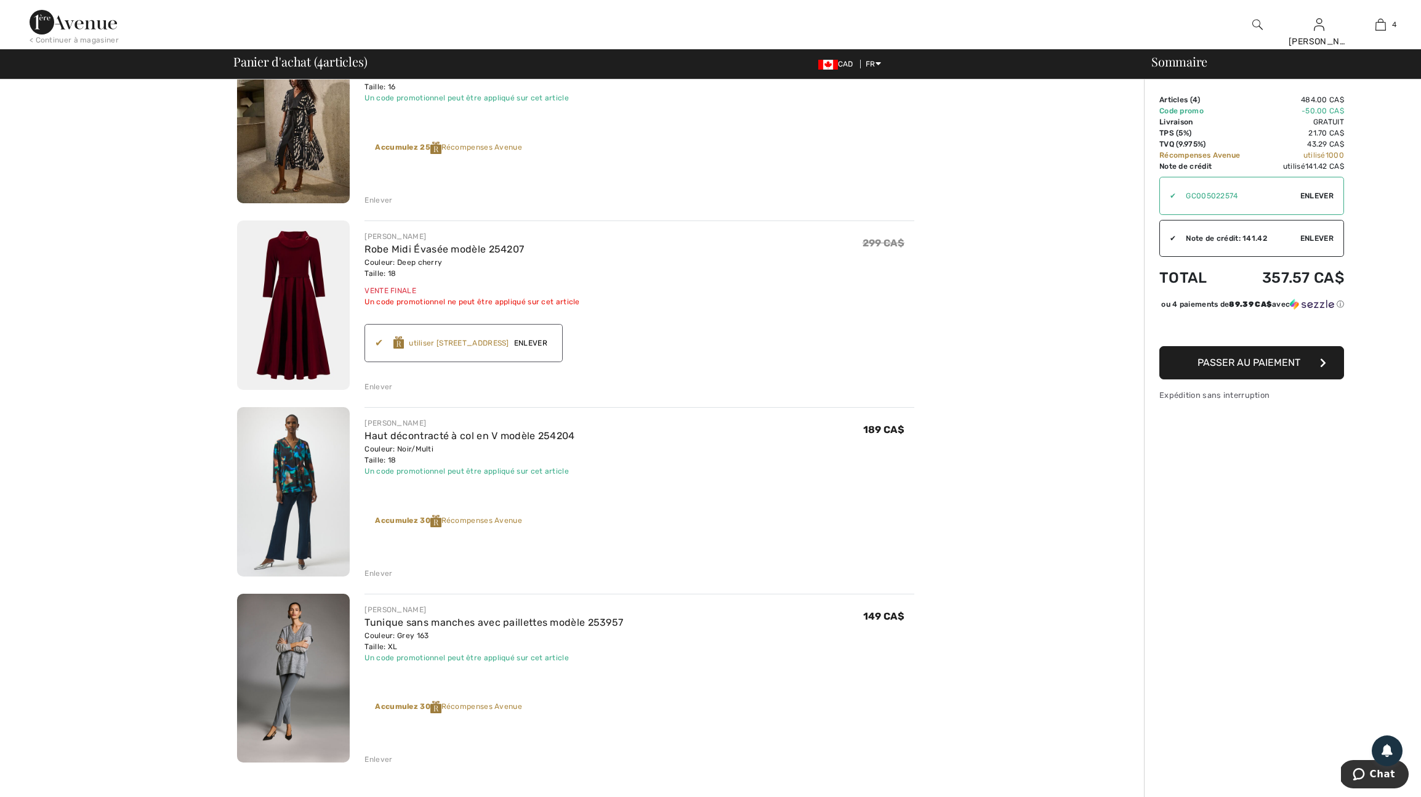
click at [301, 318] on img at bounding box center [293, 304] width 113 height 169
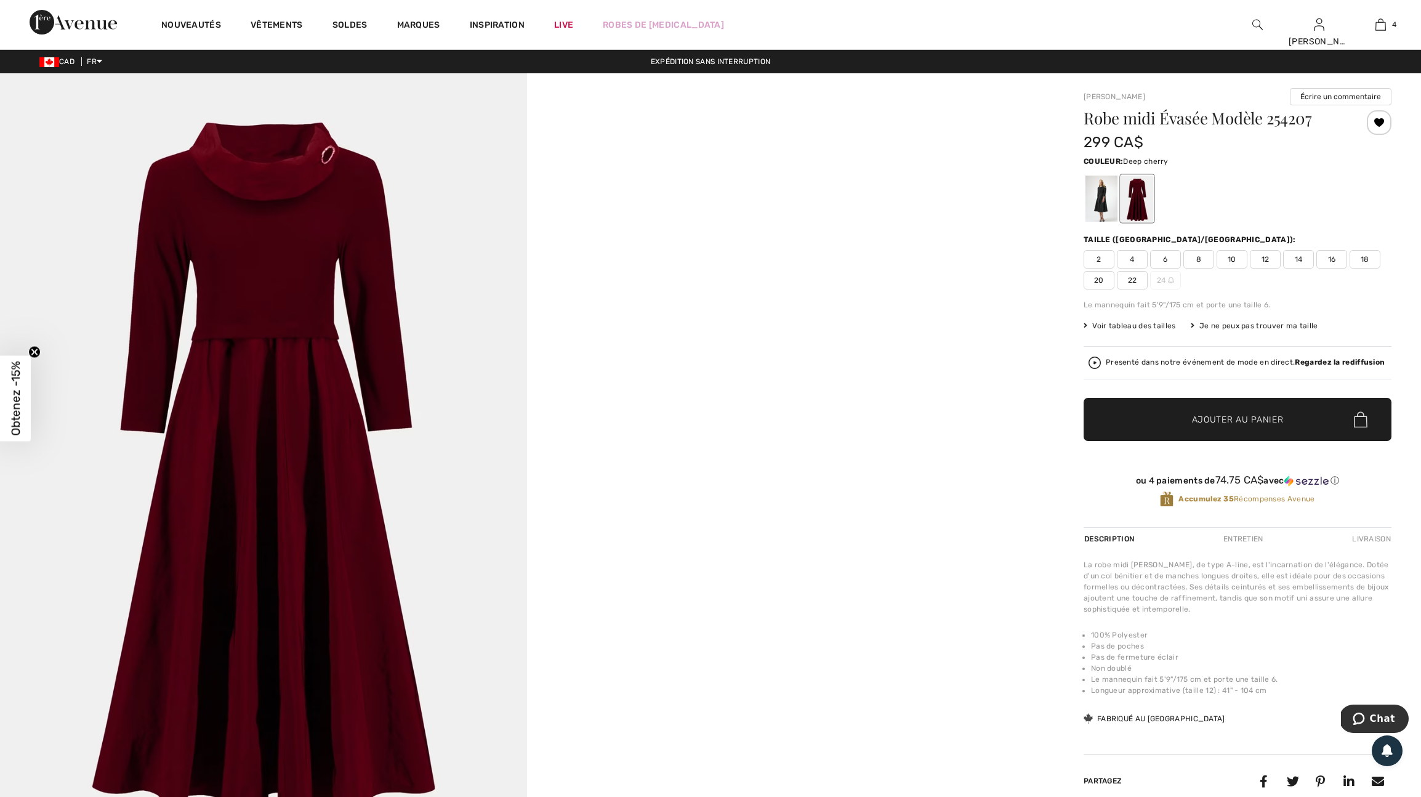
scroll to position [1, 0]
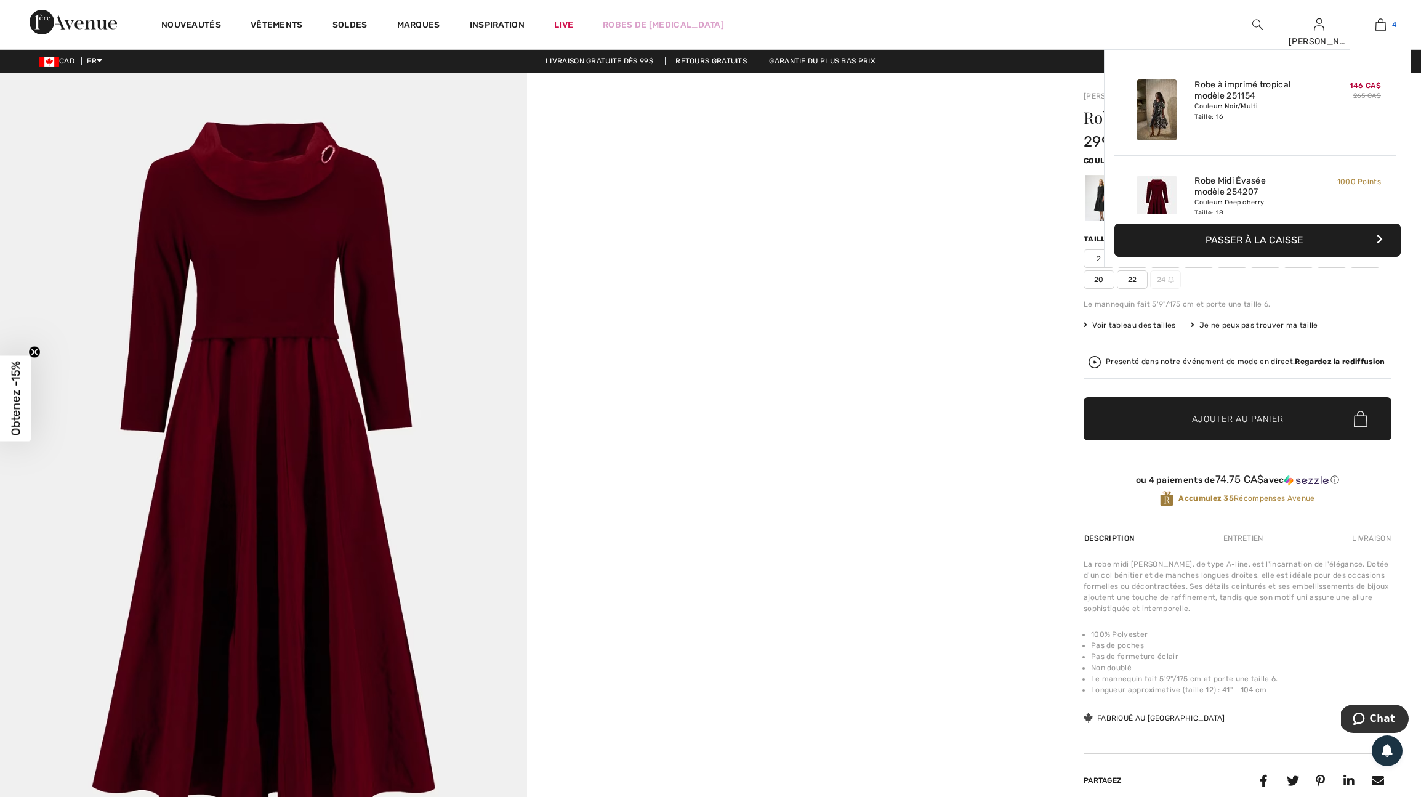
click at [1376, 20] on img at bounding box center [1381, 24] width 10 height 15
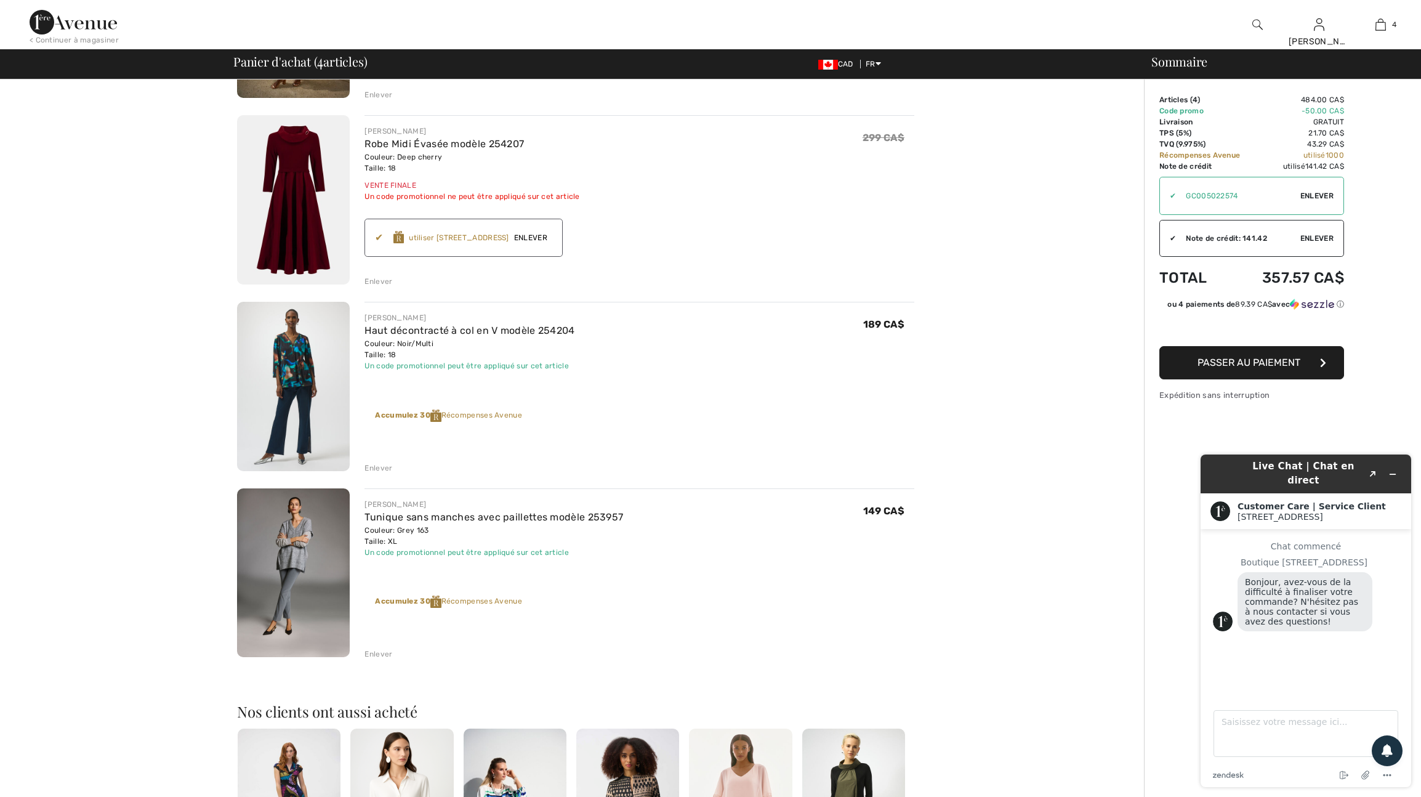
scroll to position [256, 0]
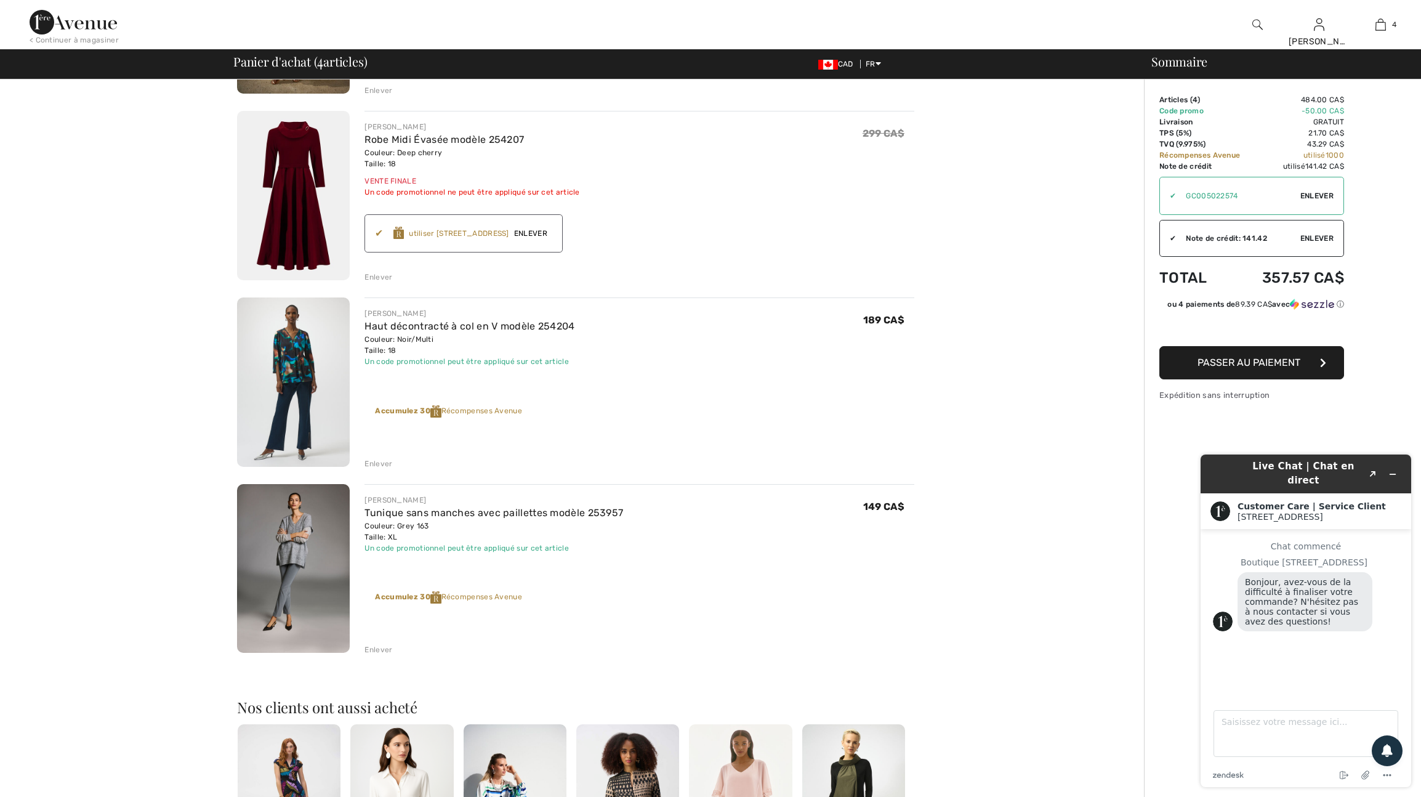
click at [1237, 366] on span "Passer au paiement" at bounding box center [1249, 363] width 103 height 12
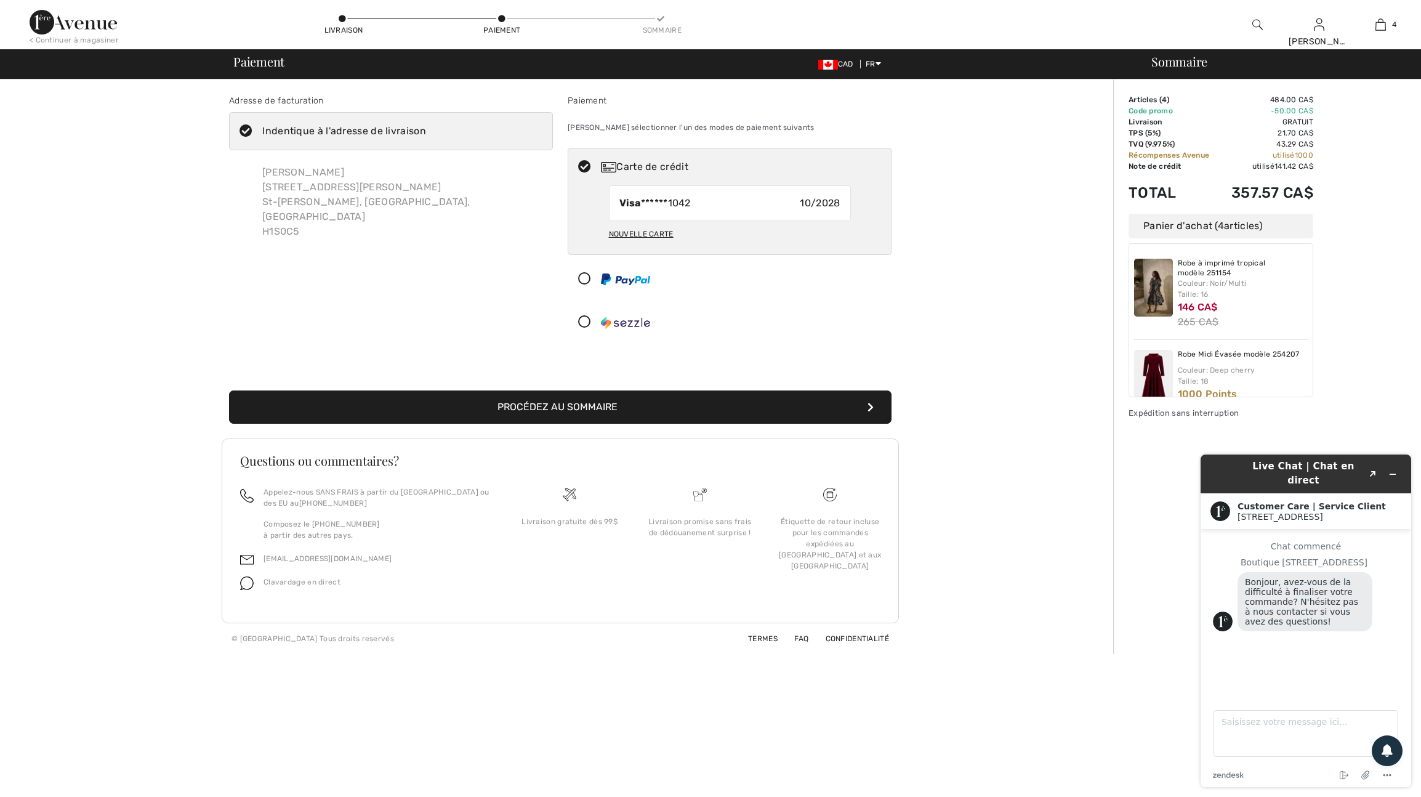
click at [549, 424] on button "Procédez au sommaire" at bounding box center [560, 406] width 663 height 33
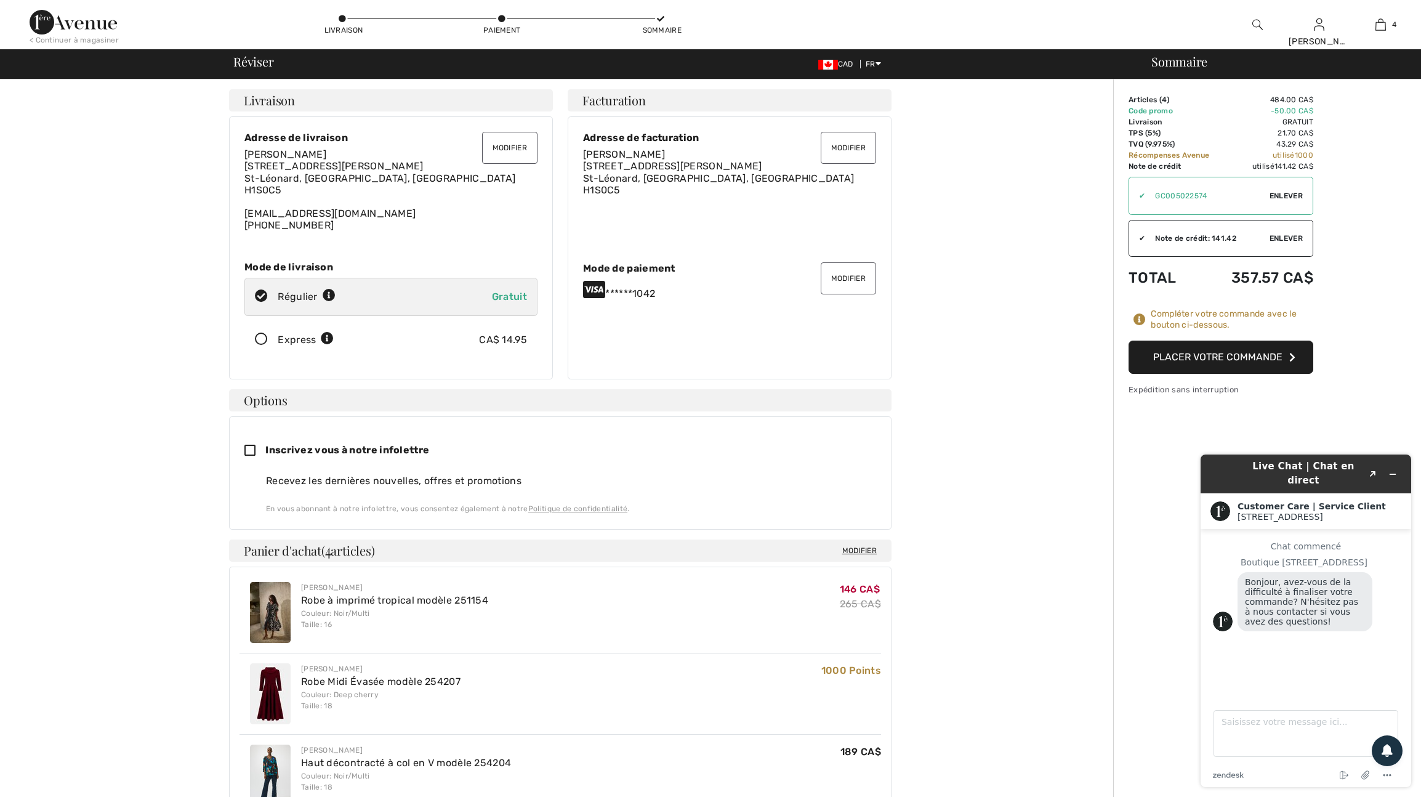
click at [1222, 373] on button "Placer votre commande" at bounding box center [1221, 357] width 185 height 33
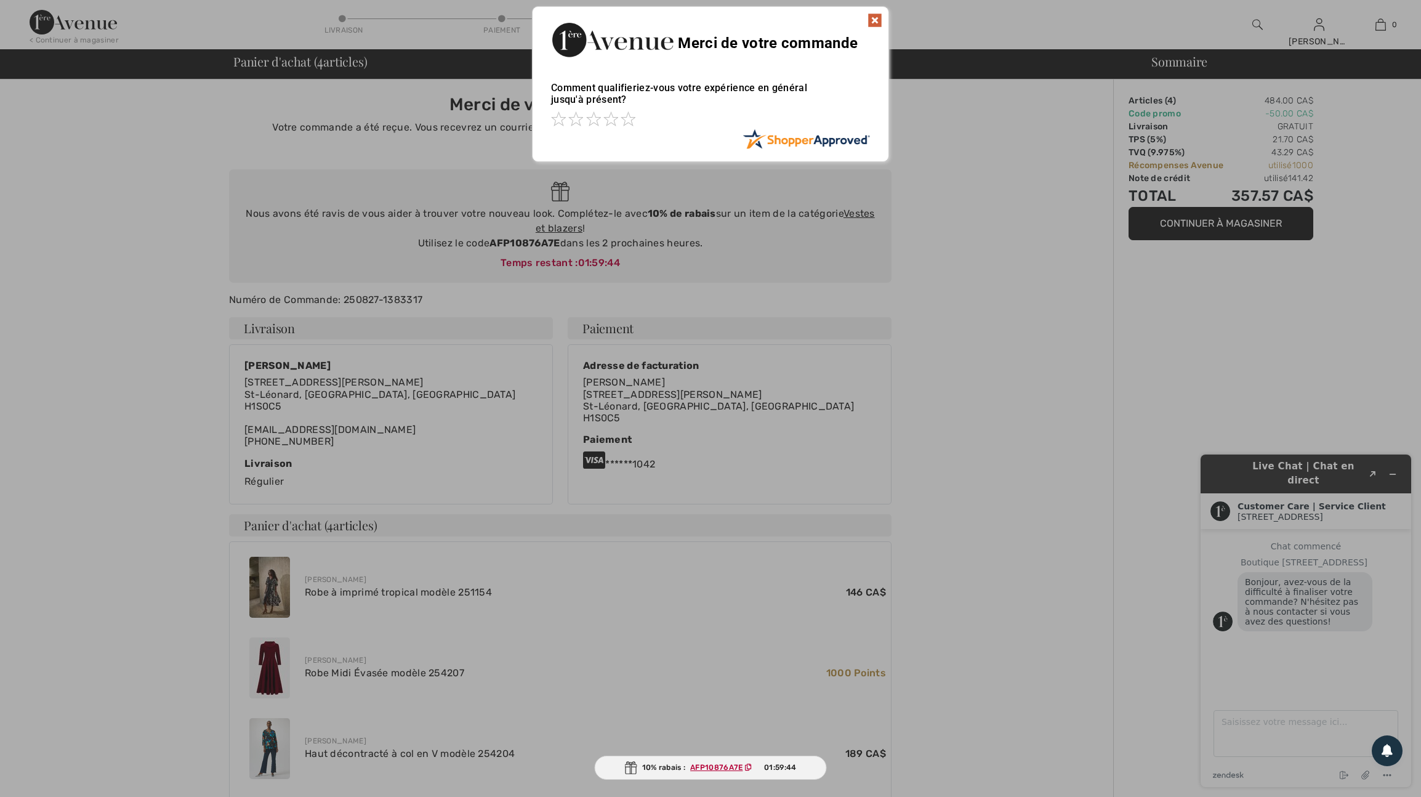
click at [188, 217] on div at bounding box center [710, 398] width 1421 height 797
click at [875, 17] on img at bounding box center [875, 20] width 15 height 15
